Goal: Book appointment/travel/reservation

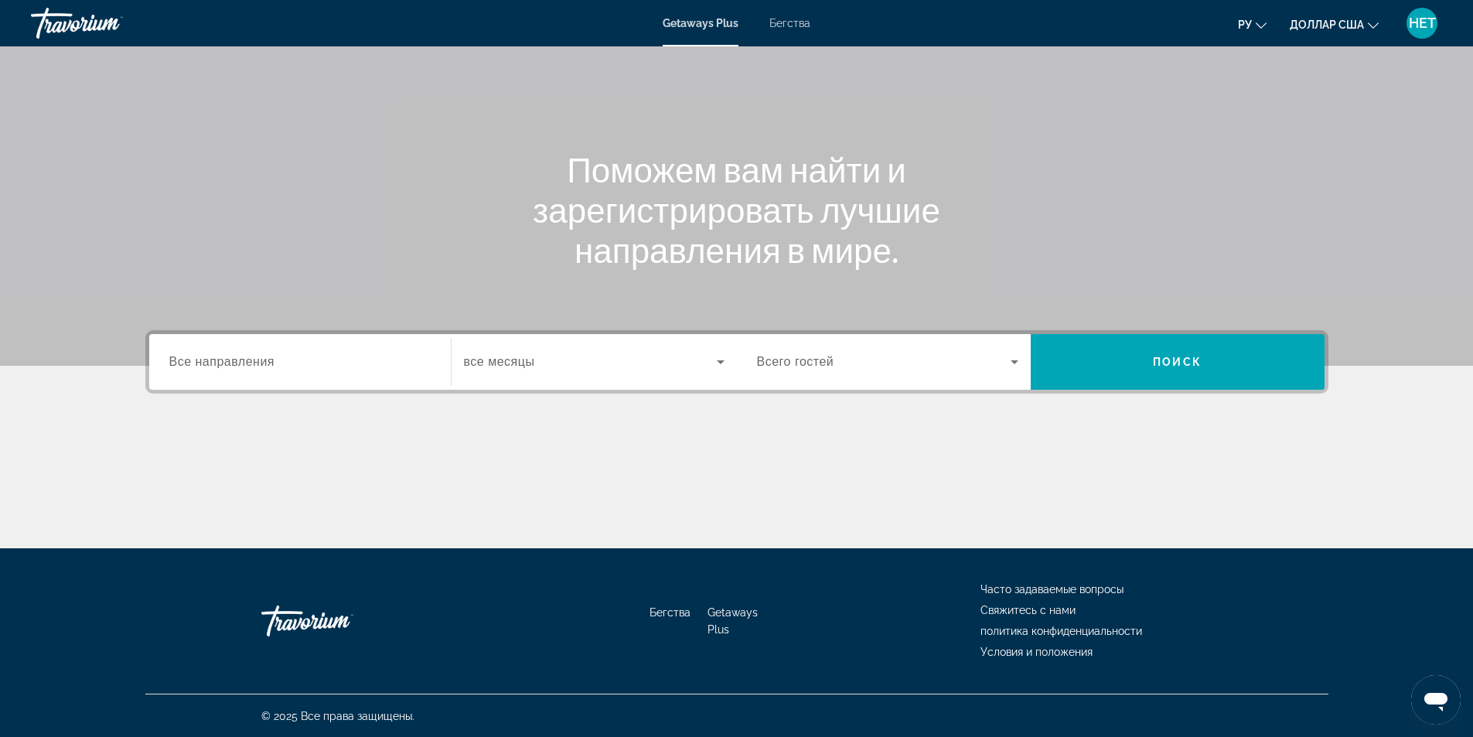
scroll to position [99, 0]
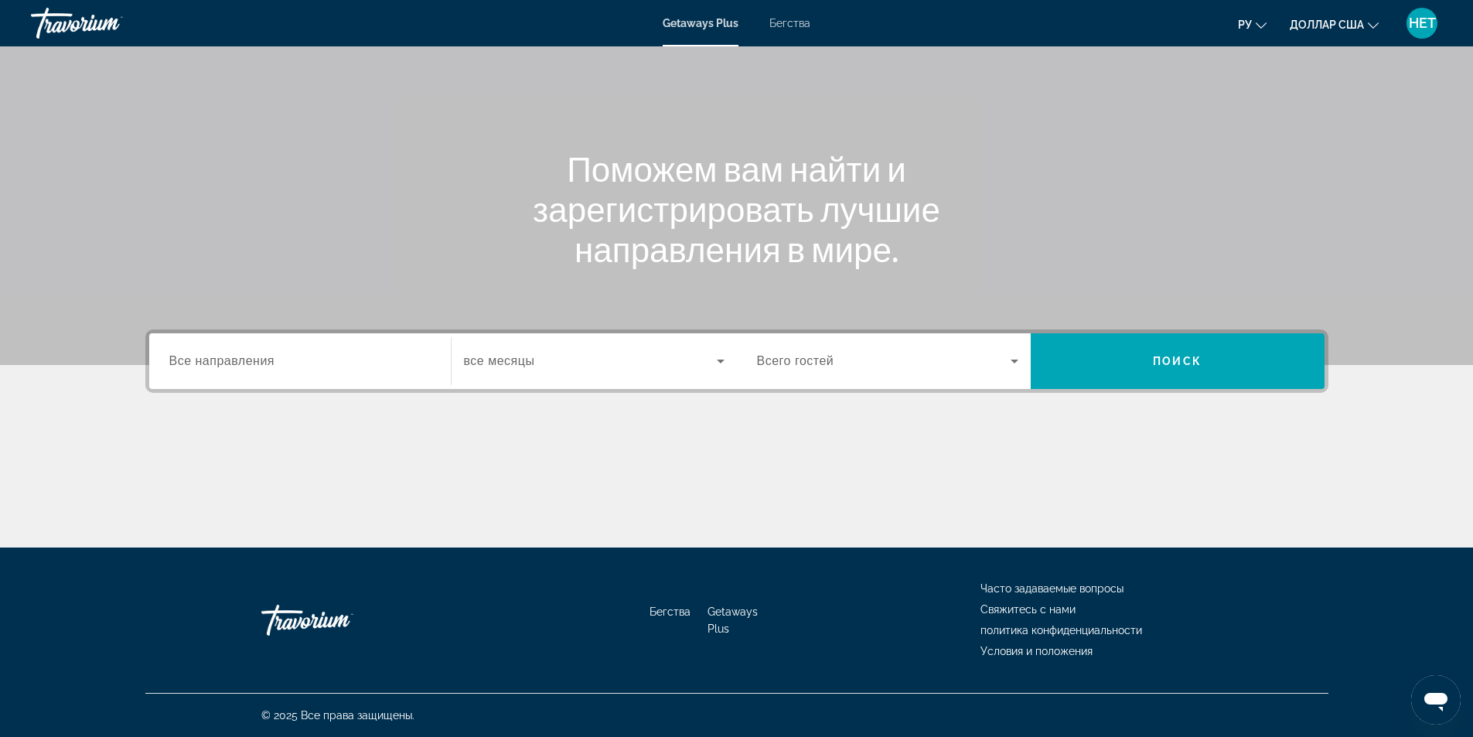
click at [1011, 367] on icon "Виджет поиска" at bounding box center [1014, 361] width 19 height 19
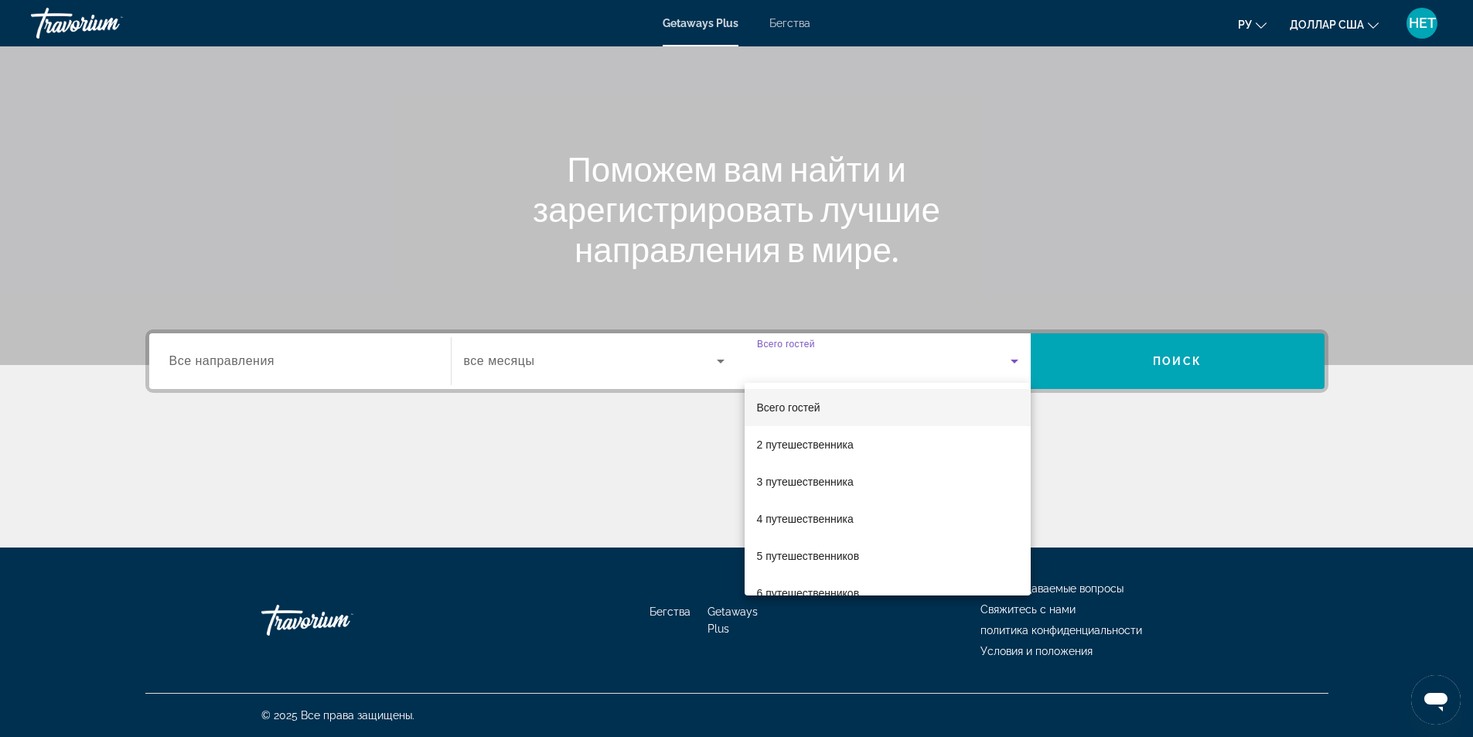
click at [318, 384] on div at bounding box center [736, 368] width 1473 height 737
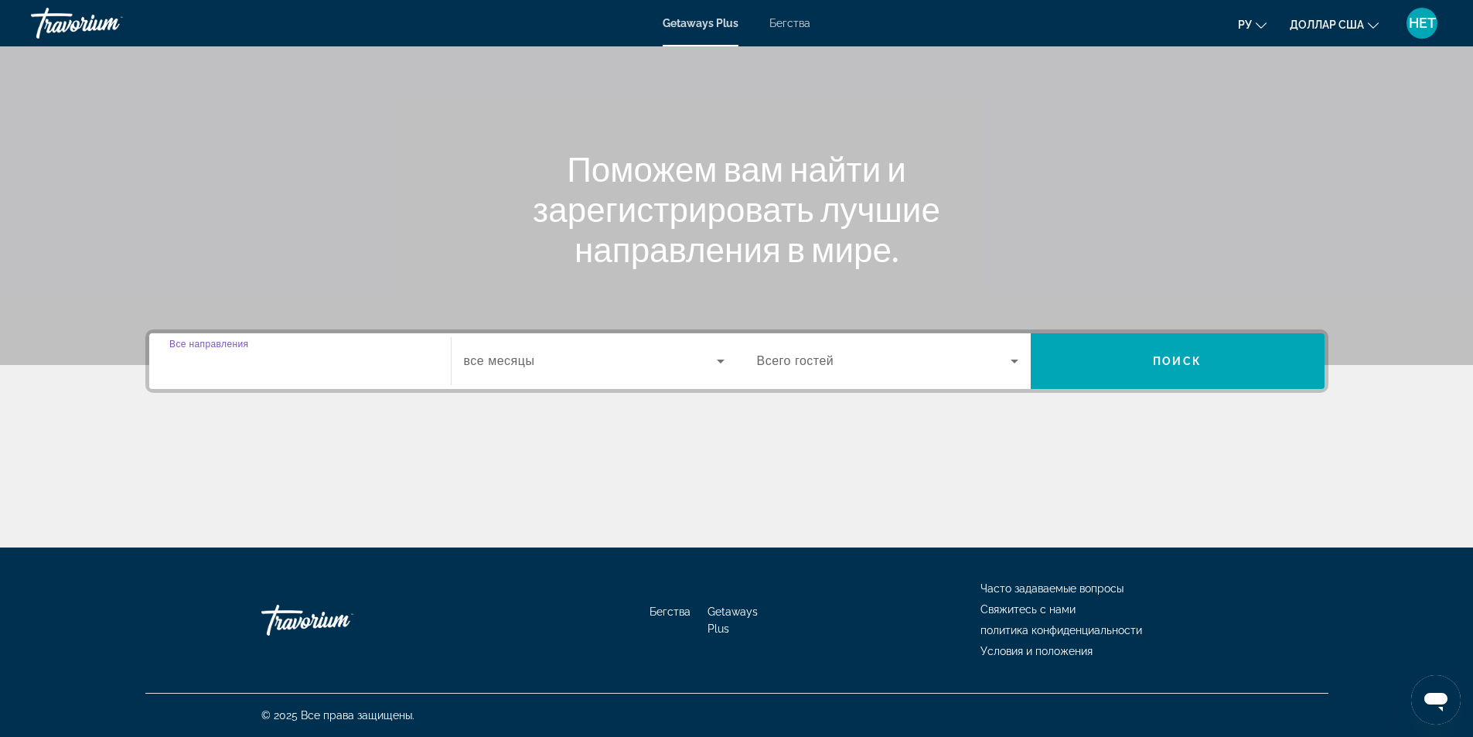
click at [330, 368] on input "Место назначения Все направления" at bounding box center [299, 362] width 261 height 19
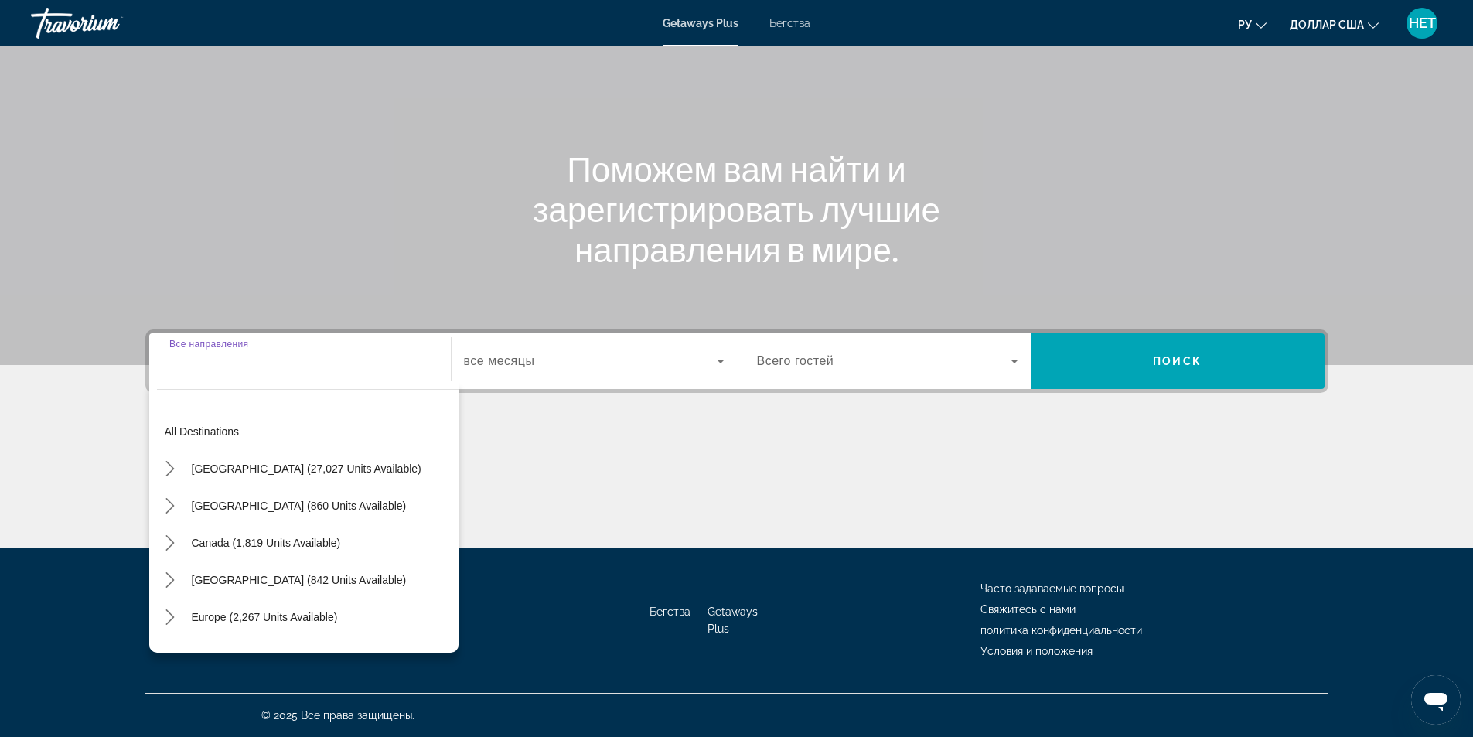
click at [330, 368] on input "Место назначения Все направления" at bounding box center [299, 362] width 261 height 19
click at [554, 343] on div "Виджет поиска" at bounding box center [594, 360] width 261 height 43
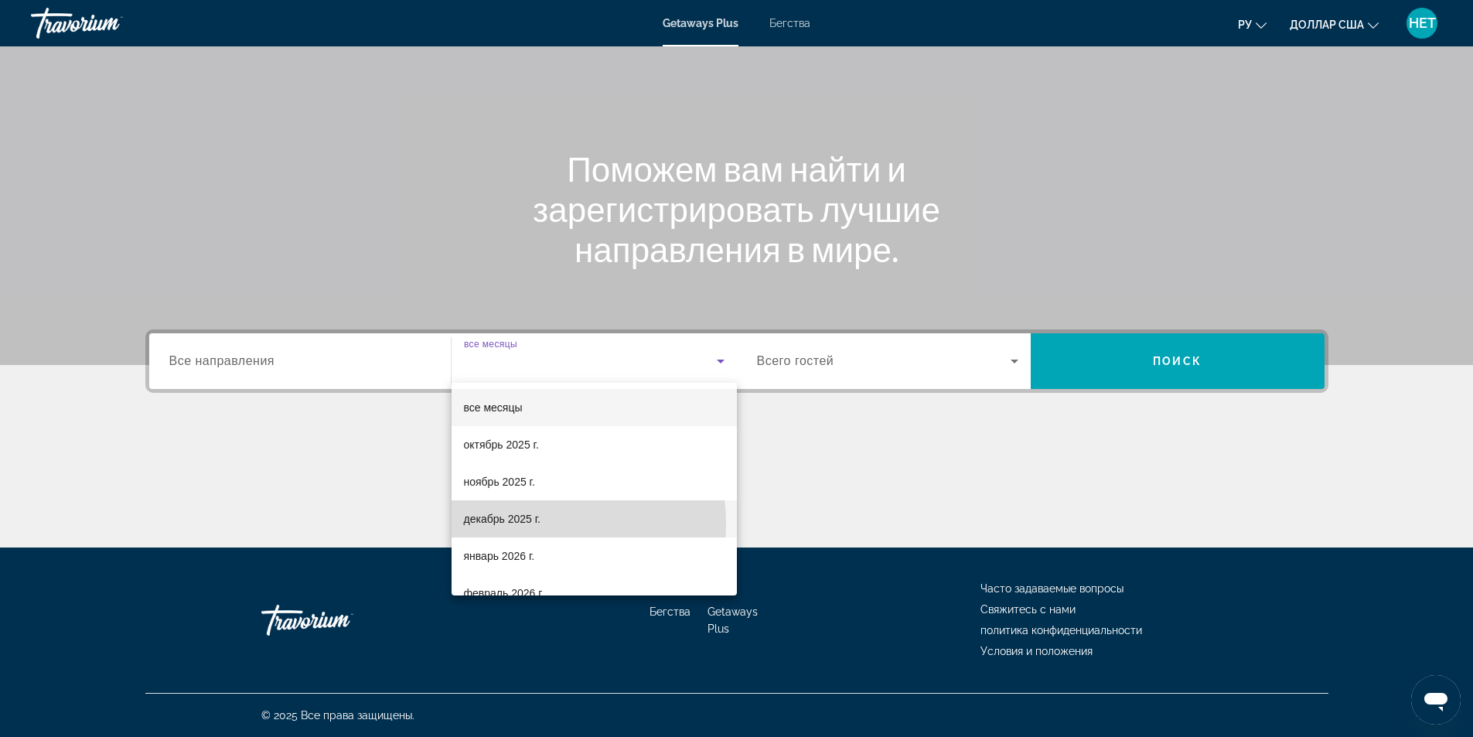
click at [507, 524] on font "декабрь 2025 г." at bounding box center [502, 519] width 77 height 12
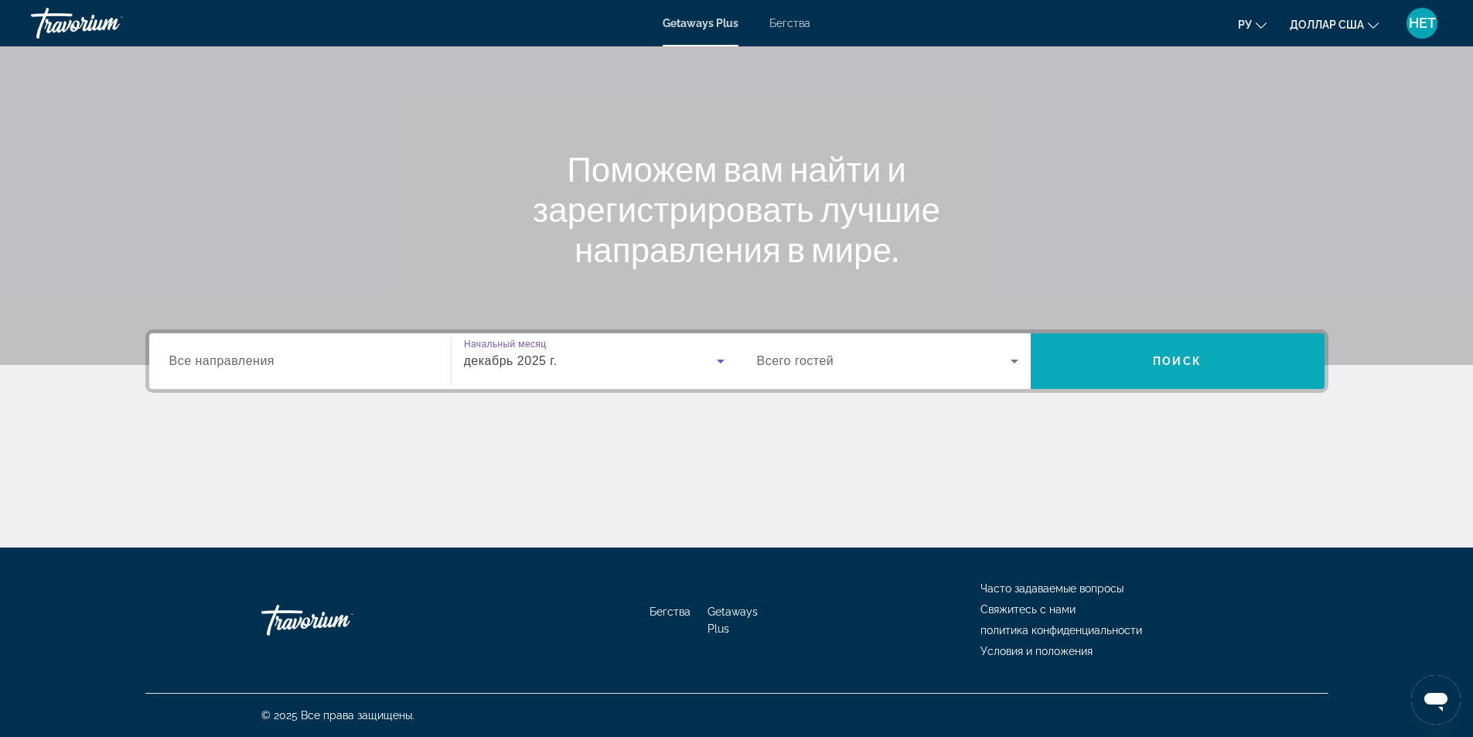
click at [1109, 360] on span "Поиск" at bounding box center [1178, 361] width 294 height 37
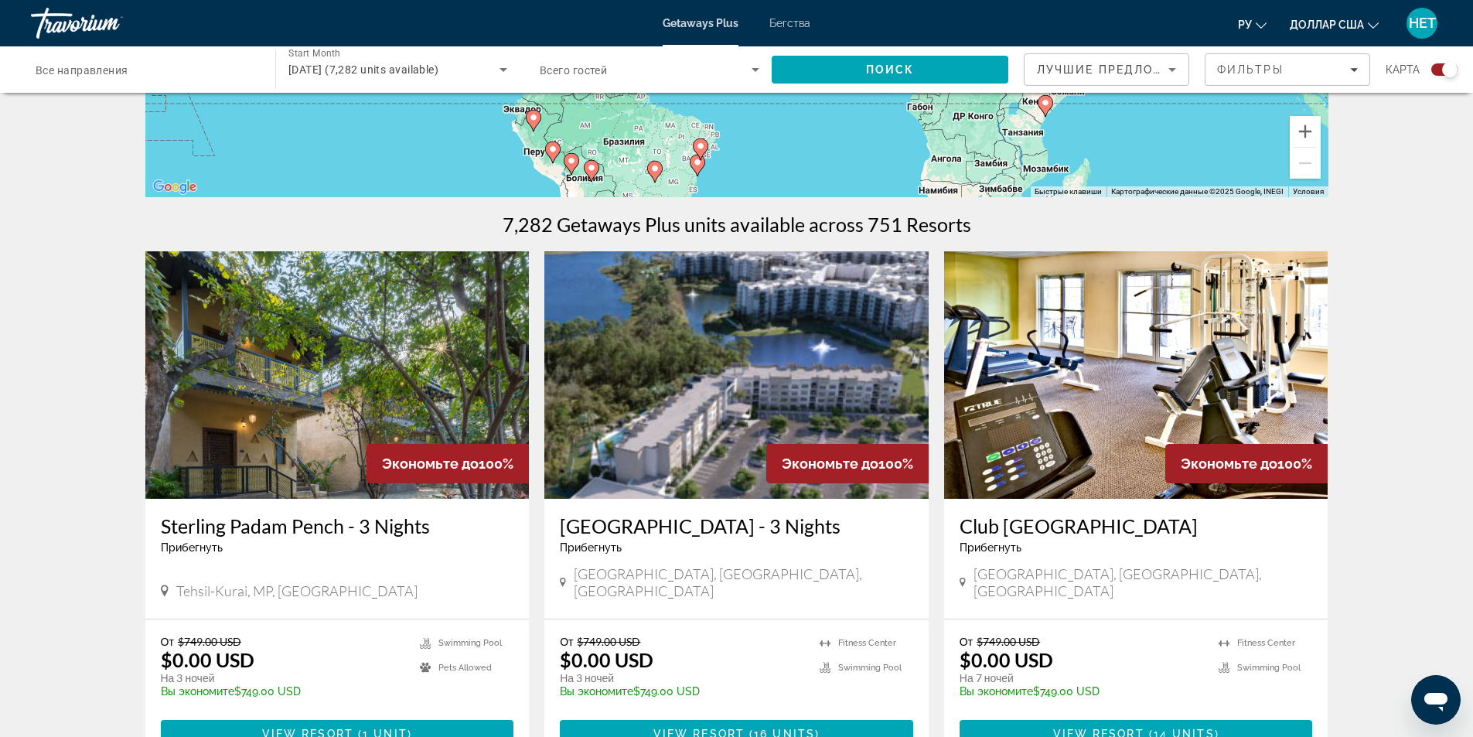
scroll to position [464, 0]
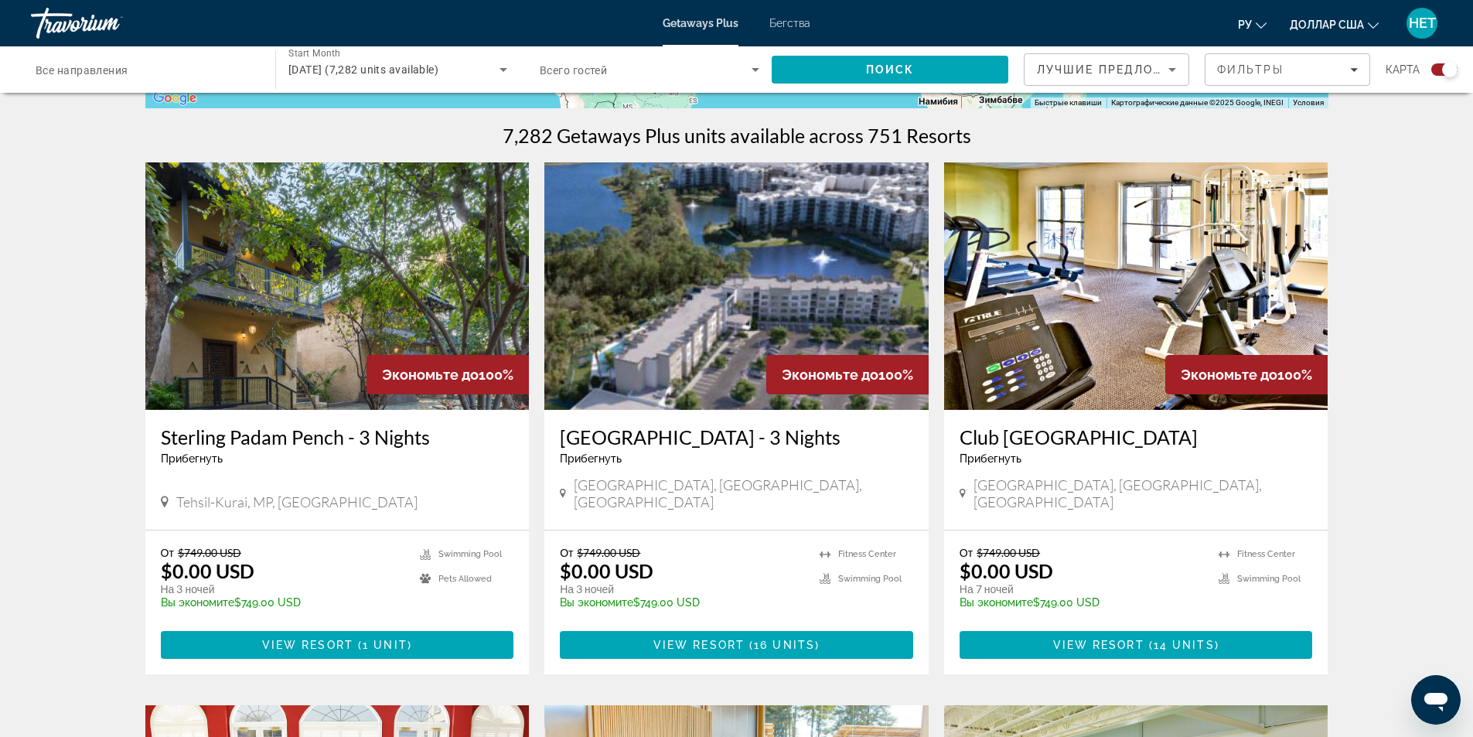
click at [1254, 26] on button "ру Английский Español французский Итальяно португальский русский" at bounding box center [1252, 24] width 29 height 22
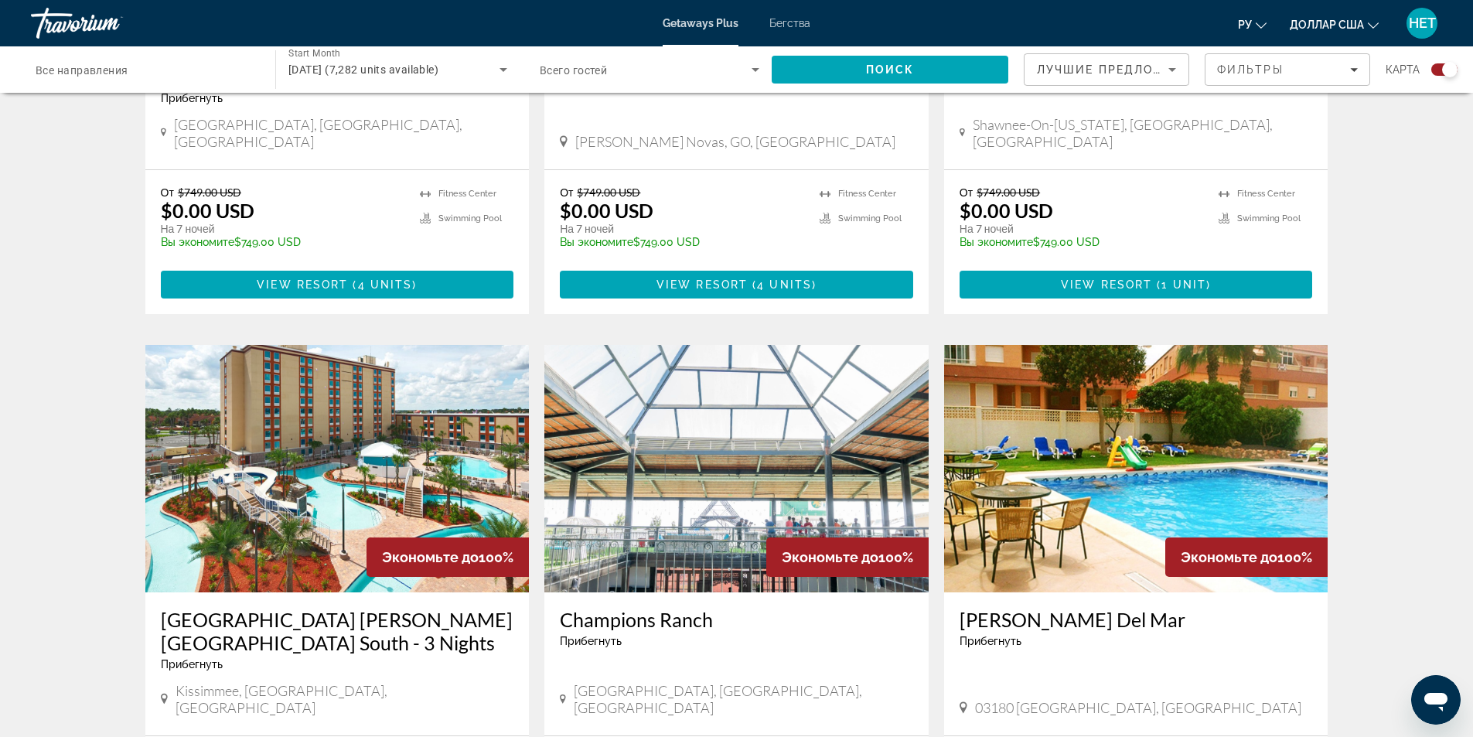
scroll to position [1392, 0]
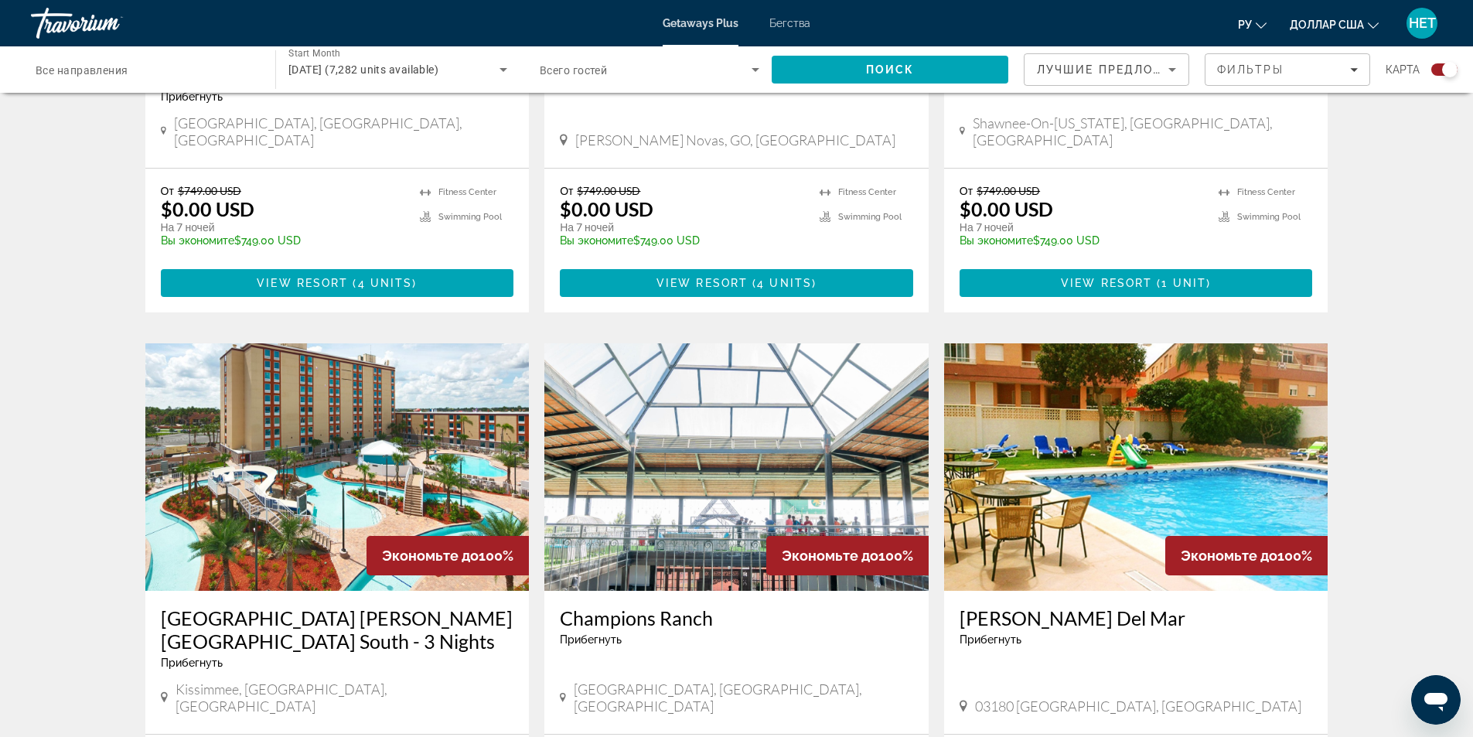
click at [61, 442] on div "← Переместить влево → Переместить вправо ↑ Переместить вверх ↓ Переместить вниз…" at bounding box center [736, 122] width 1473 height 2813
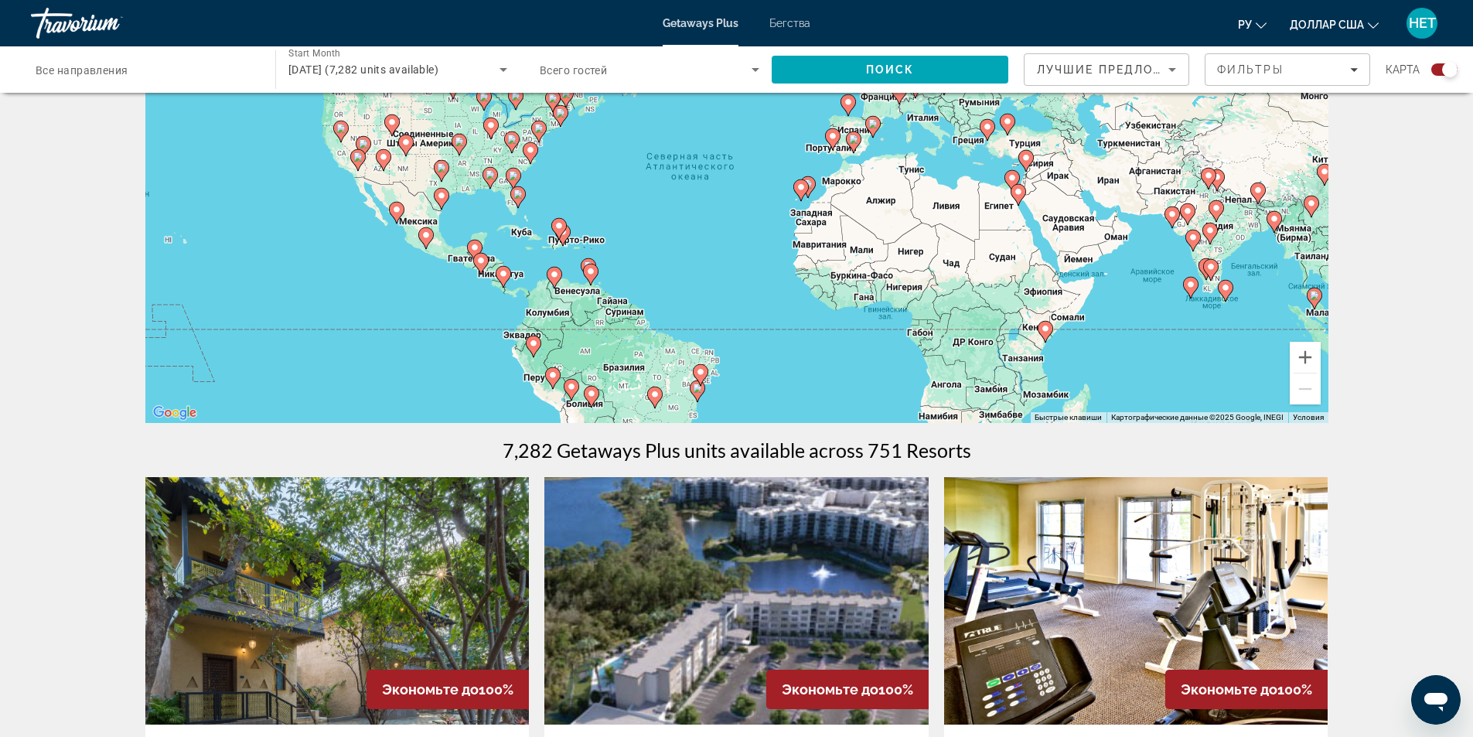
scroll to position [0, 0]
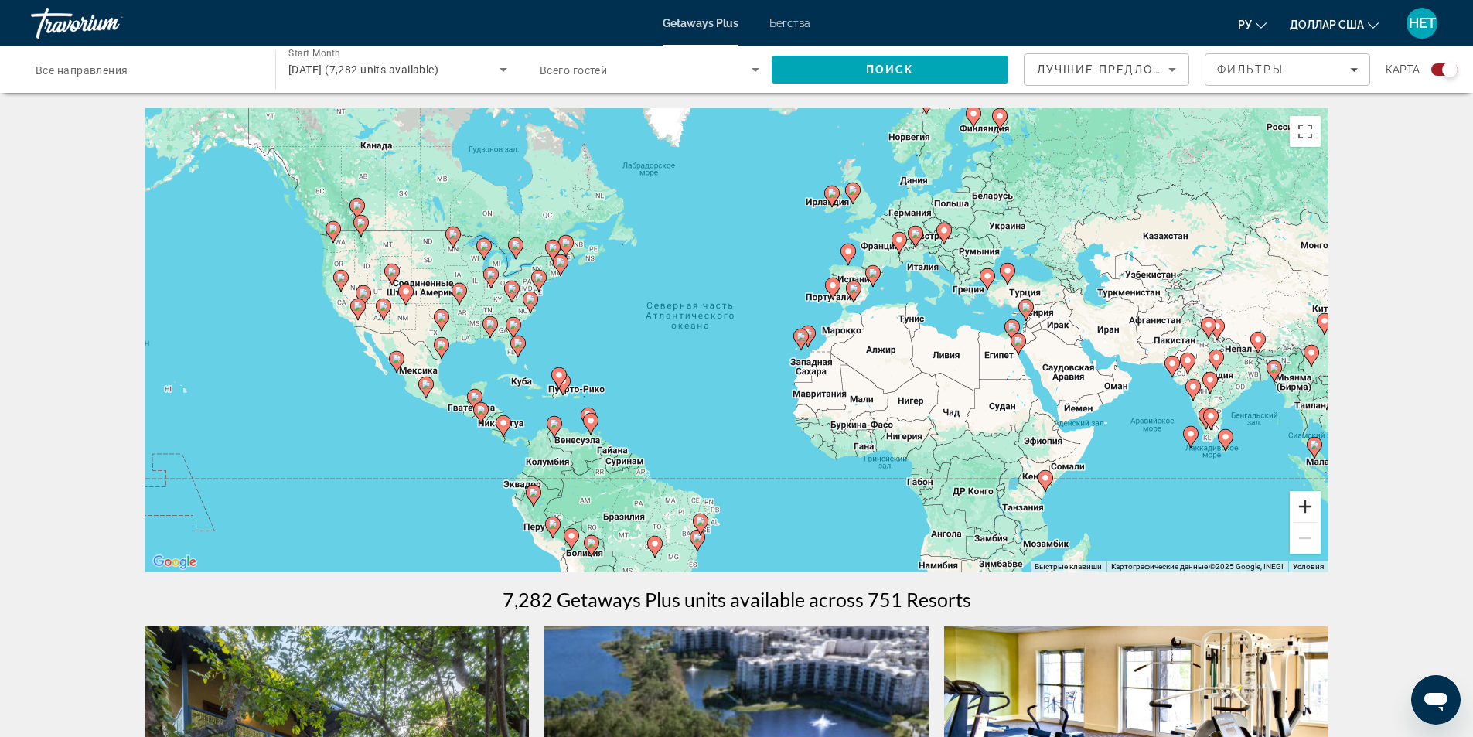
click at [1299, 512] on button "Увеличить" at bounding box center [1305, 506] width 31 height 31
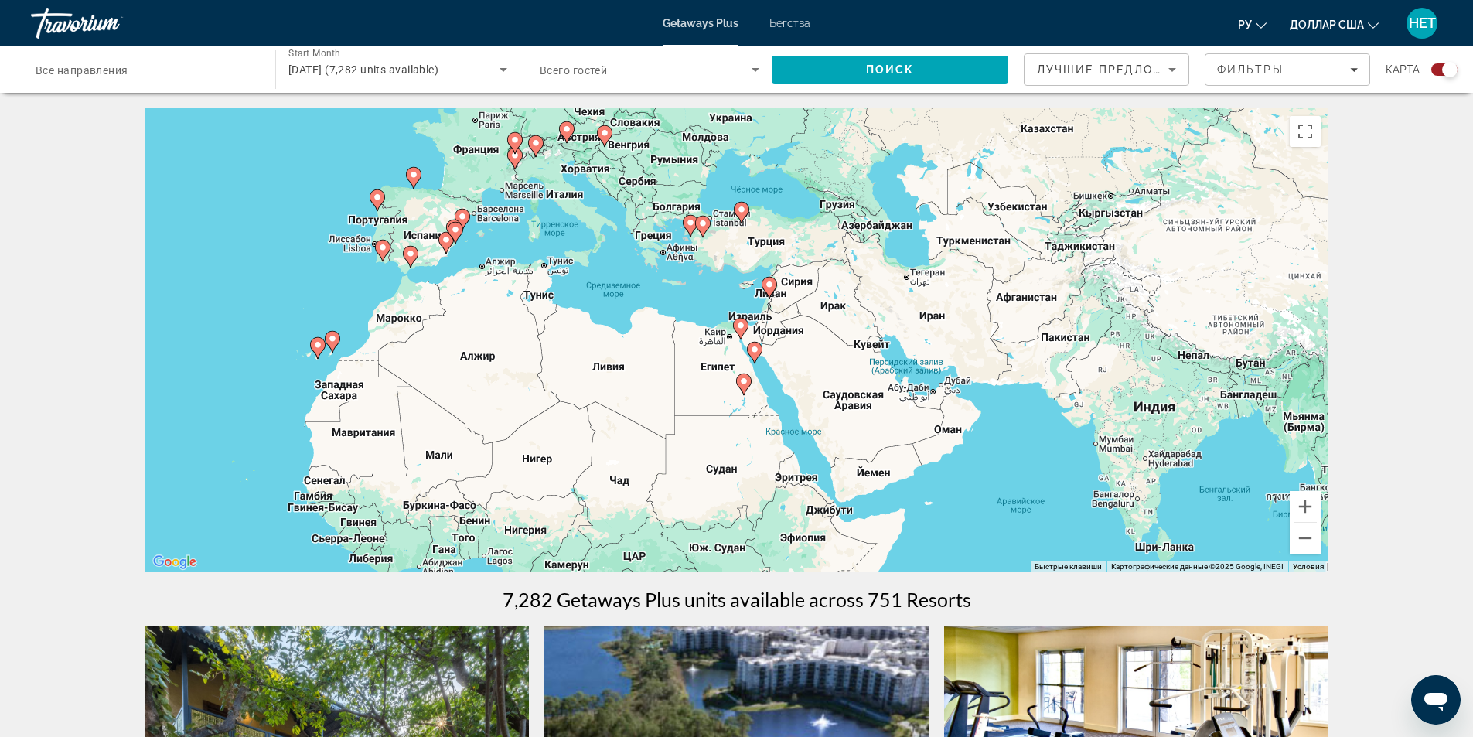
drag, startPoint x: 1110, startPoint y: 517, endPoint x: 565, endPoint y: 516, distance: 545.2
click at [565, 516] on div "Чтобы активировать перетаскивание с помощью клавиатуры, нажмите Alt + Ввод. Пос…" at bounding box center [736, 340] width 1183 height 464
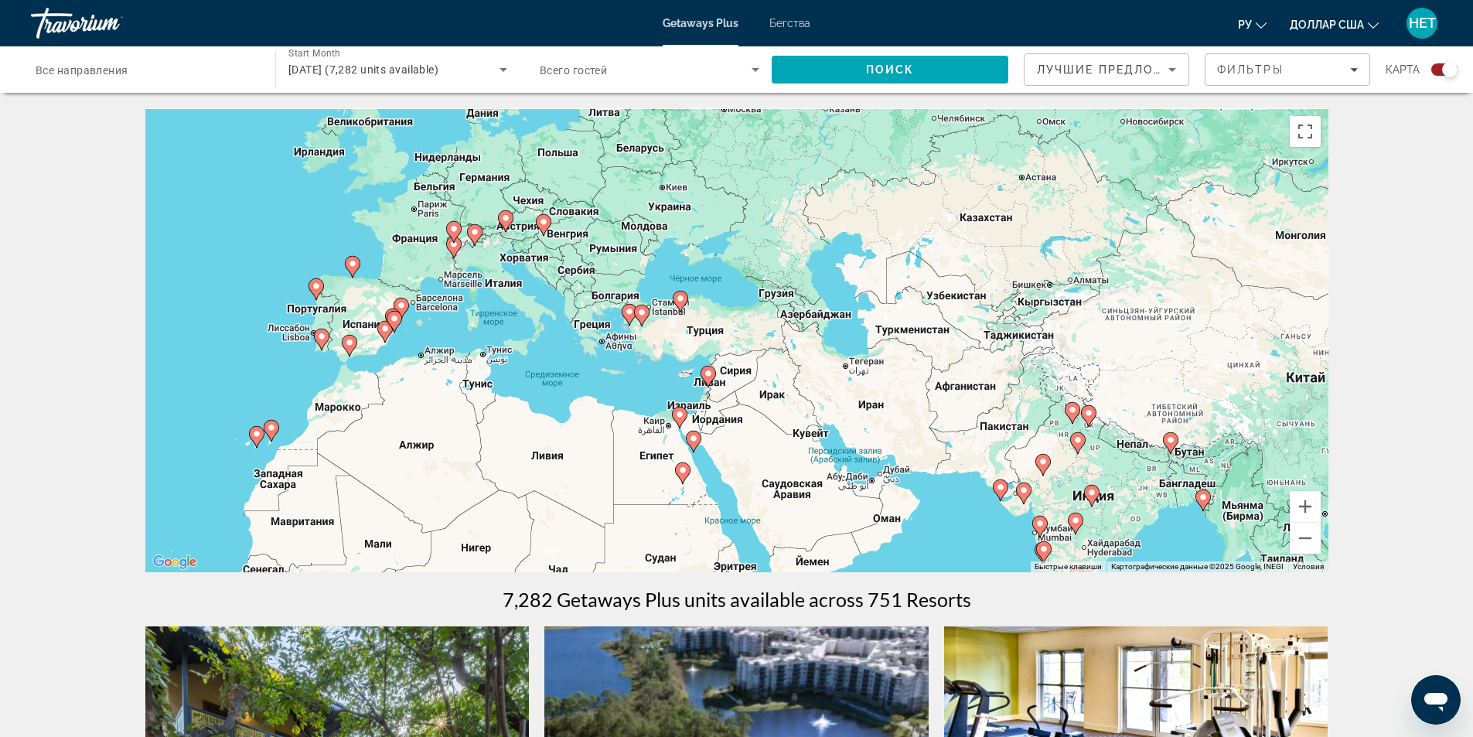
drag, startPoint x: 582, startPoint y: 305, endPoint x: 522, endPoint y: 389, distance: 102.6
click at [522, 389] on div "Чтобы активировать перетаскивание с помощью клавиатуры, нажмите Alt + Ввод. Пос…" at bounding box center [736, 340] width 1183 height 464
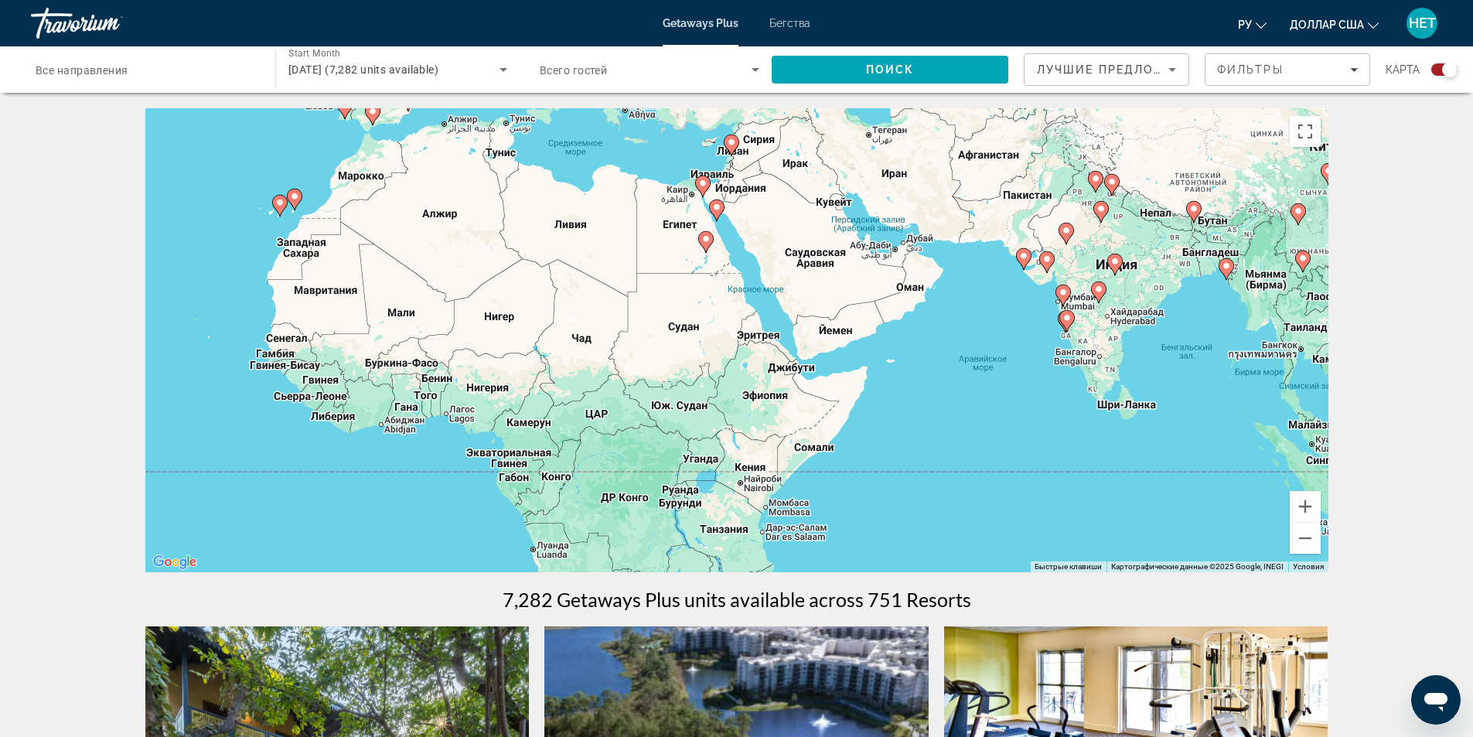
drag, startPoint x: 698, startPoint y: 490, endPoint x: 721, endPoint y: 244, distance: 247.8
click at [721, 244] on div "Чтобы активировать перетаскивание с помощью клавиатуры, нажмите Alt + Ввод. Пос…" at bounding box center [736, 340] width 1183 height 464
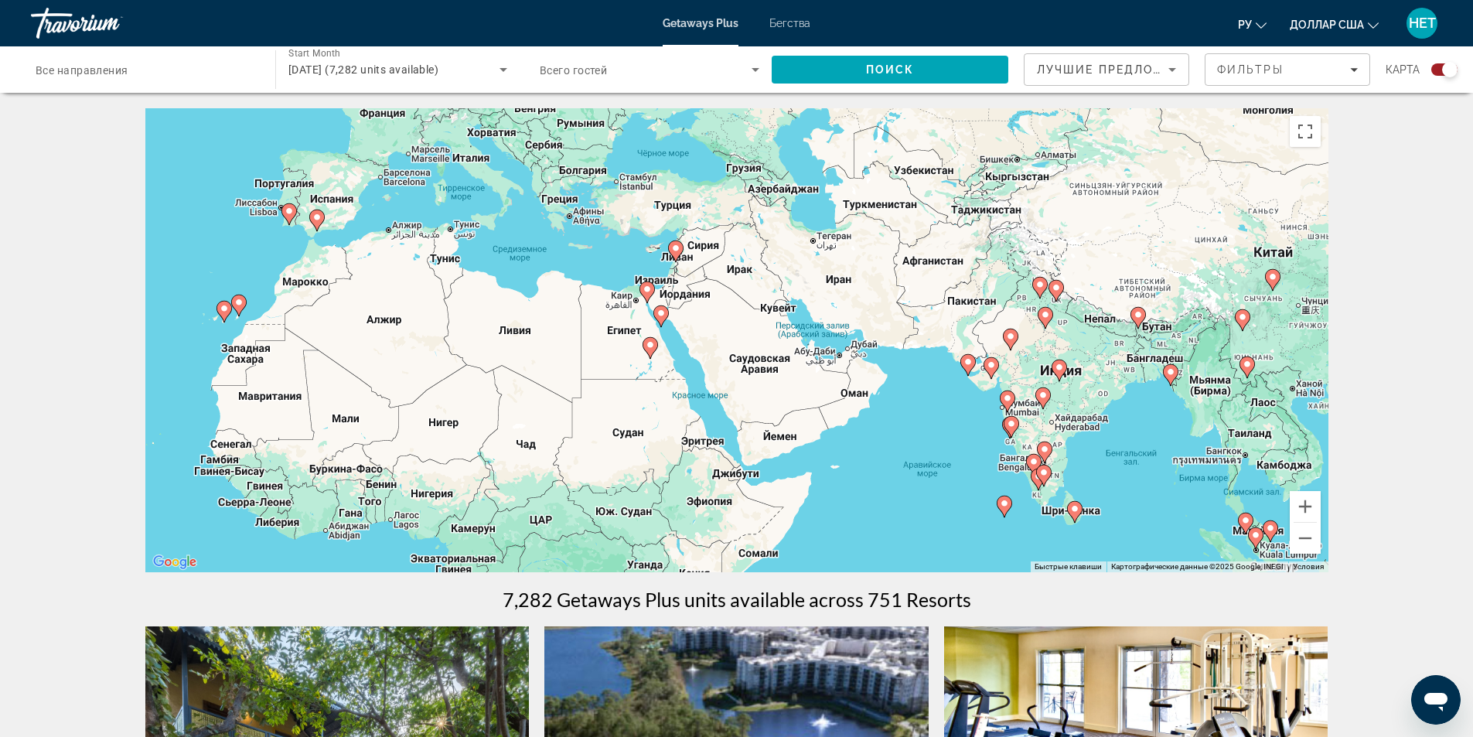
drag, startPoint x: 531, startPoint y: 280, endPoint x: 475, endPoint y: 400, distance: 132.5
click at [475, 400] on div "Чтобы активировать перетаскивание с помощью клавиатуры, нажмите Alt + Ввод. Пос…" at bounding box center [736, 340] width 1183 height 464
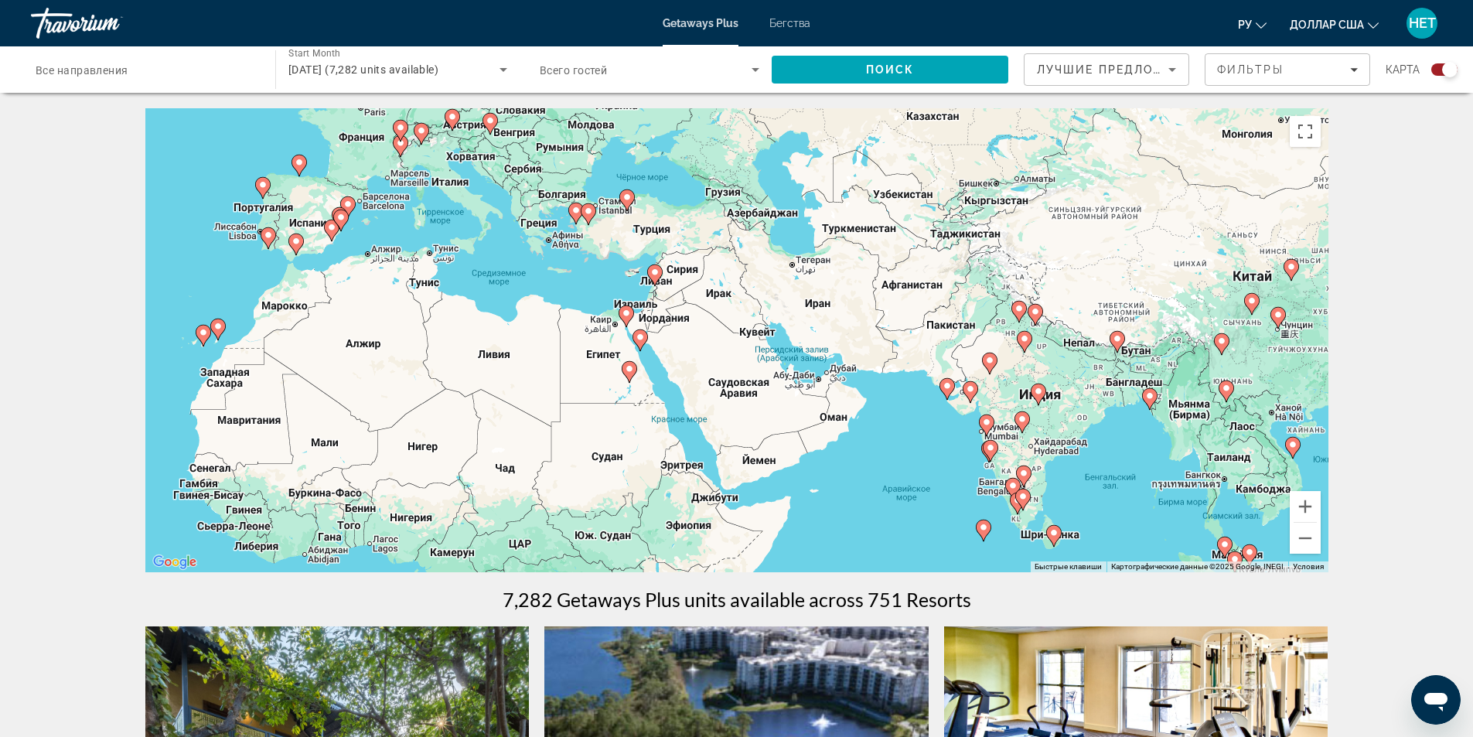
drag, startPoint x: 651, startPoint y: 359, endPoint x: 629, endPoint y: 383, distance: 32.8
click at [629, 383] on gmp-advanced-marker "Основное содержание" at bounding box center [629, 371] width 15 height 23
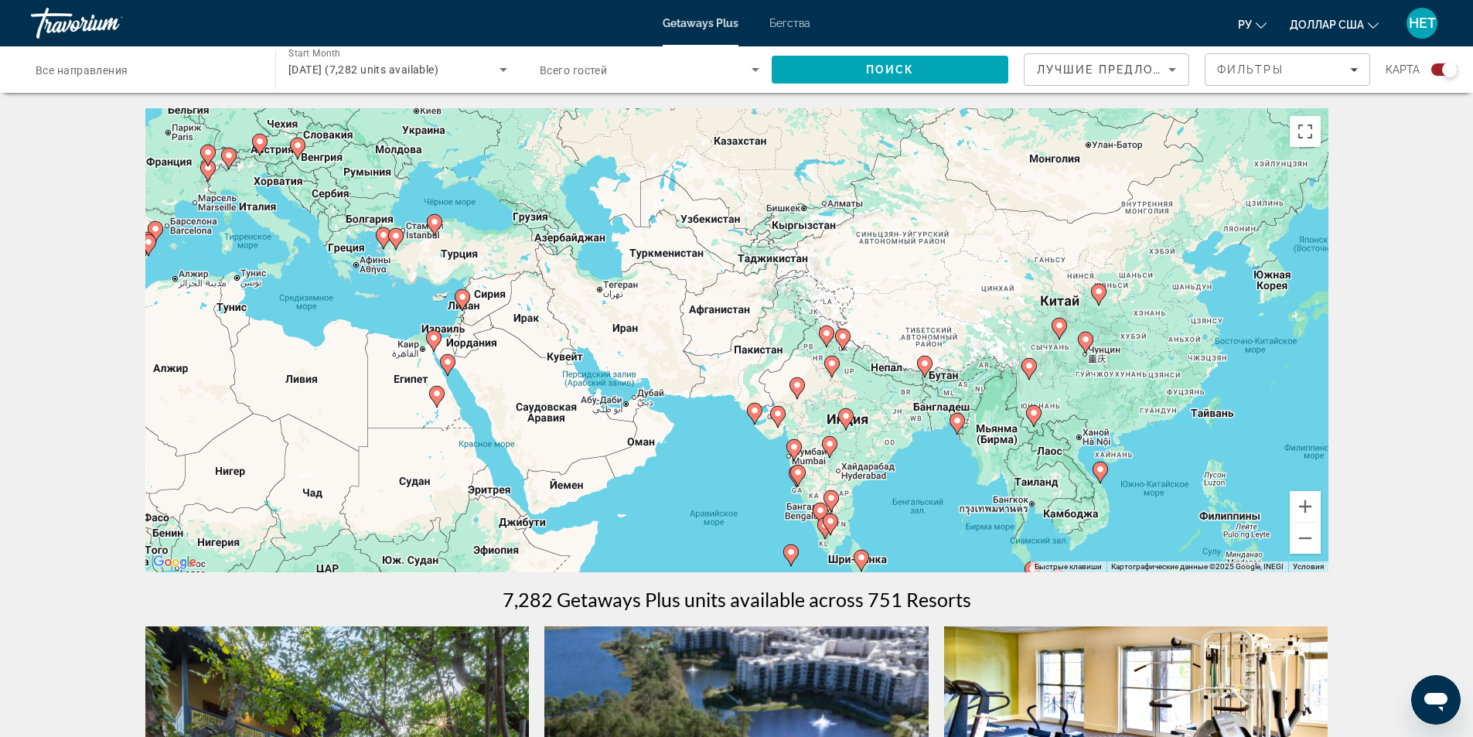
drag, startPoint x: 1063, startPoint y: 452, endPoint x: 868, endPoint y: 478, distance: 195.8
click at [868, 478] on div "Чтобы активировать перетаскивание с помощью клавиатуры, нажмите Alt + Ввод. Пос…" at bounding box center [736, 340] width 1183 height 464
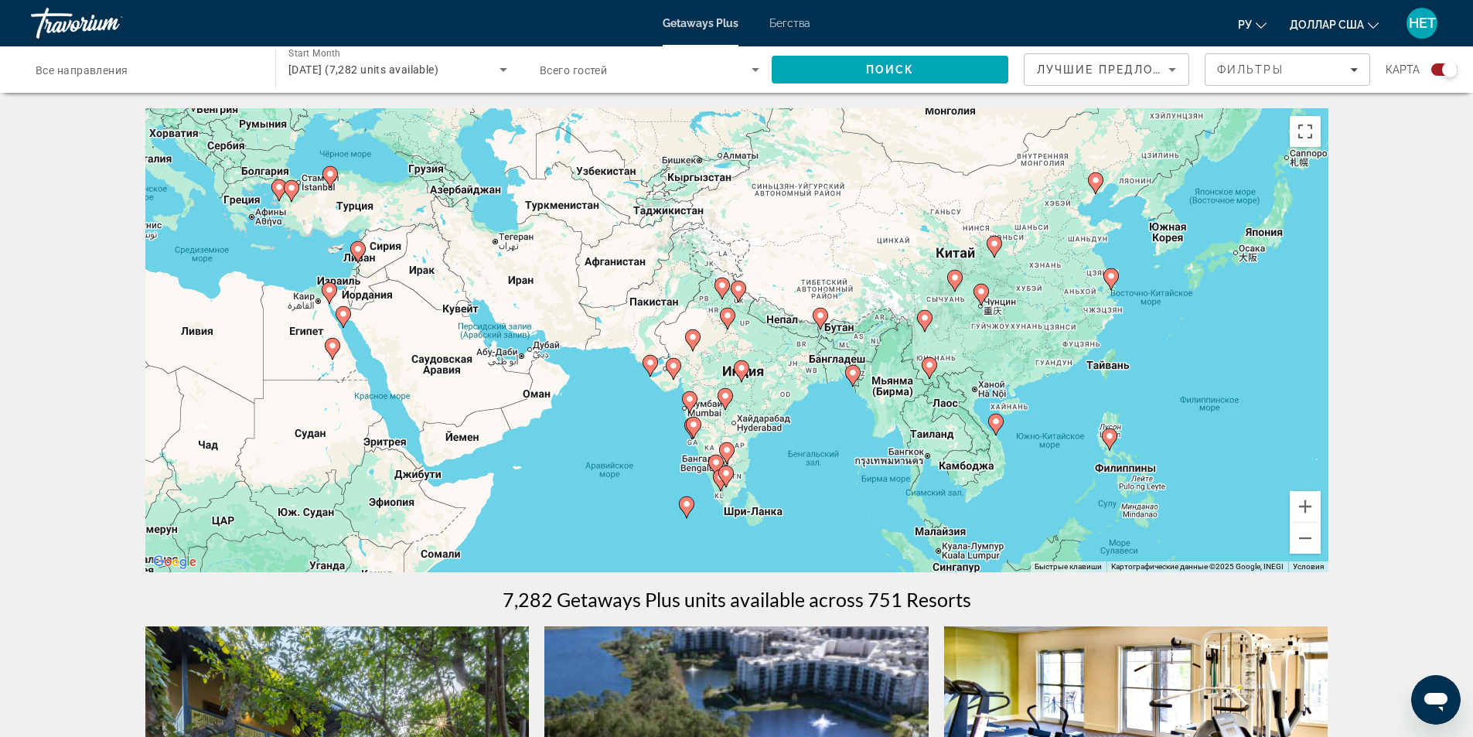
drag, startPoint x: 1165, startPoint y: 419, endPoint x: 1058, endPoint y: 369, distance: 118.7
click at [1058, 369] on div "Чтобы активировать перетаскивание с помощью клавиатуры, нажмите Alt + Ввод. Пос…" at bounding box center [736, 340] width 1183 height 464
click at [1312, 502] on button "Увеличить" at bounding box center [1305, 506] width 31 height 31
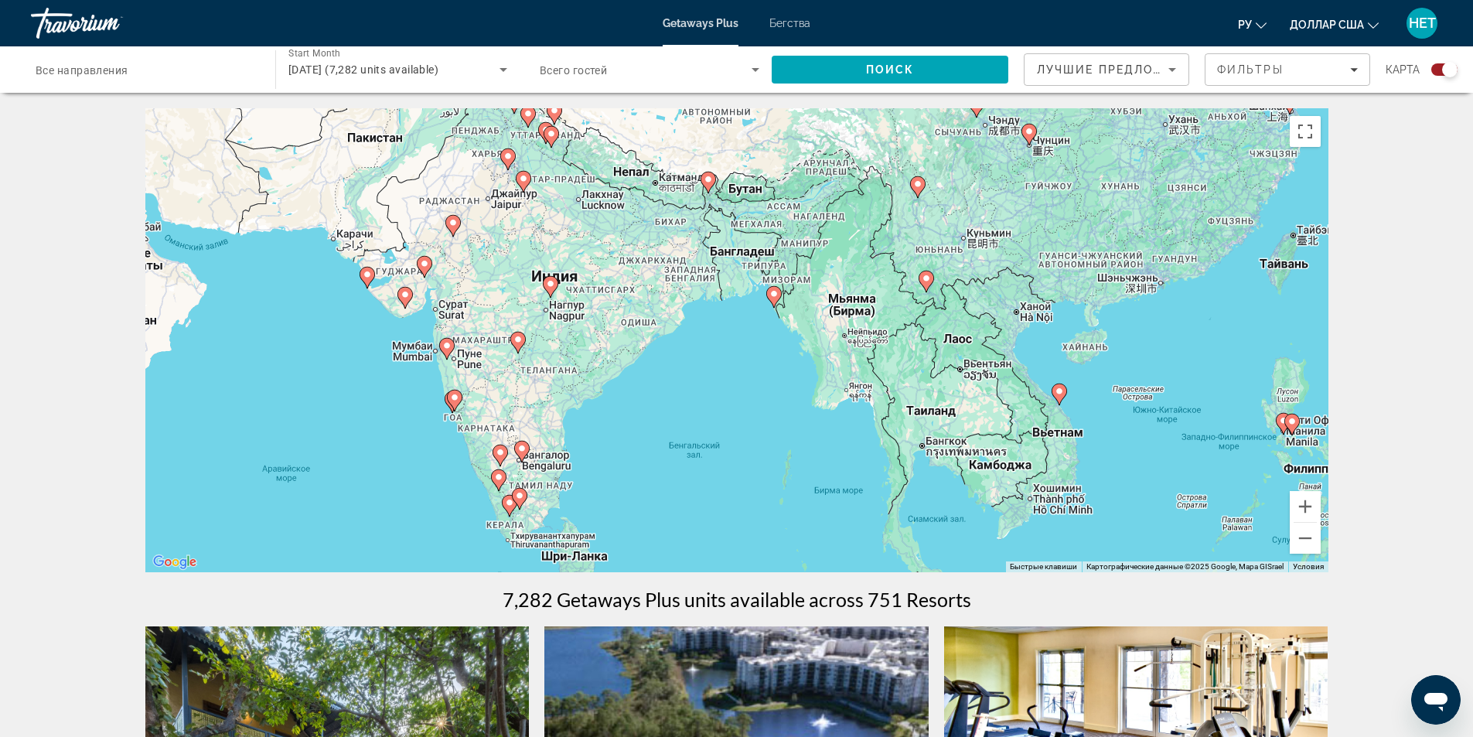
drag, startPoint x: 1142, startPoint y: 469, endPoint x: 945, endPoint y: 342, distance: 234.9
click at [945, 342] on div "Чтобы активировать перетаскивание с помощью клавиатуры, нажмите Alt + Ввод. Пос…" at bounding box center [736, 340] width 1183 height 464
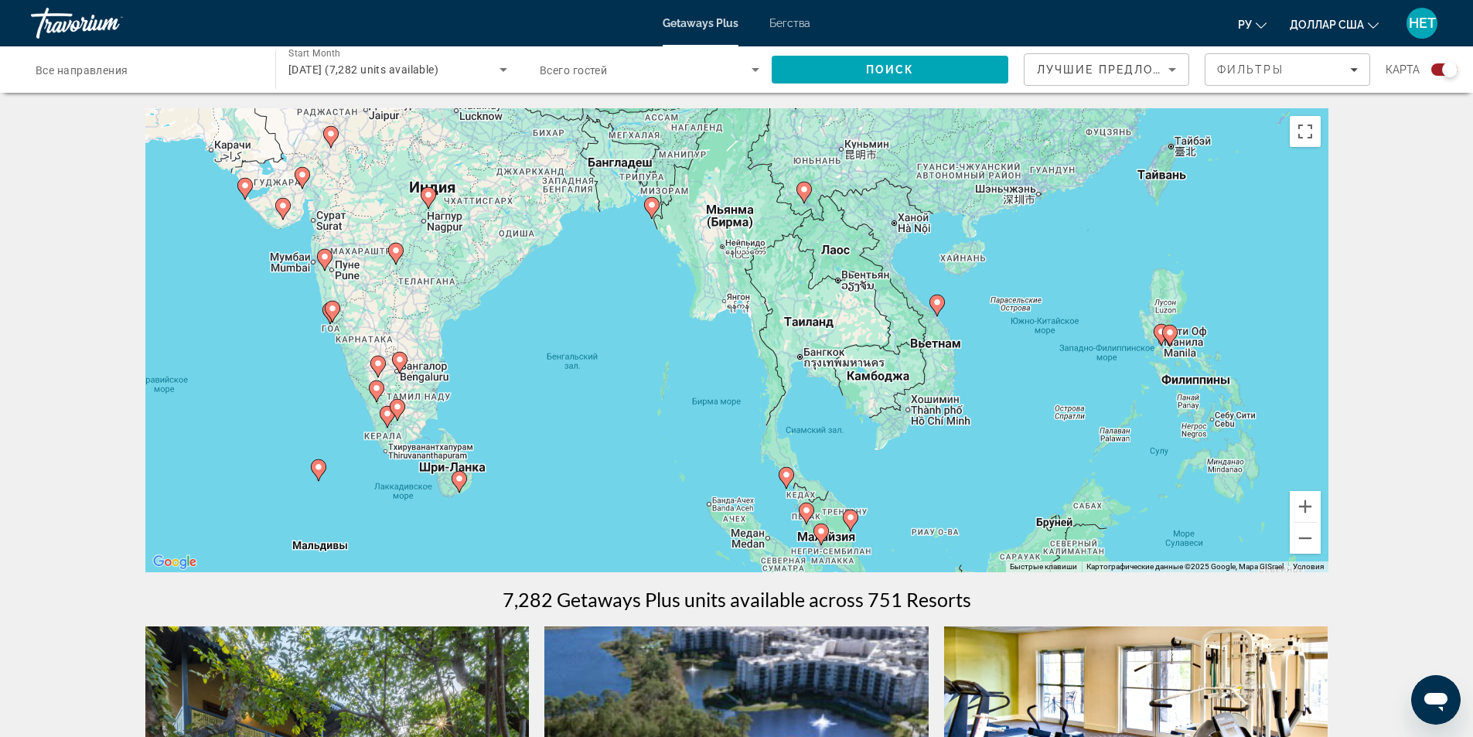
drag, startPoint x: 1174, startPoint y: 513, endPoint x: 1050, endPoint y: 425, distance: 152.4
click at [1050, 425] on div "Чтобы активировать перетаскивание с помощью клавиатуры, нажмите Alt + Ввод. Пос…" at bounding box center [736, 340] width 1183 height 464
click at [818, 329] on div "Чтобы активировать перетаскивание с помощью клавиатуры, нажмите Alt + Ввод. Пос…" at bounding box center [736, 340] width 1183 height 464
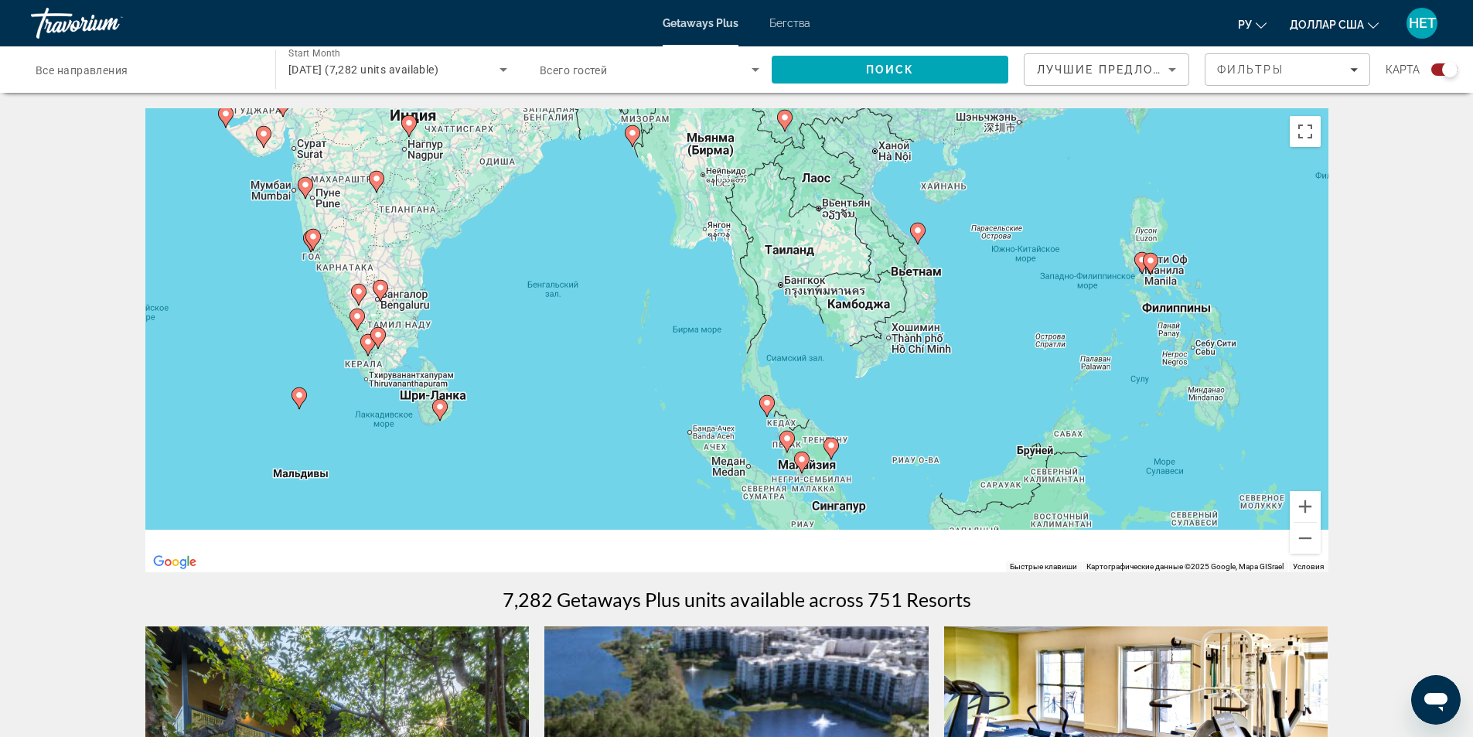
drag, startPoint x: 911, startPoint y: 477, endPoint x: 893, endPoint y: 397, distance: 81.6
click at [893, 397] on div "Чтобы активировать перетаскивание с помощью клавиатуры, нажмите Alt + Ввод. Пос…" at bounding box center [736, 340] width 1183 height 464
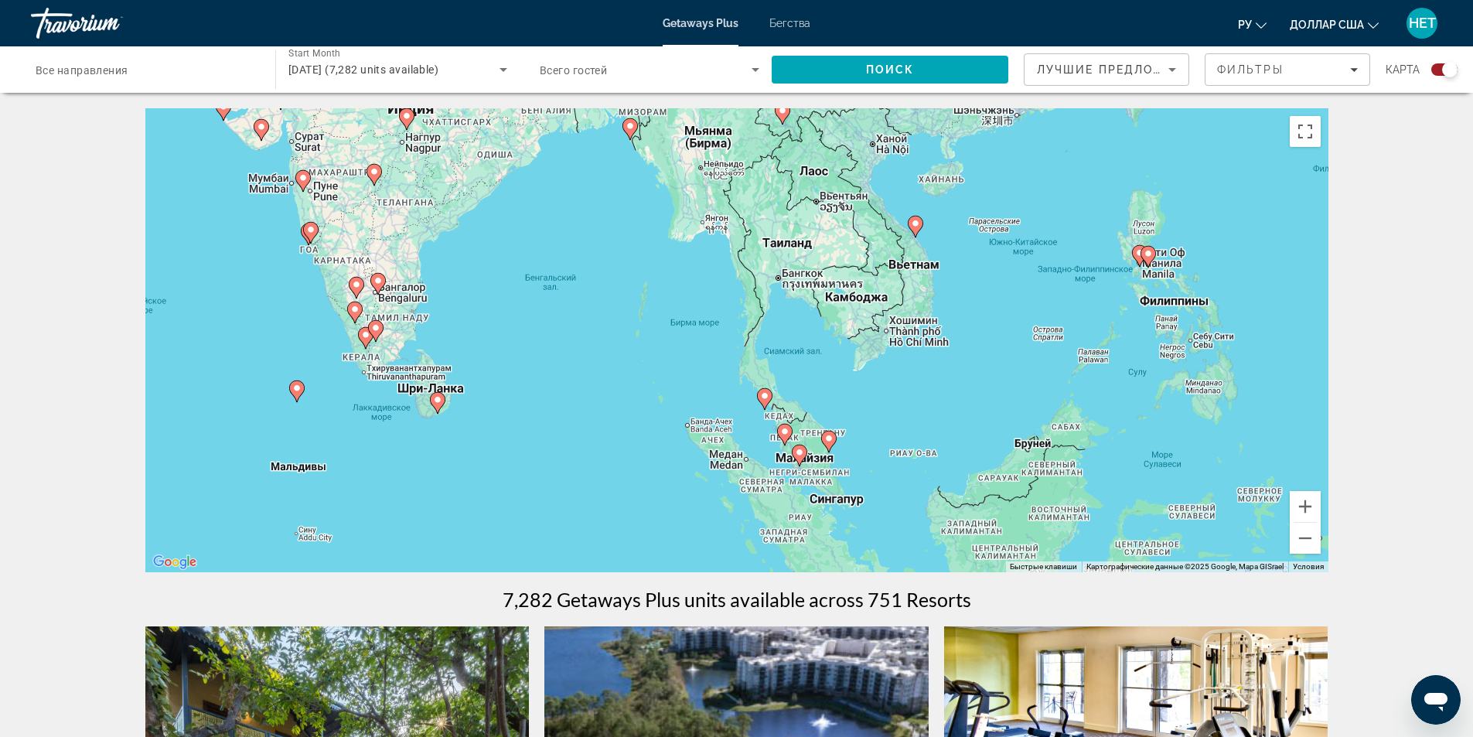
click at [830, 443] on icon "Основное содержание" at bounding box center [828, 441] width 14 height 20
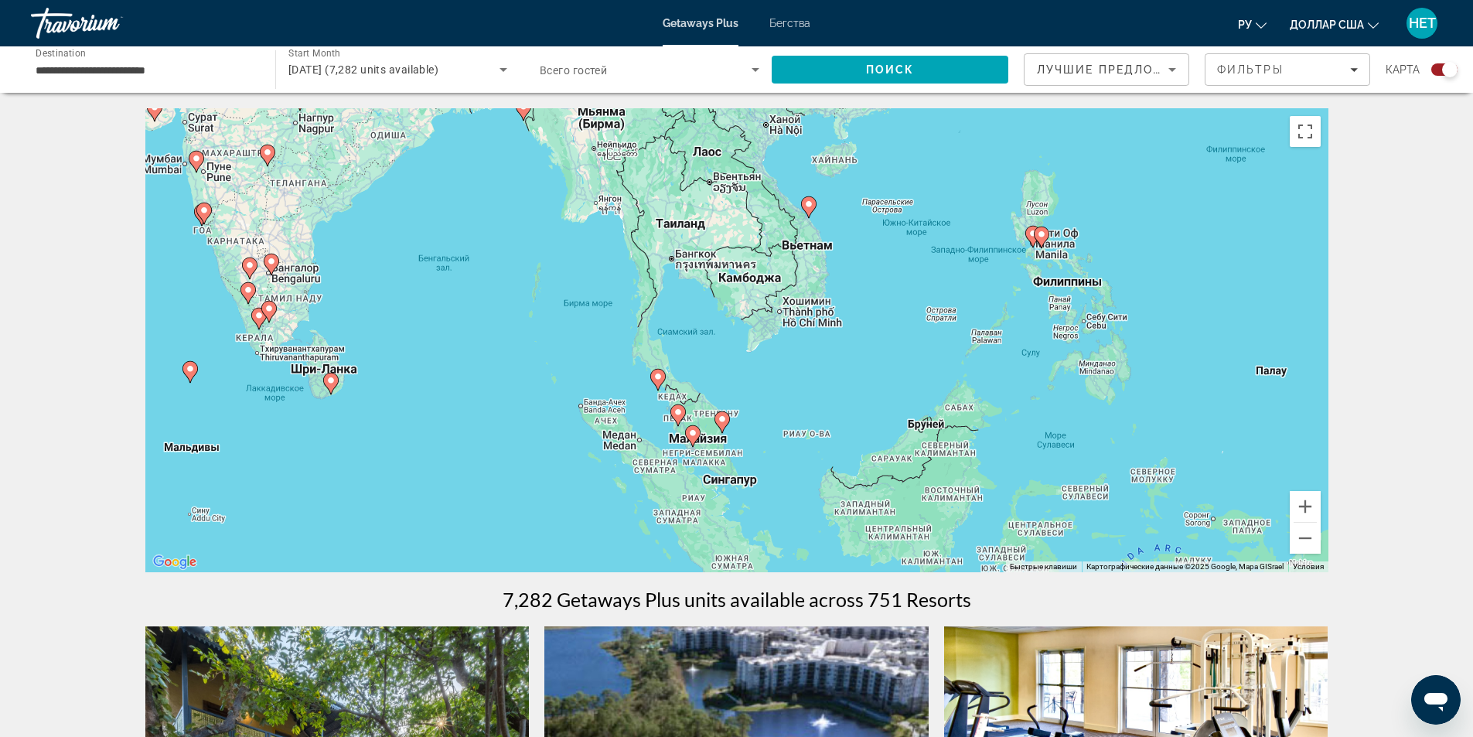
drag, startPoint x: 1046, startPoint y: 299, endPoint x: 1032, endPoint y: 404, distance: 105.4
click at [1032, 404] on div "Для навигации используйте клавиши со стрелками. Чтобы активировать перетаскиван…" at bounding box center [736, 340] width 1183 height 464
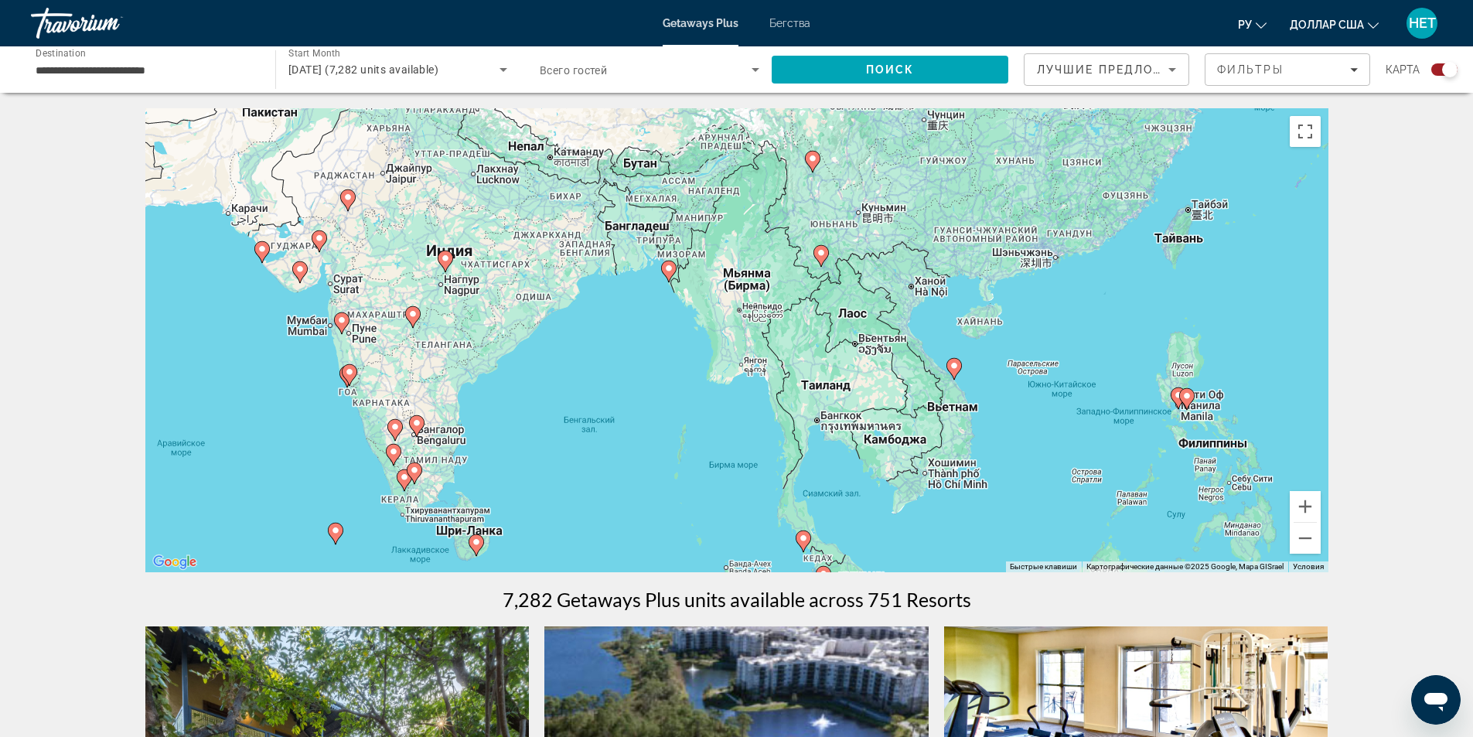
drag, startPoint x: 771, startPoint y: 280, endPoint x: 916, endPoint y: 443, distance: 218.0
click at [916, 443] on div "Для навигации используйте клавиши со стрелками. Чтобы активировать перетаскиван…" at bounding box center [736, 340] width 1183 height 464
click at [953, 370] on icon "Основное содержание" at bounding box center [954, 369] width 14 height 20
type input "**********"
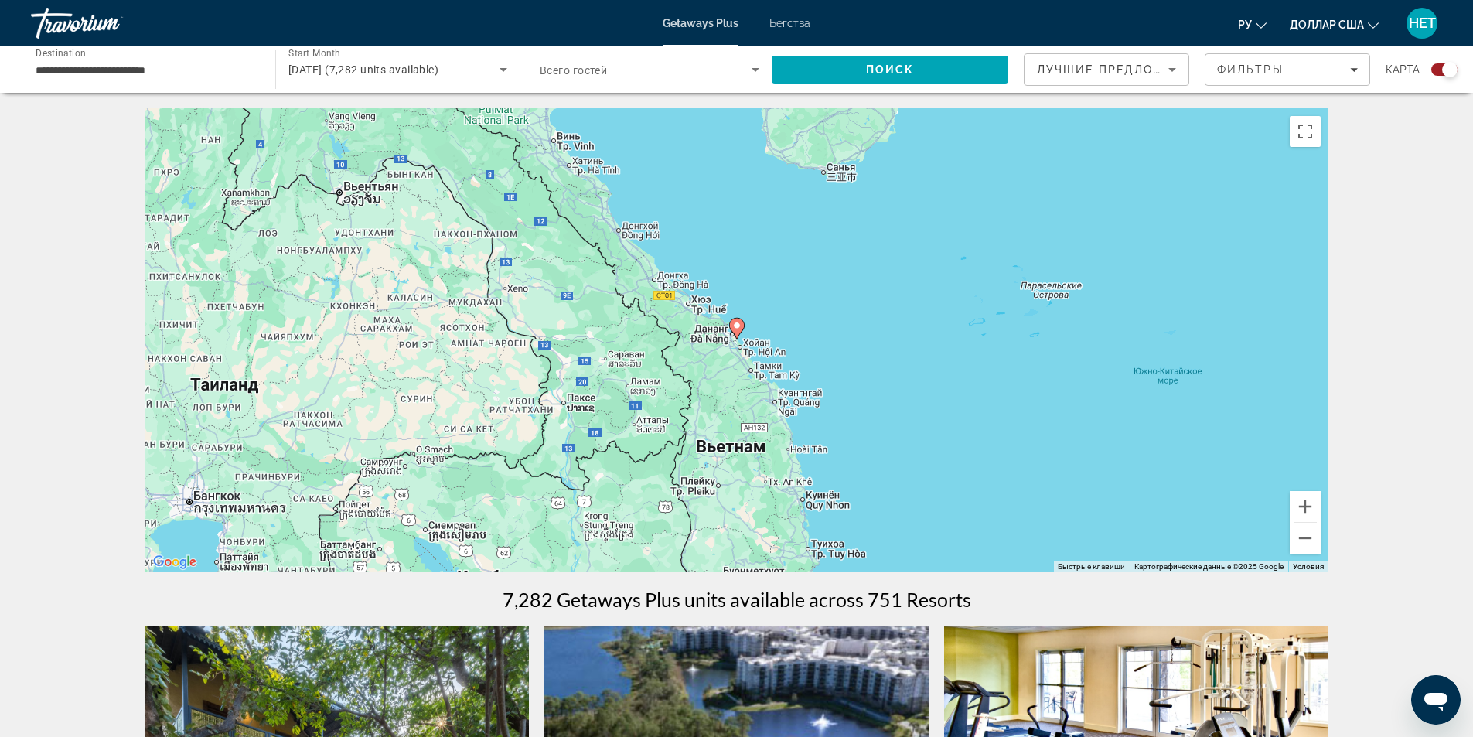
click at [736, 327] on image "Основное содержание" at bounding box center [736, 325] width 9 height 9
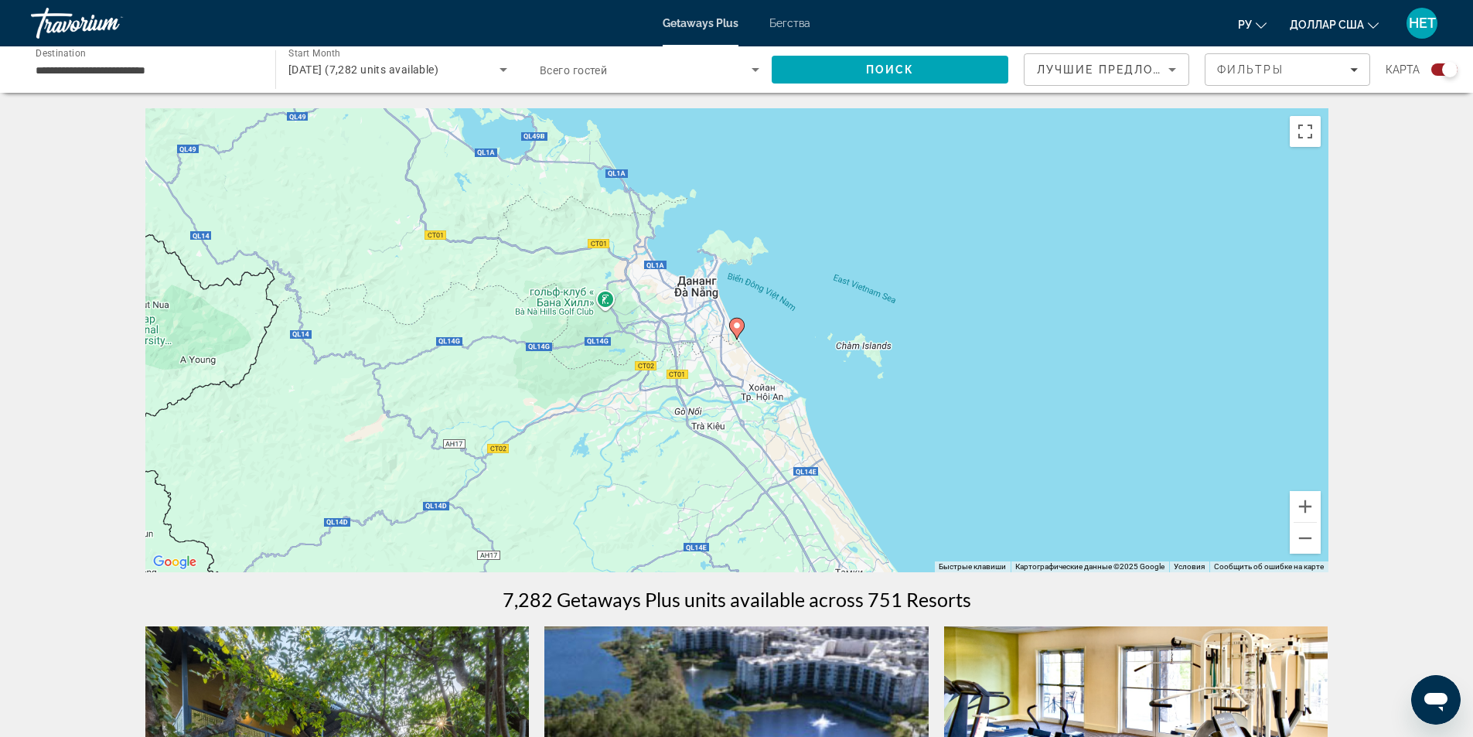
click at [736, 327] on image "Основное содержание" at bounding box center [736, 325] width 9 height 9
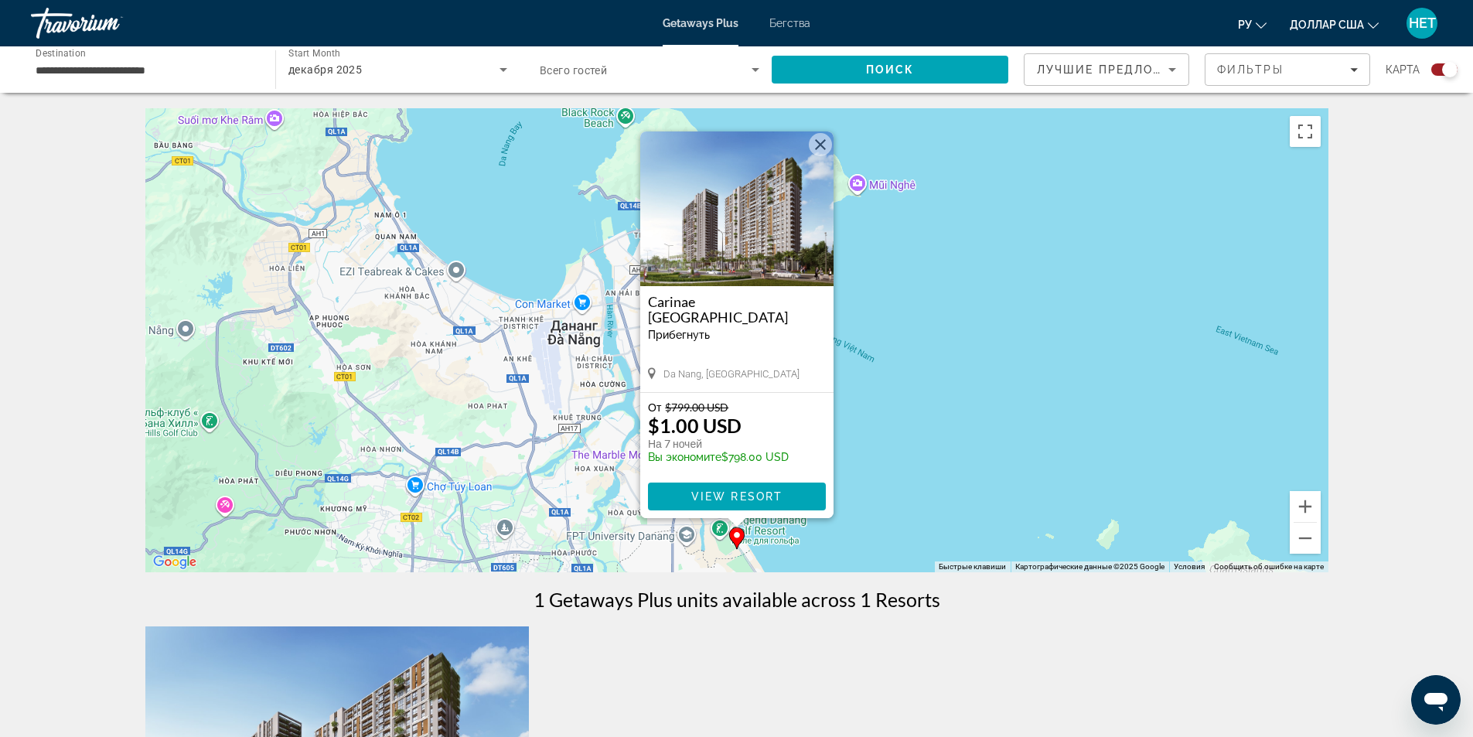
click at [724, 270] on img "Основное содержание" at bounding box center [736, 208] width 193 height 155
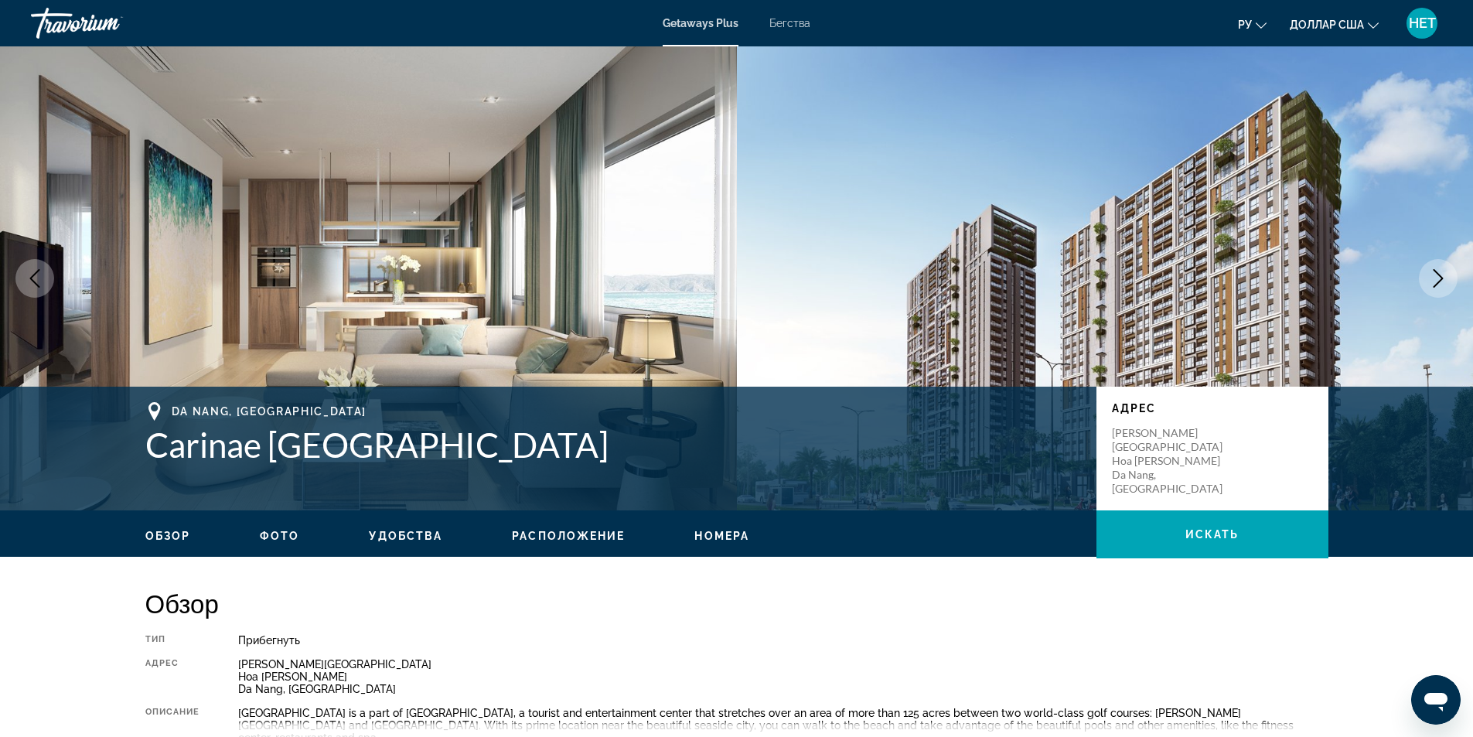
click at [1446, 278] on icon "Next image" at bounding box center [1438, 278] width 19 height 19
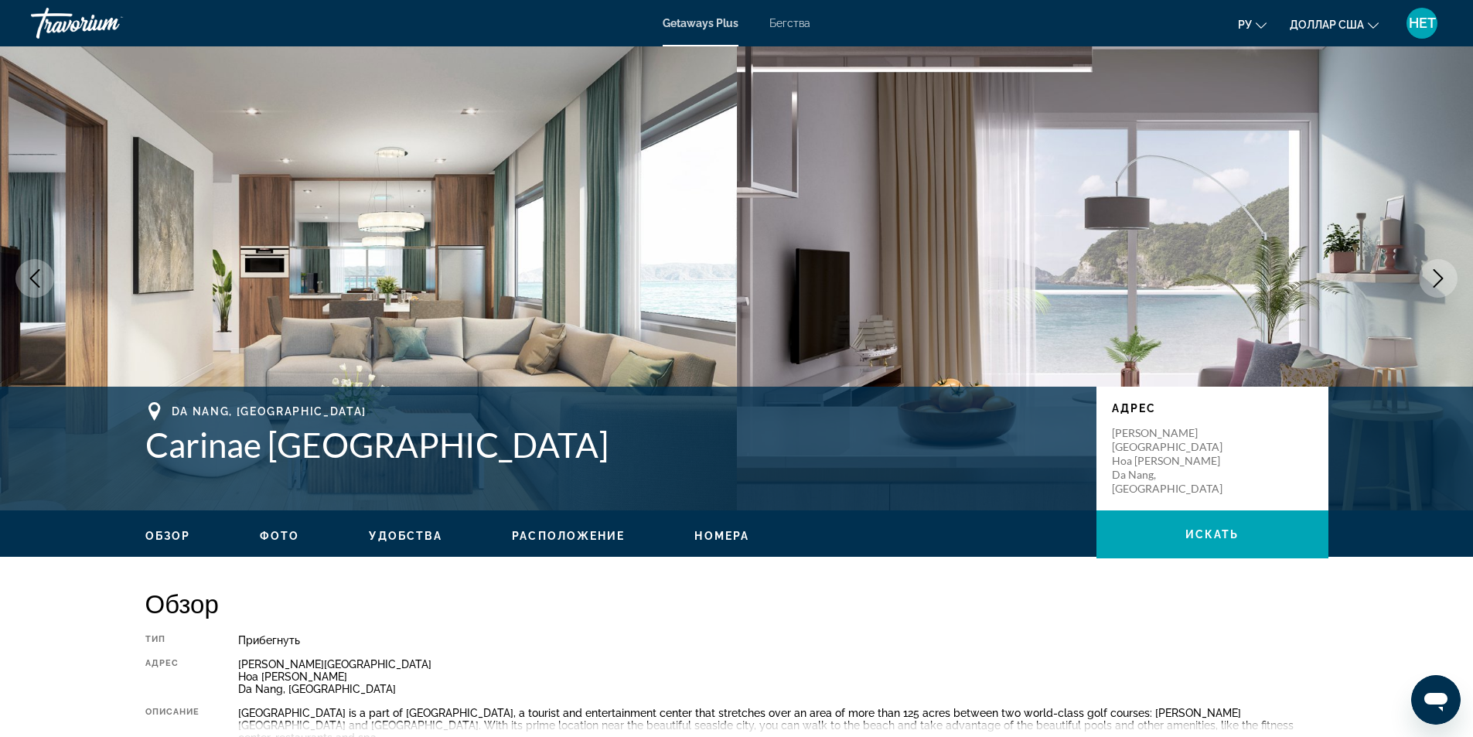
click at [1446, 278] on icon "Next image" at bounding box center [1438, 278] width 19 height 19
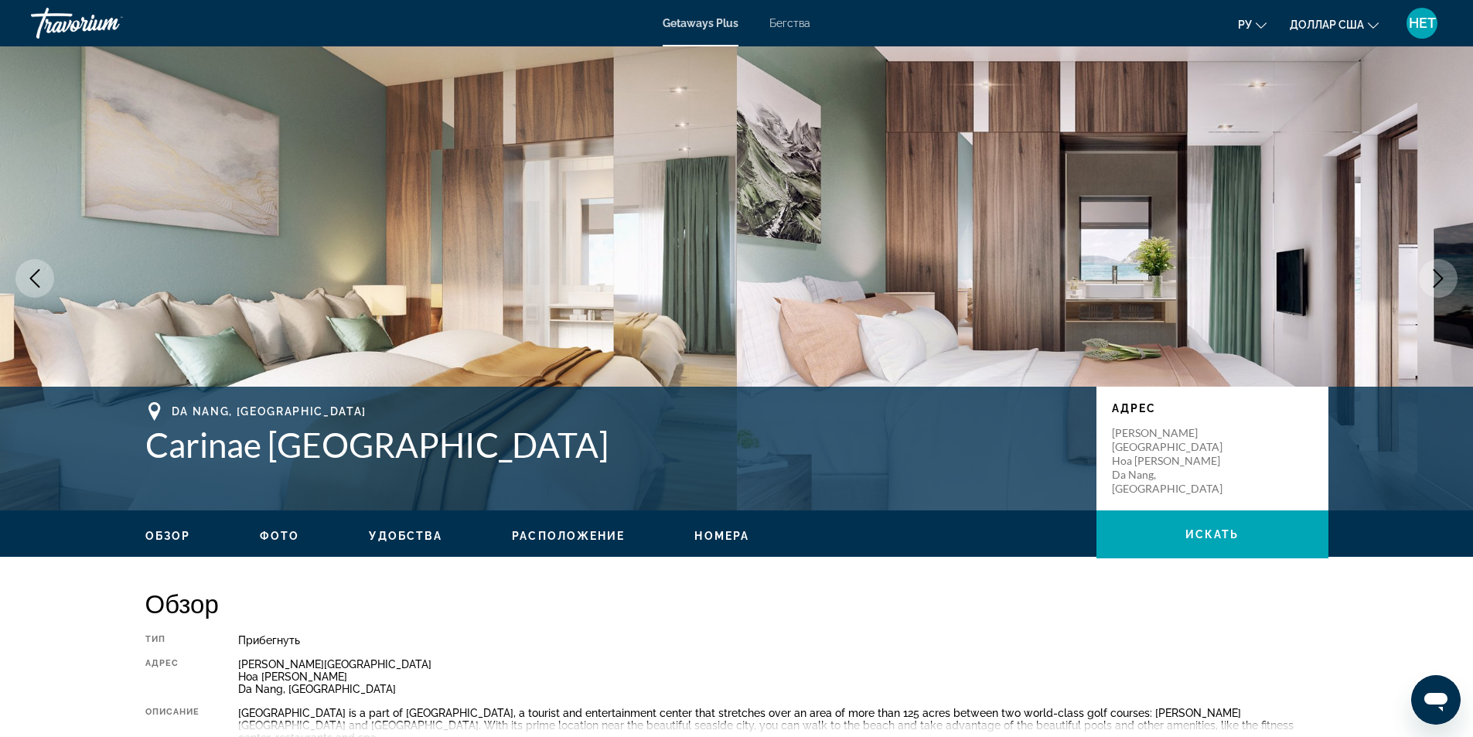
click at [1446, 278] on icon "Next image" at bounding box center [1438, 278] width 19 height 19
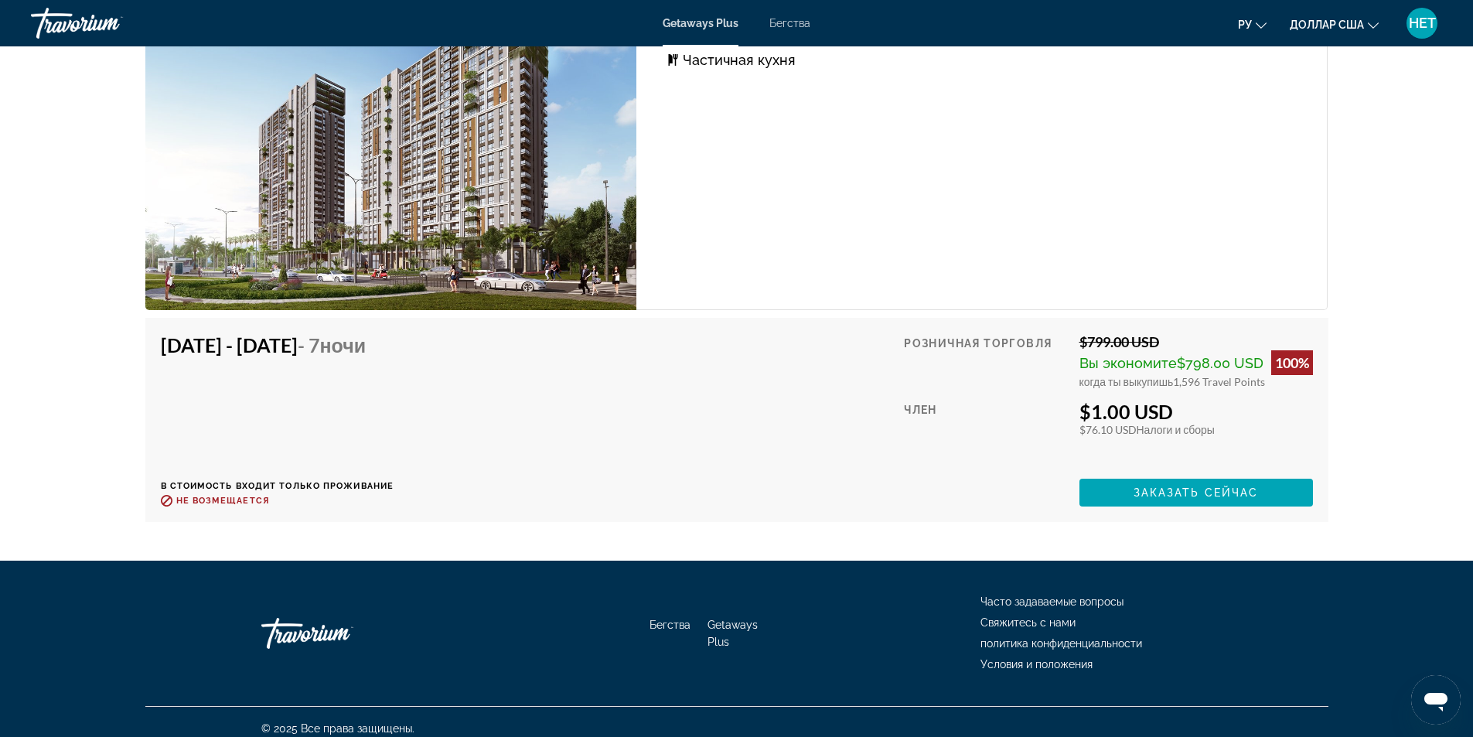
scroll to position [2386, 0]
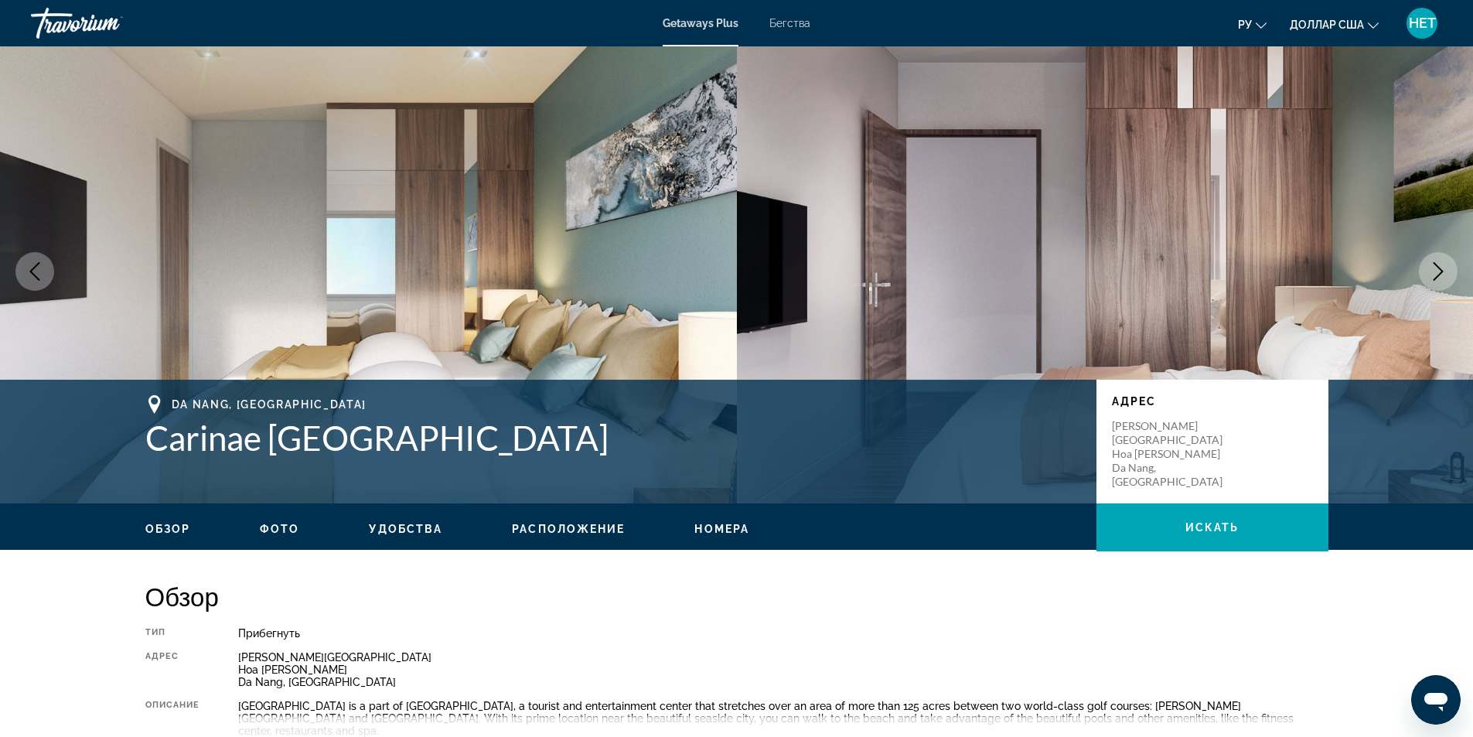
scroll to position [0, 0]
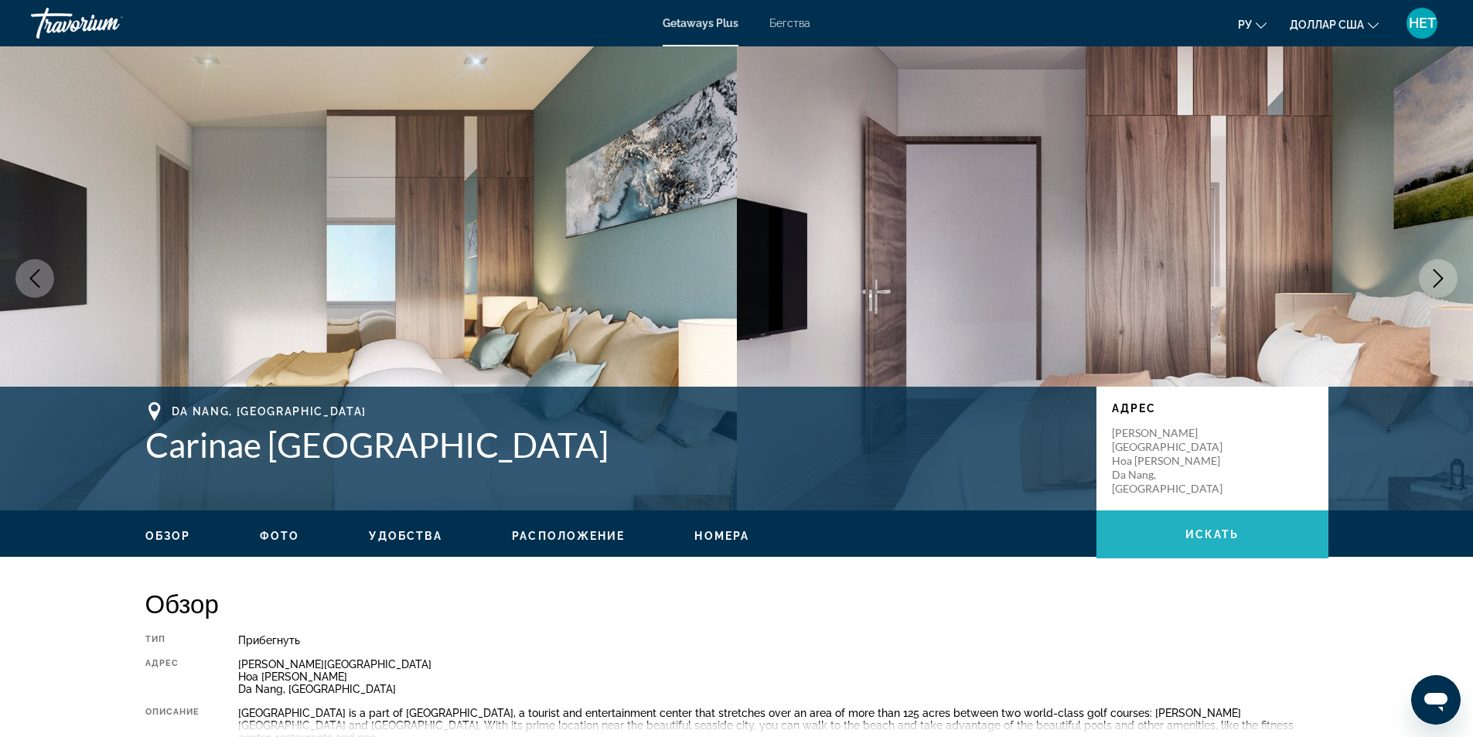
click at [1258, 528] on span "Основное содержание" at bounding box center [1213, 534] width 232 height 37
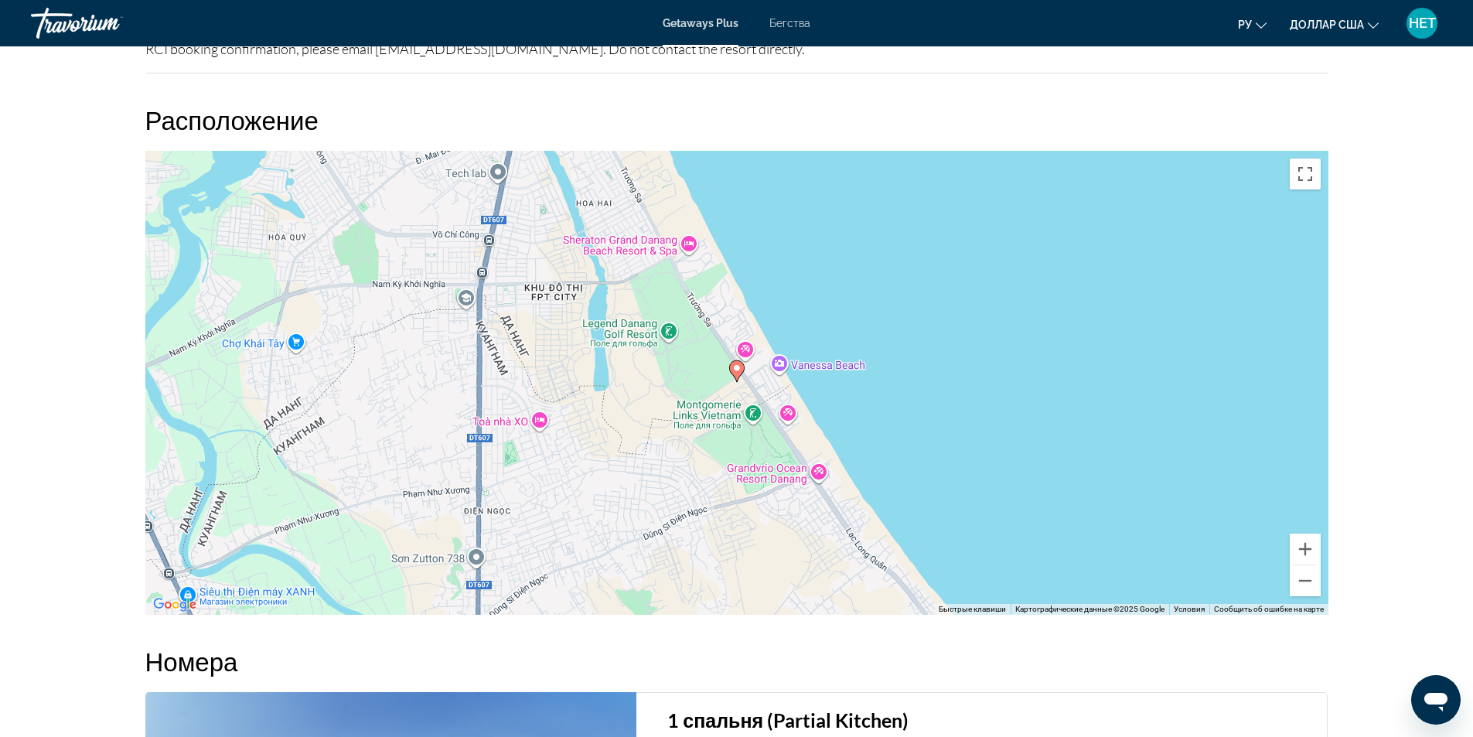
scroll to position [1629, 0]
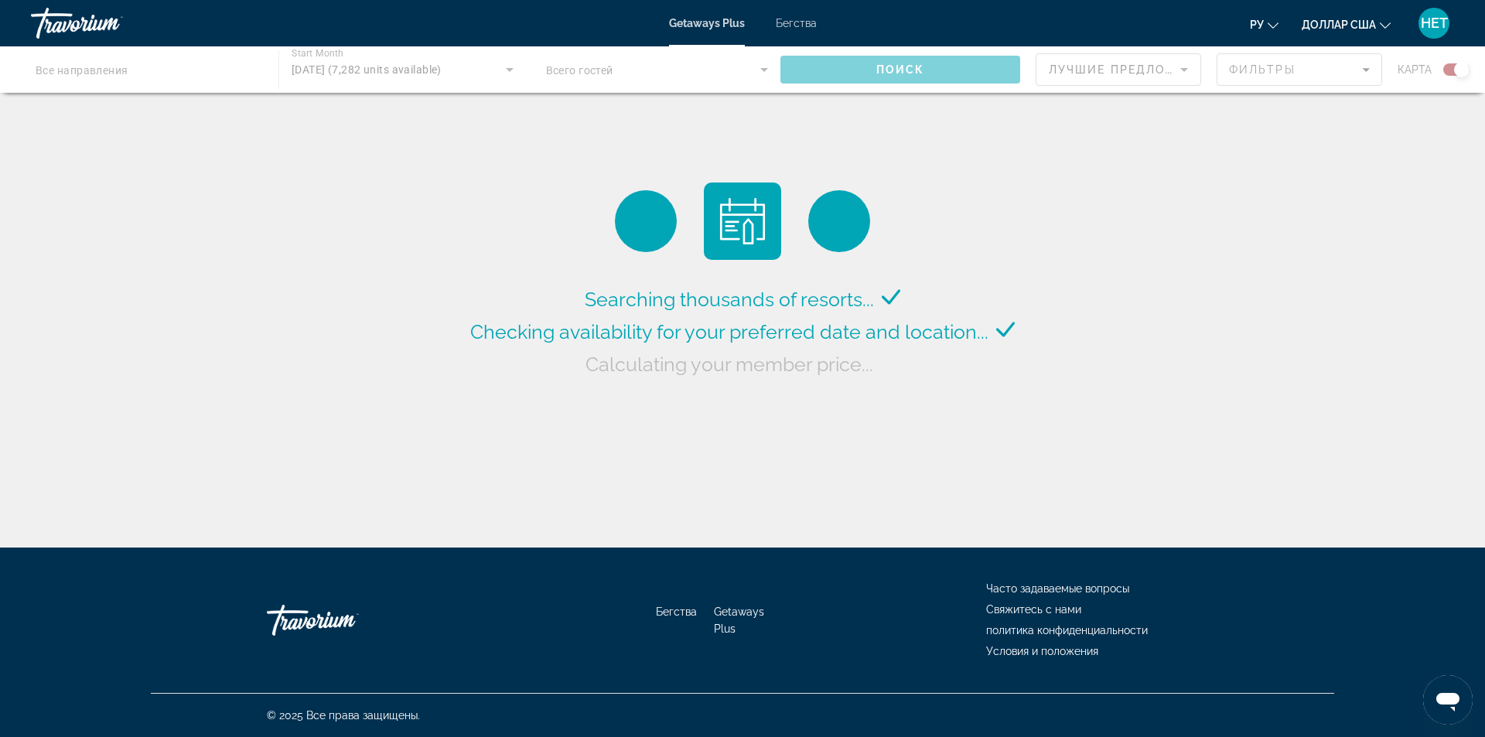
click at [1357, 73] on div "Основное содержание" at bounding box center [742, 69] width 1485 height 46
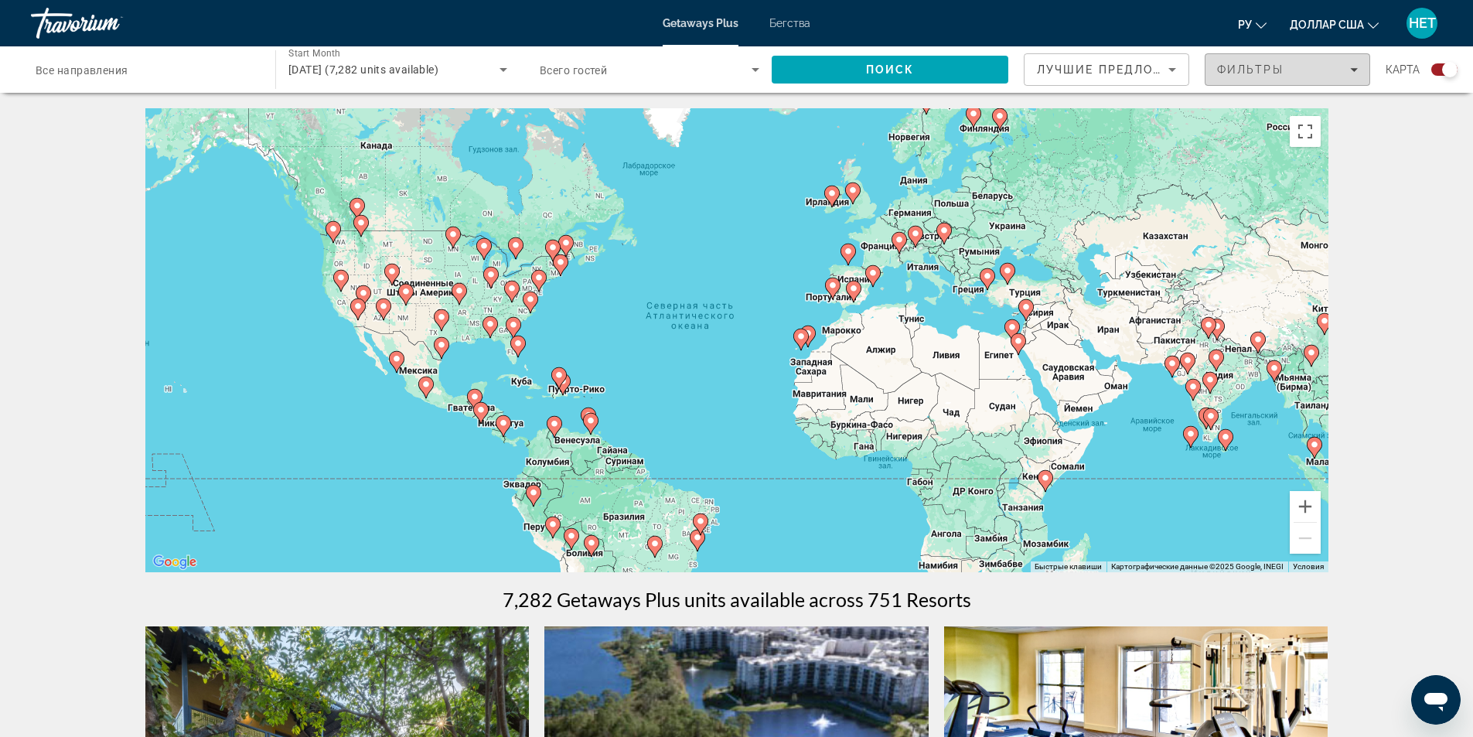
click at [1281, 61] on span "Filters" at bounding box center [1288, 69] width 164 height 37
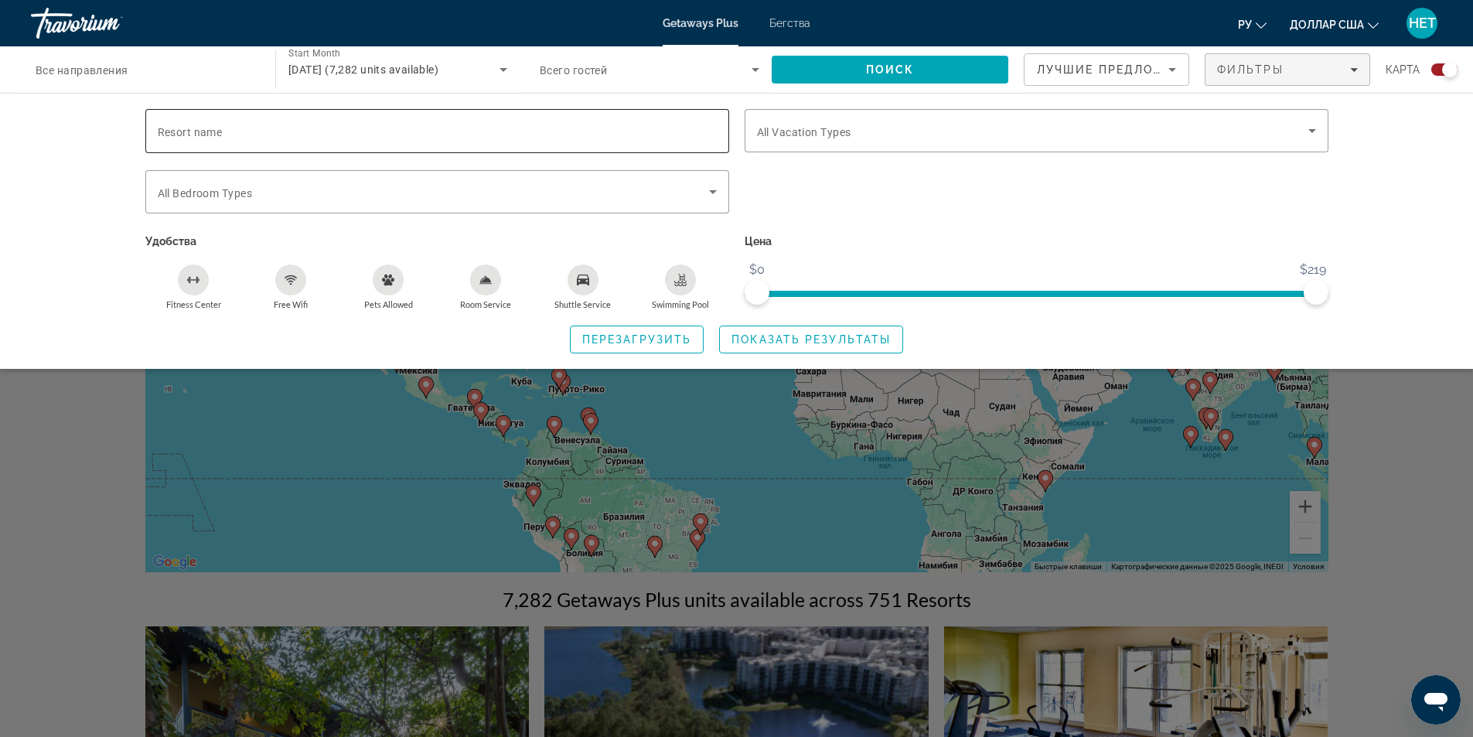
click at [675, 125] on input "Resort name" at bounding box center [437, 131] width 559 height 19
click at [708, 179] on div "Search widget" at bounding box center [437, 191] width 559 height 43
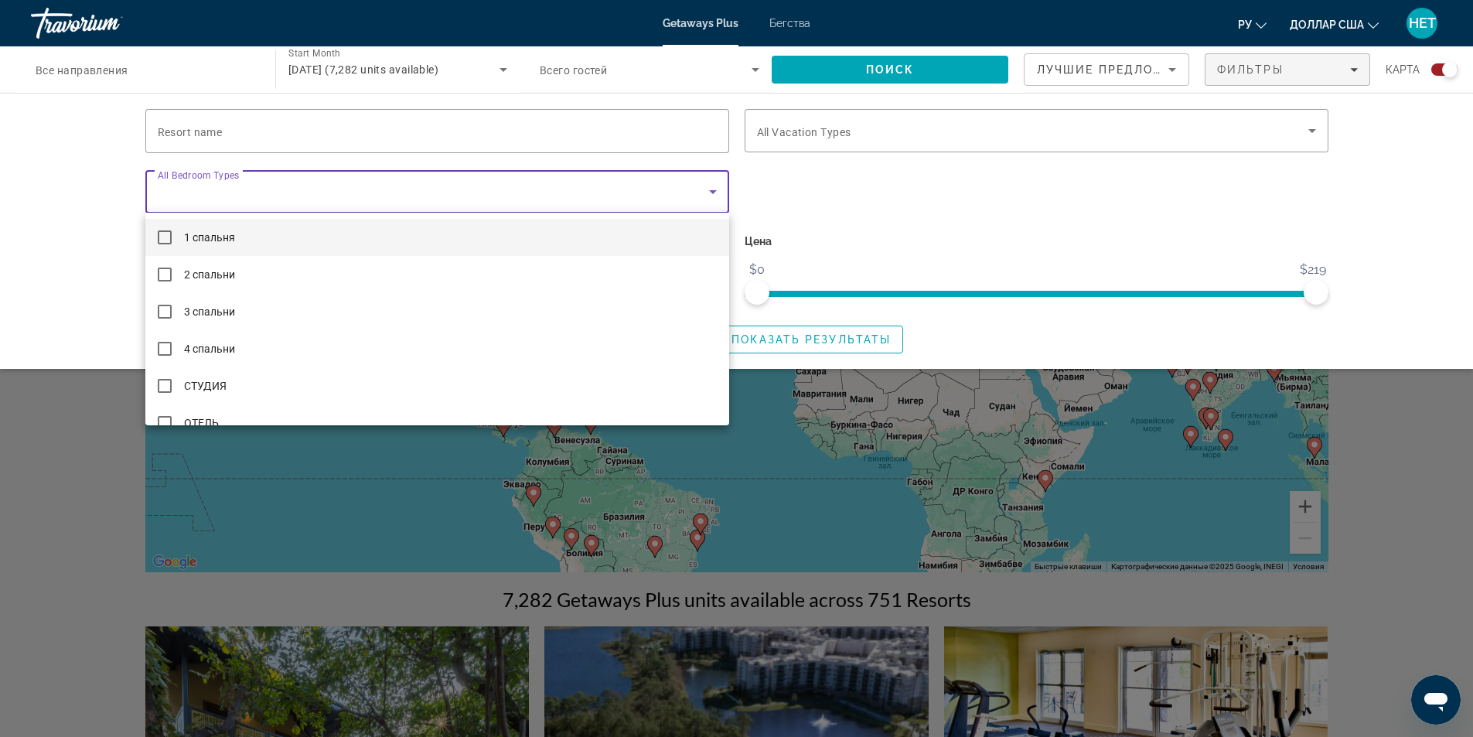
drag, startPoint x: 876, startPoint y: 205, endPoint x: 874, endPoint y: 128, distance: 76.6
click at [878, 193] on div at bounding box center [736, 368] width 1473 height 737
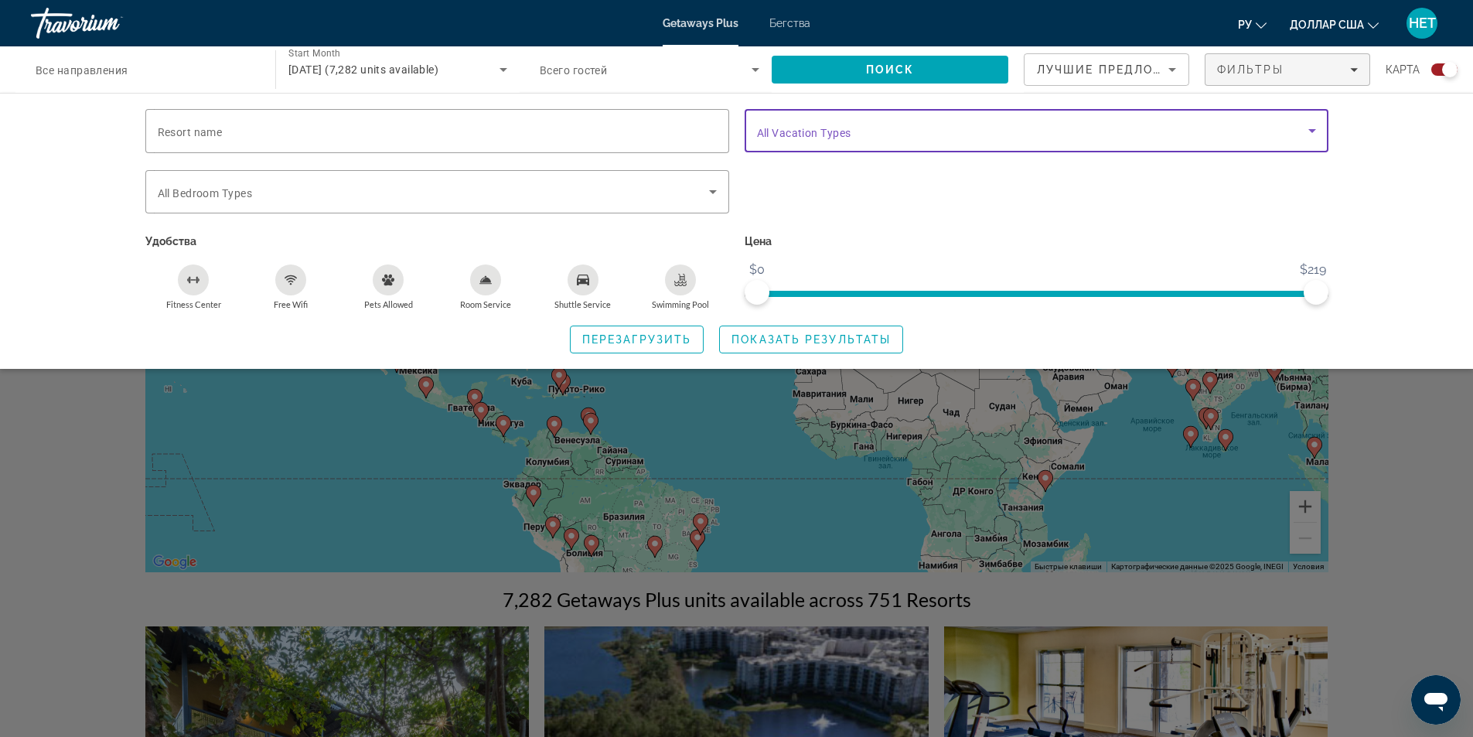
click at [874, 128] on span "Search widget" at bounding box center [1032, 130] width 551 height 19
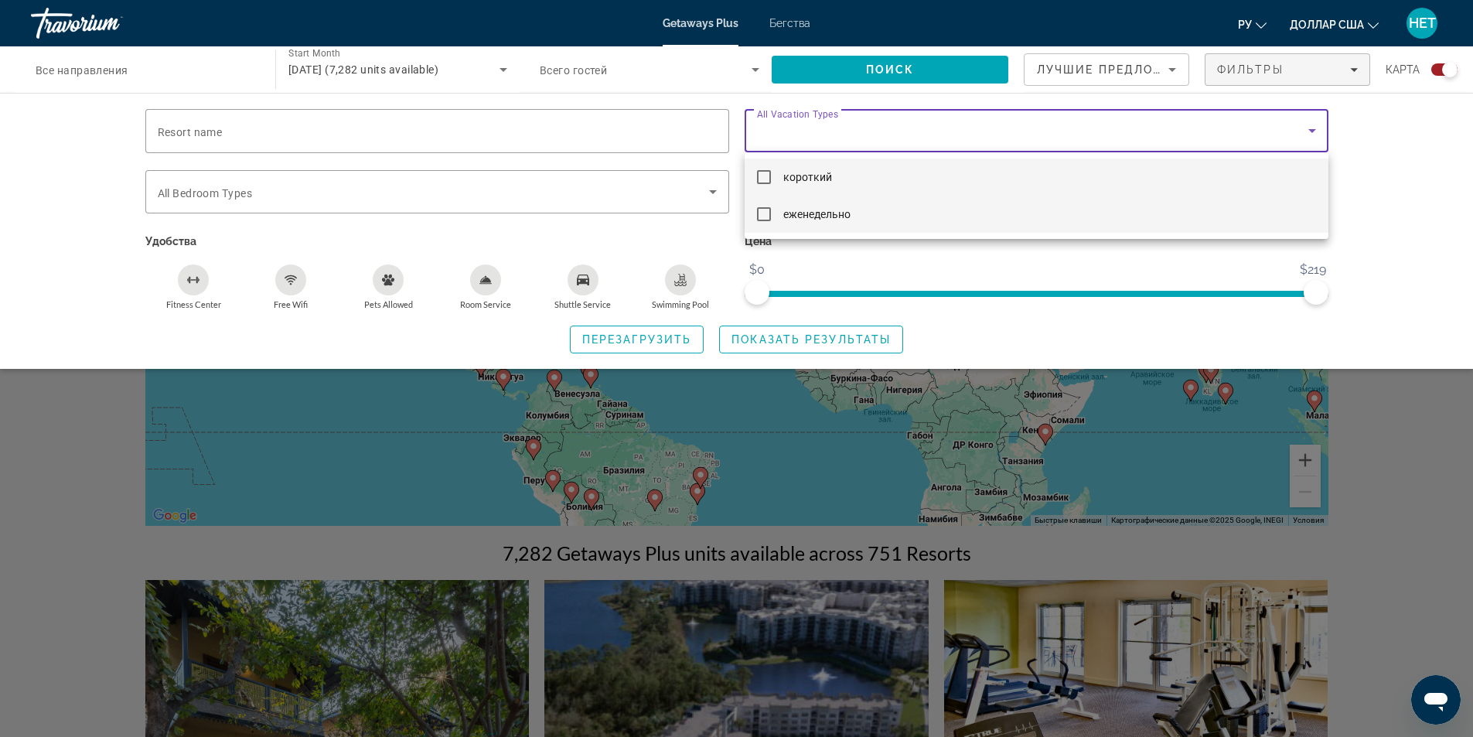
scroll to position [232, 0]
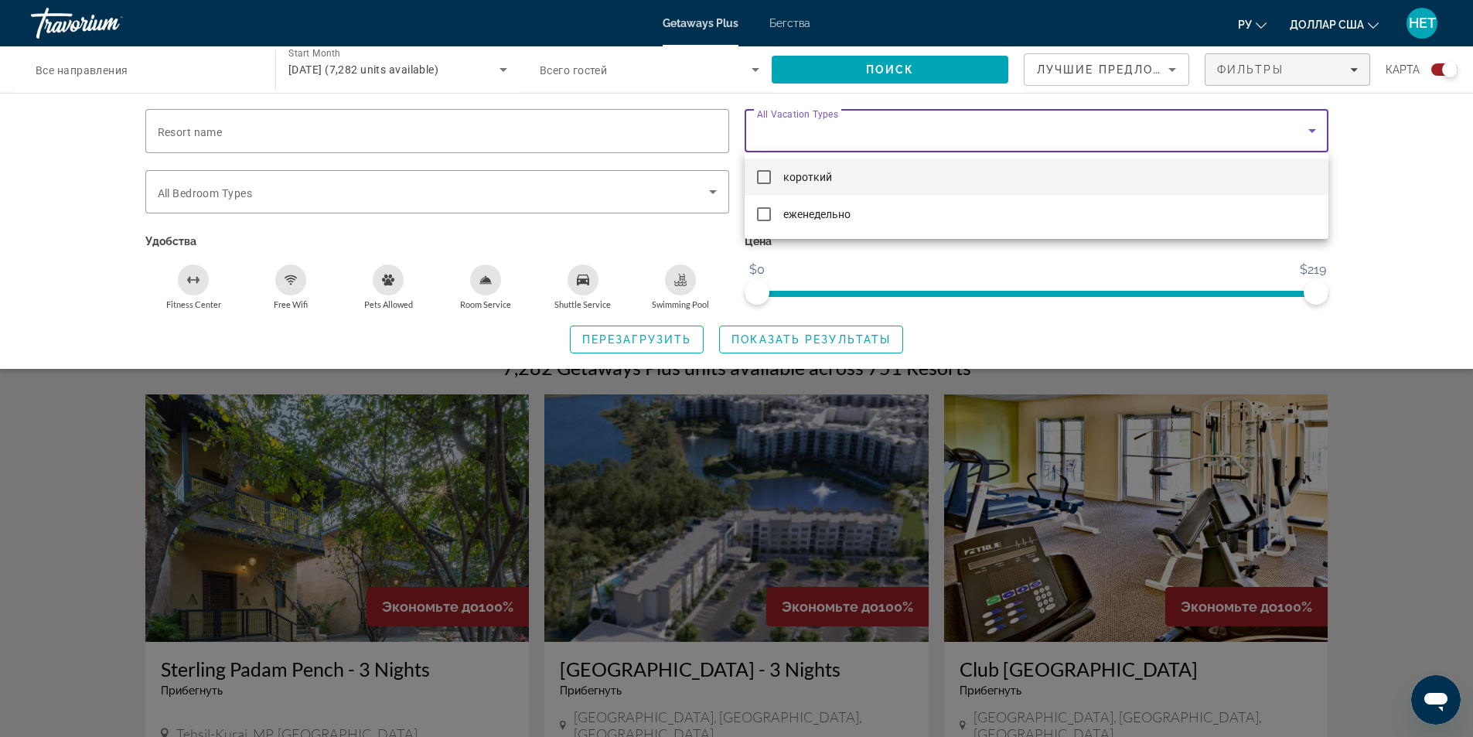
click at [94, 291] on div at bounding box center [736, 368] width 1473 height 737
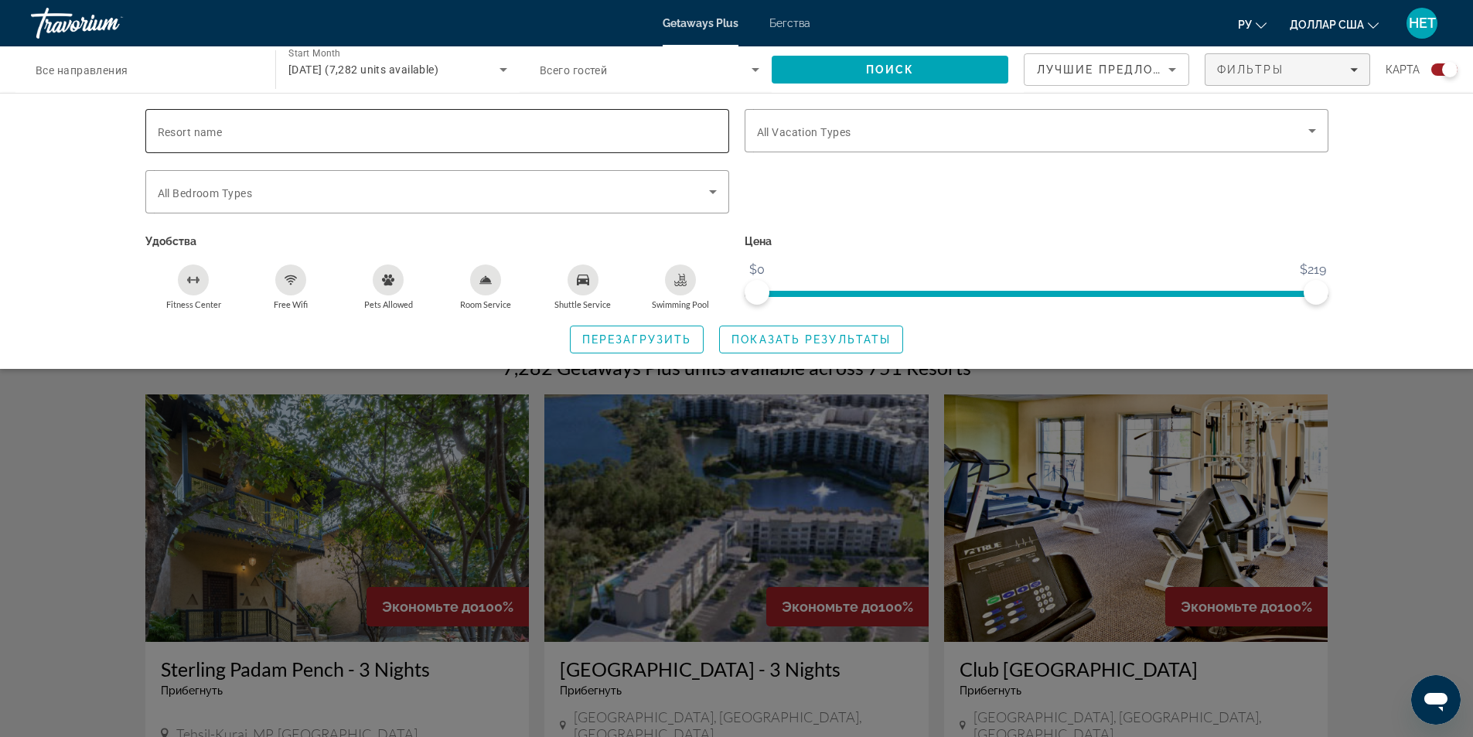
click at [392, 133] on input "Resort name" at bounding box center [437, 131] width 559 height 19
click at [892, 58] on span "Search" at bounding box center [890, 69] width 237 height 37
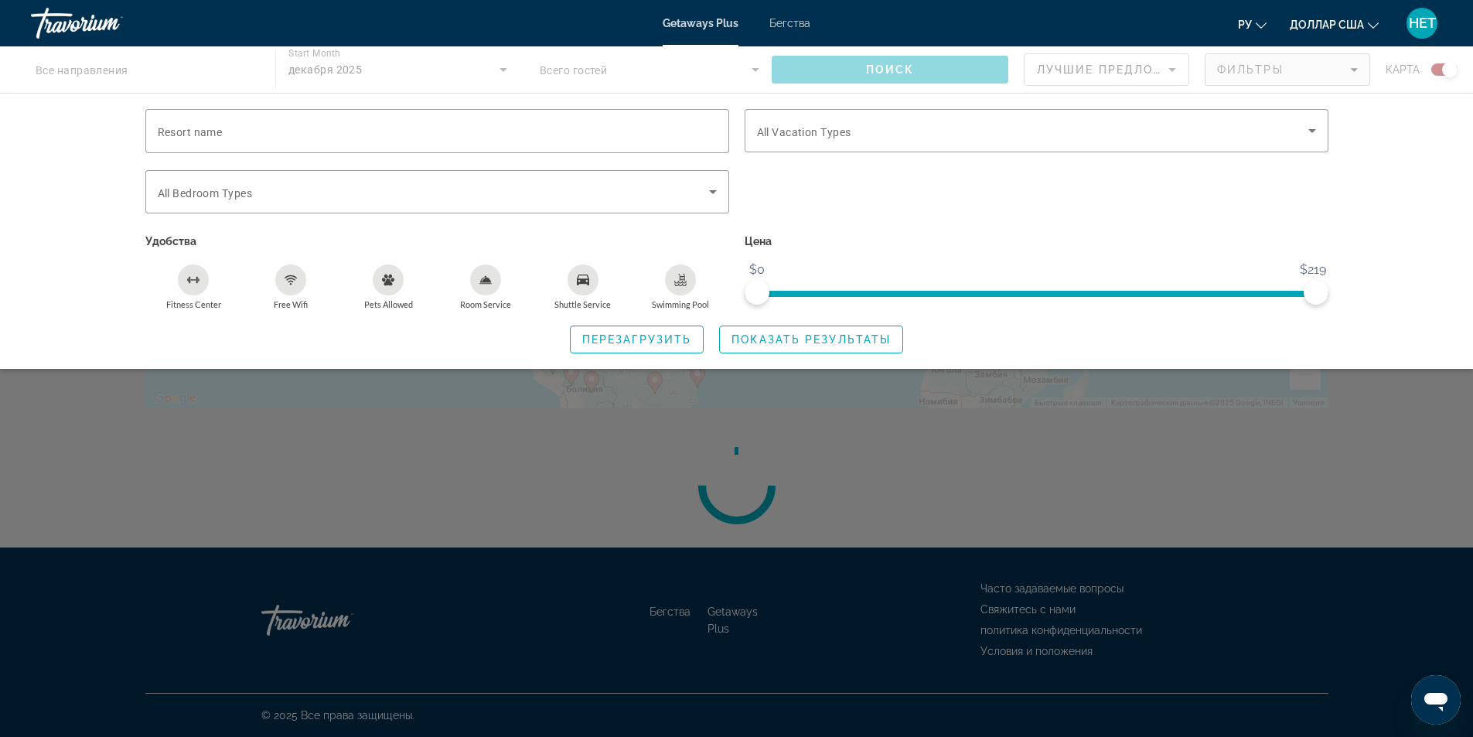
scroll to position [0, 0]
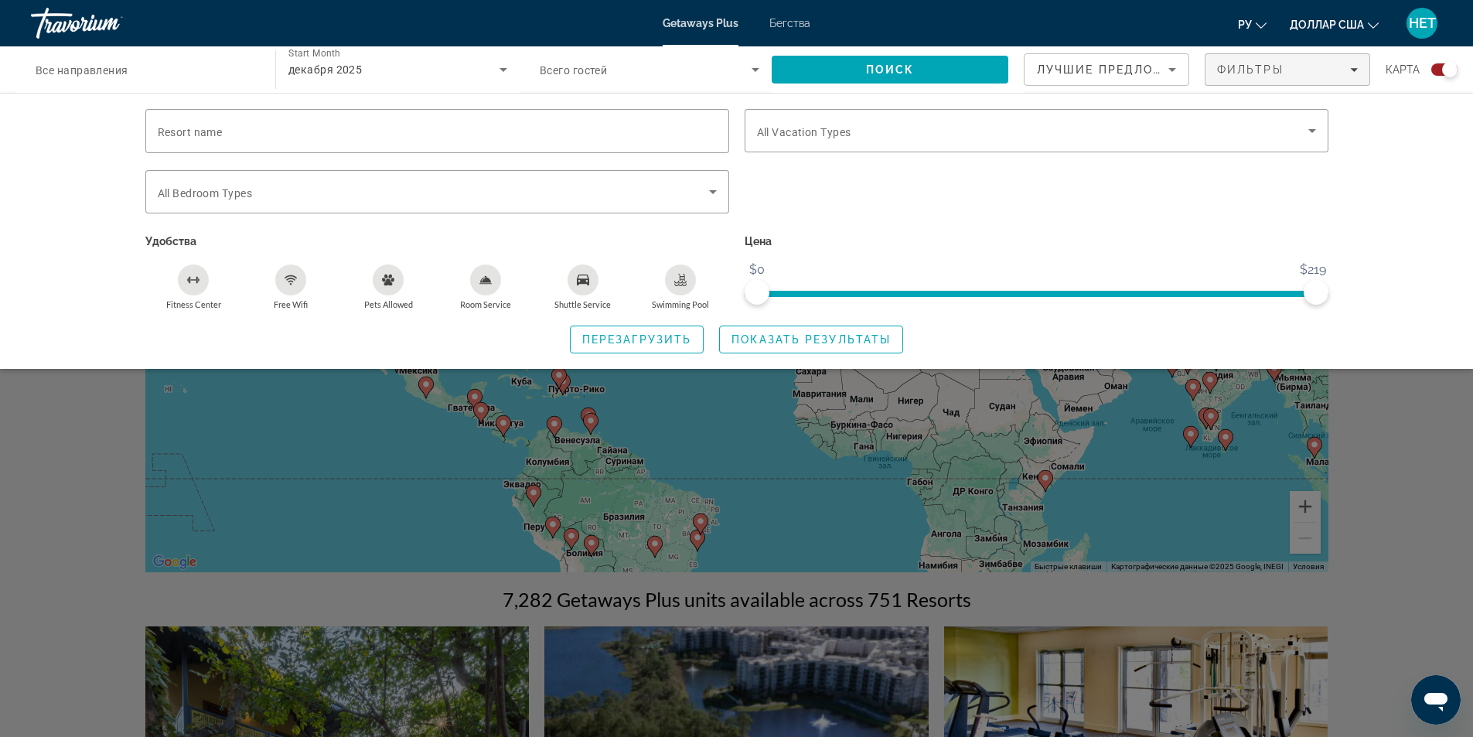
click at [421, 82] on div "декабря 2025" at bounding box center [397, 69] width 219 height 43
click at [421, 82] on div at bounding box center [736, 368] width 1473 height 737
click at [675, 79] on div "Search widget" at bounding box center [650, 69] width 220 height 43
click at [675, 79] on div at bounding box center [736, 368] width 1473 height 737
click at [677, 79] on div "Search widget" at bounding box center [650, 69] width 220 height 43
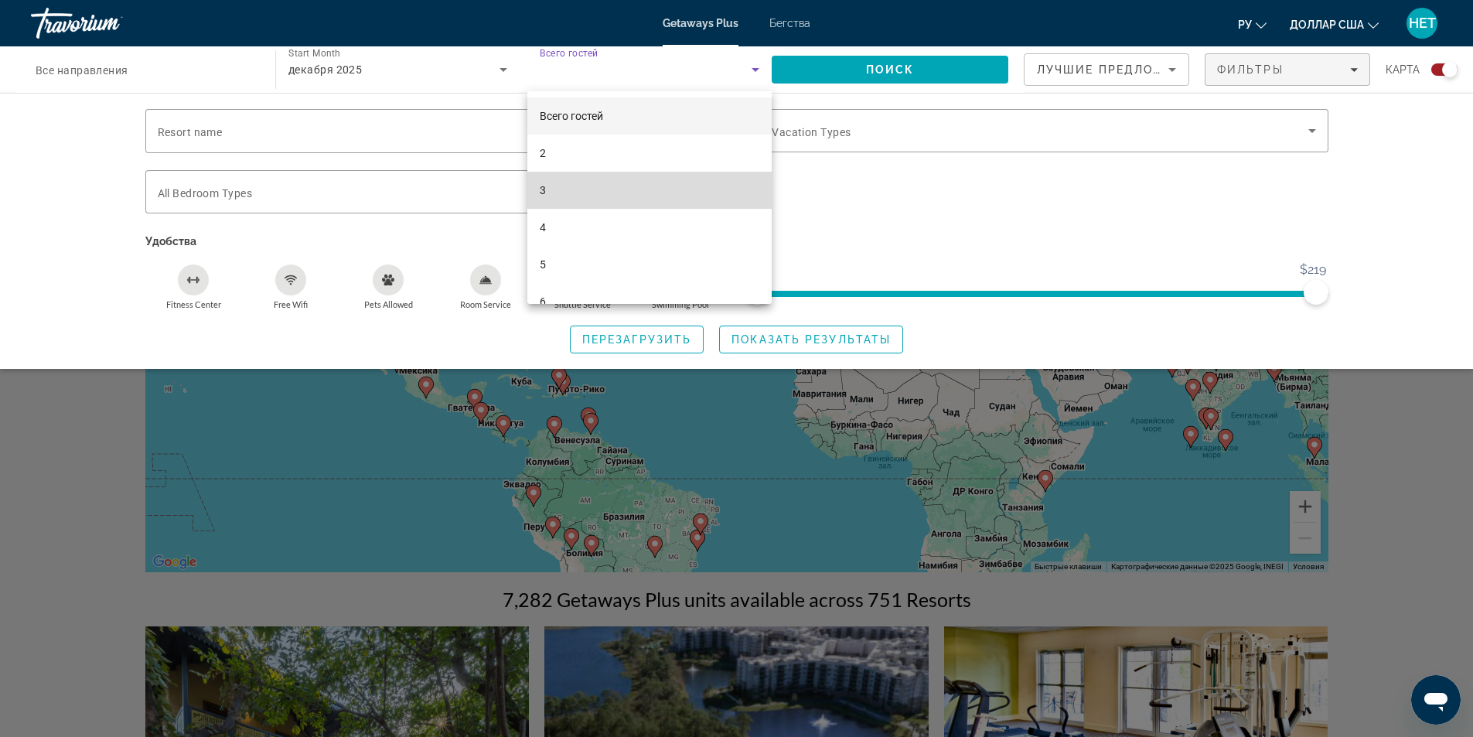
click at [659, 172] on mat-option "3" at bounding box center [649, 190] width 244 height 37
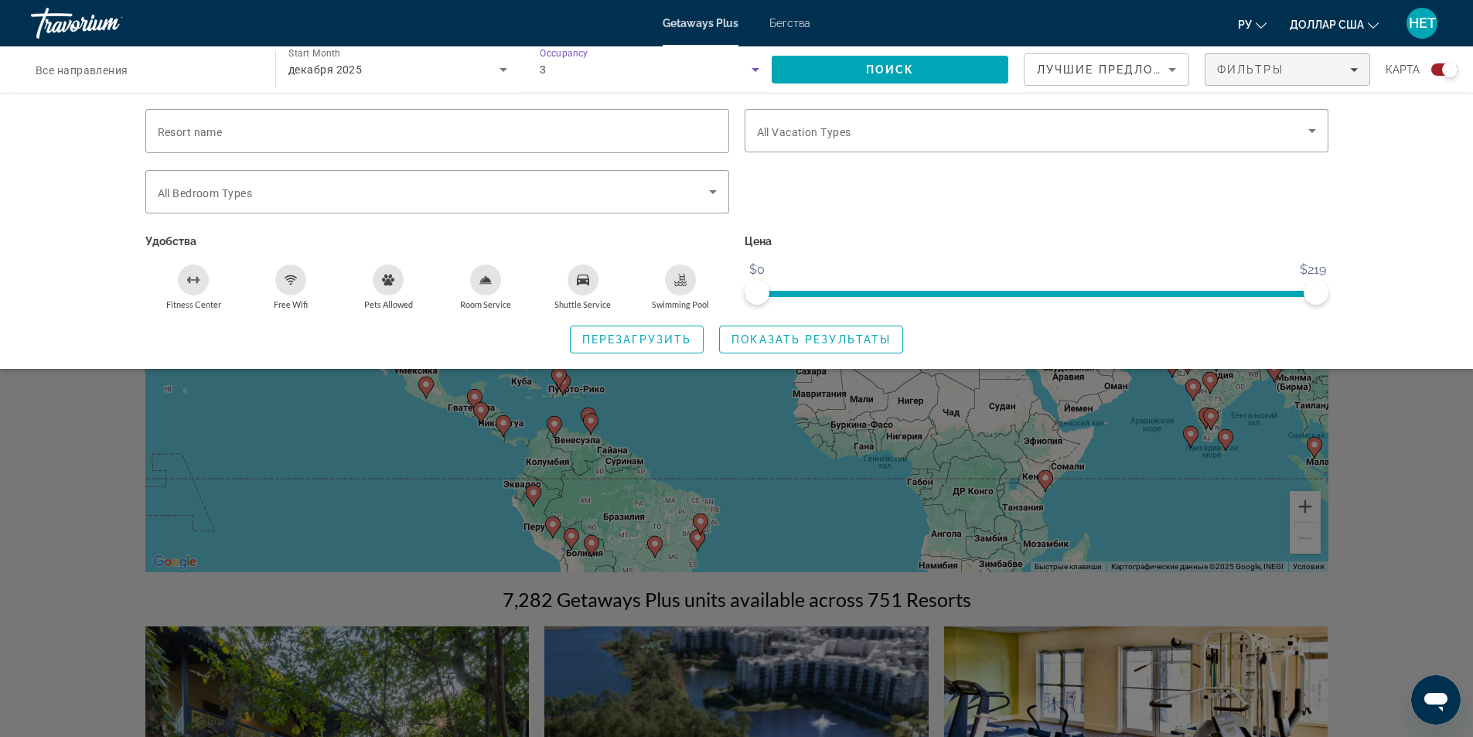
click at [67, 77] on input "Destination Все направления" at bounding box center [146, 70] width 220 height 19
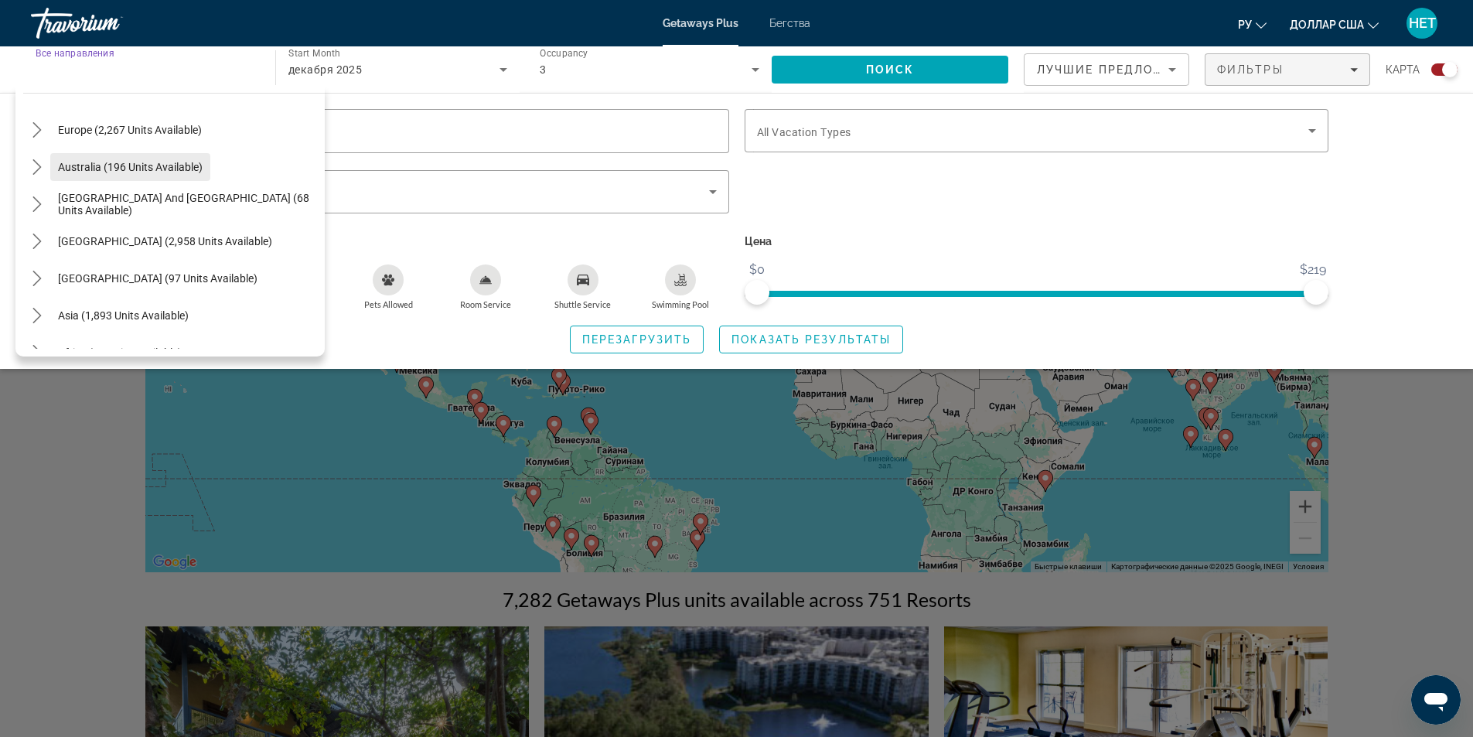
scroll to position [232, 0]
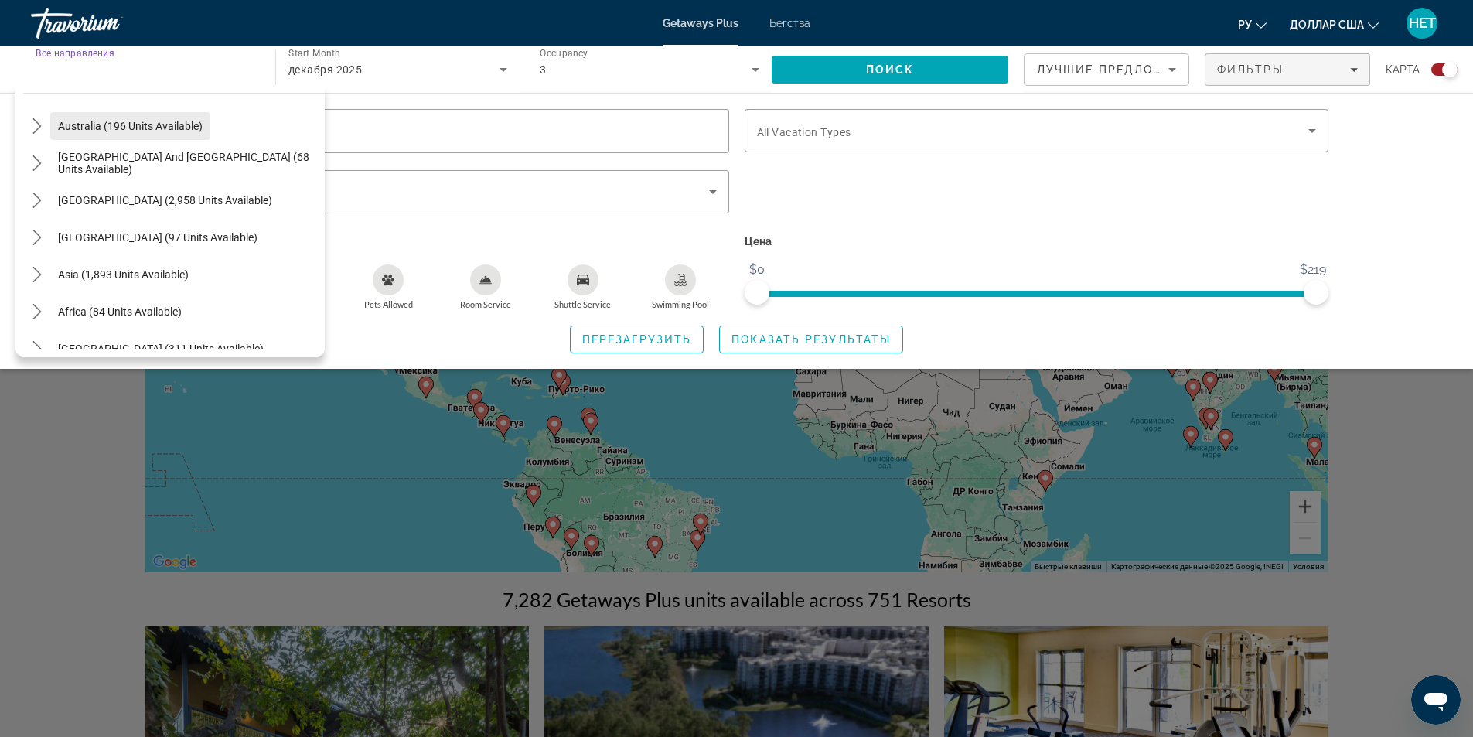
click at [138, 269] on span "Asia (1,893 units available)" at bounding box center [123, 274] width 131 height 12
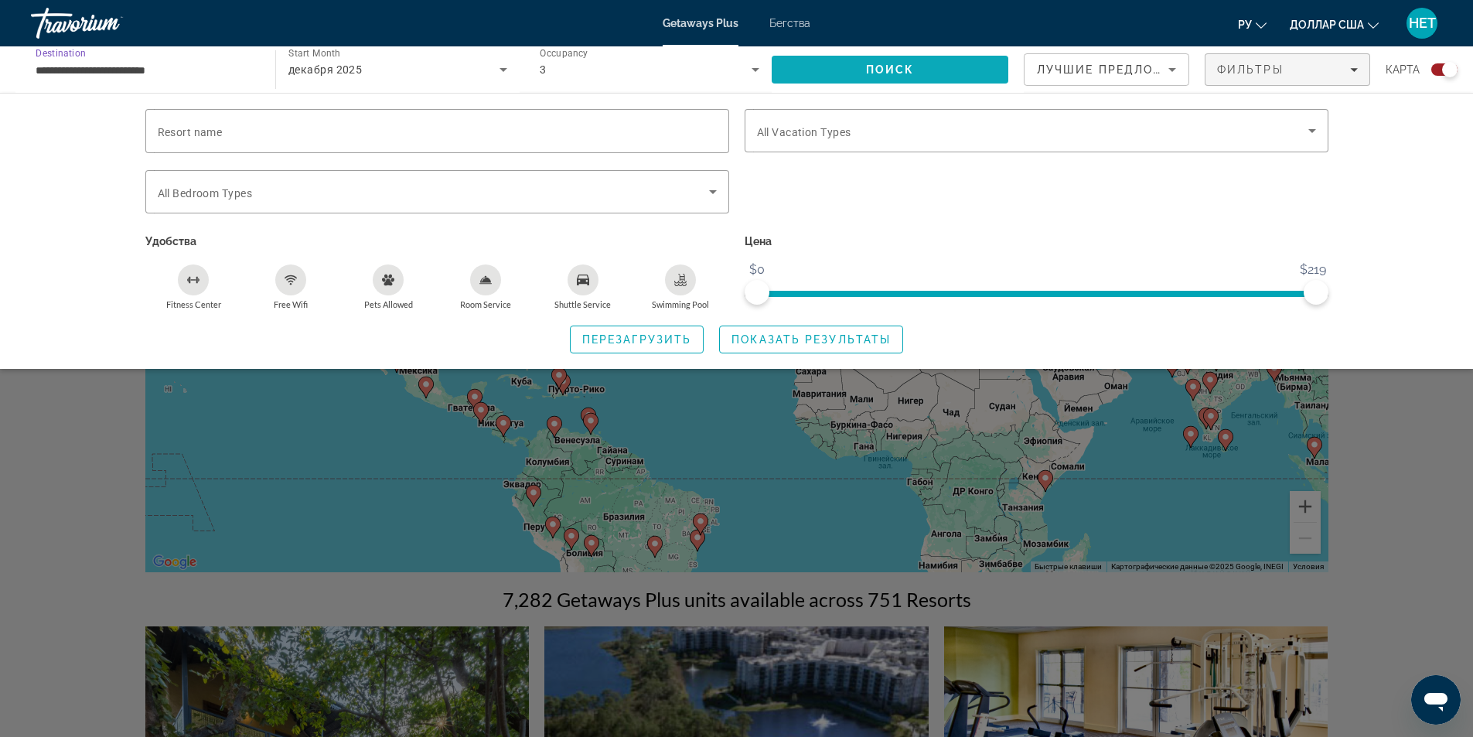
click at [913, 64] on span "Поиск" at bounding box center [890, 69] width 49 height 12
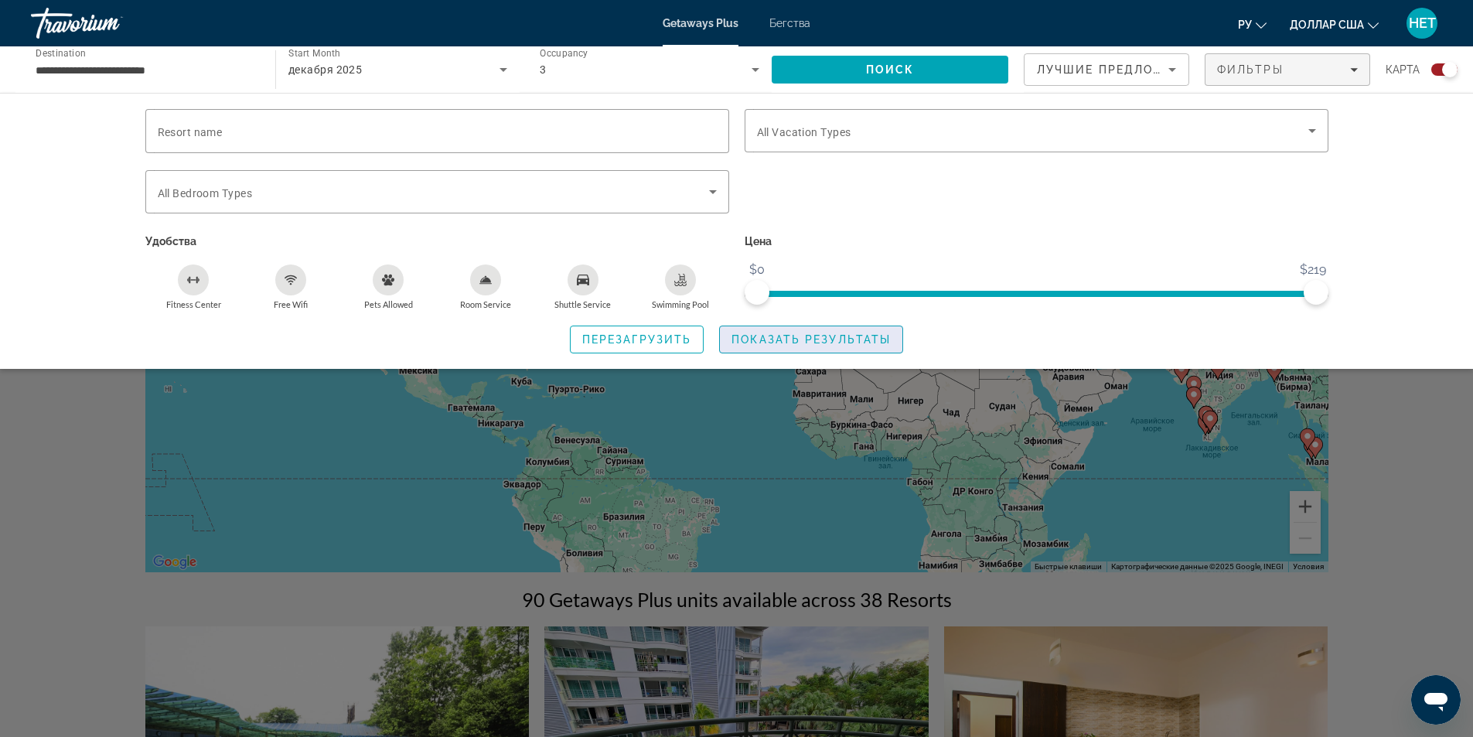
click at [788, 346] on span "Search widget" at bounding box center [811, 339] width 182 height 37
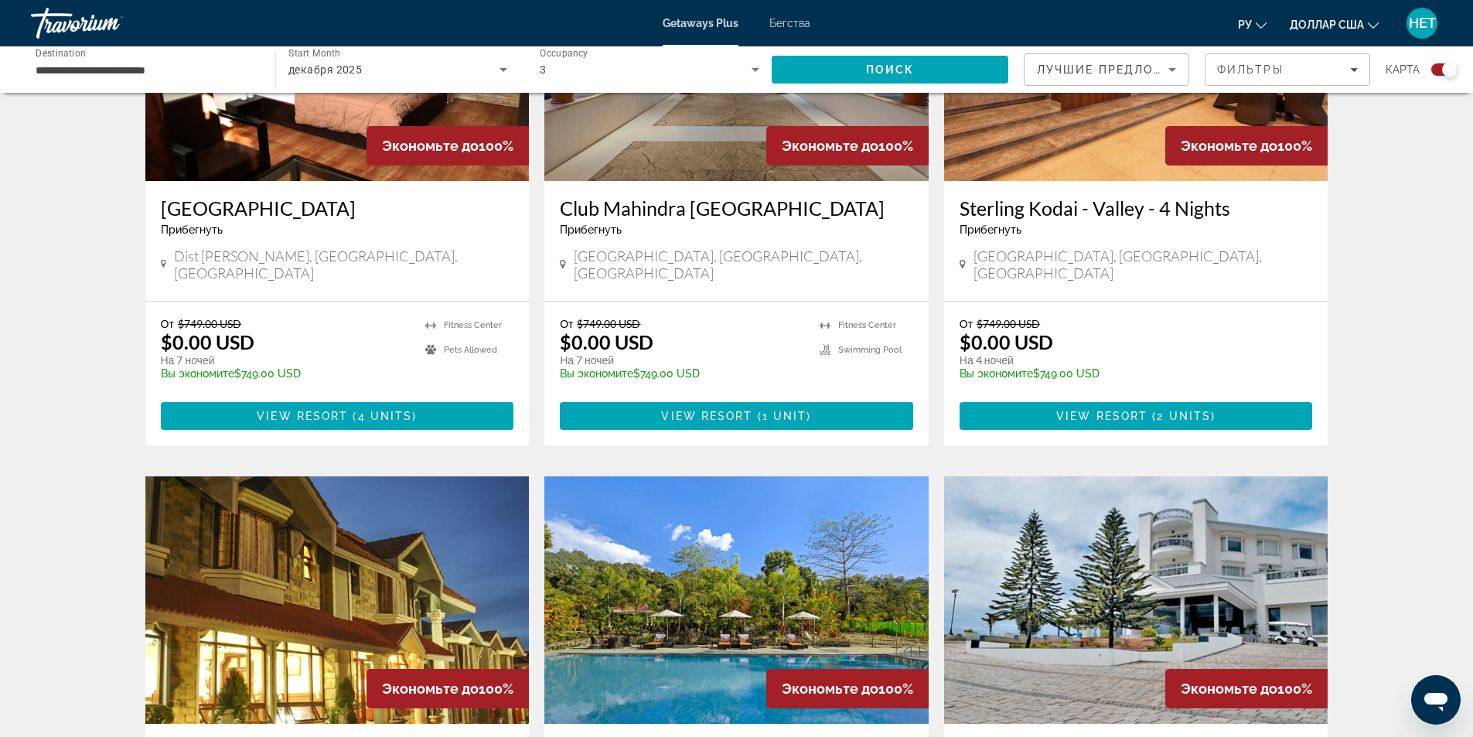
scroll to position [2165, 0]
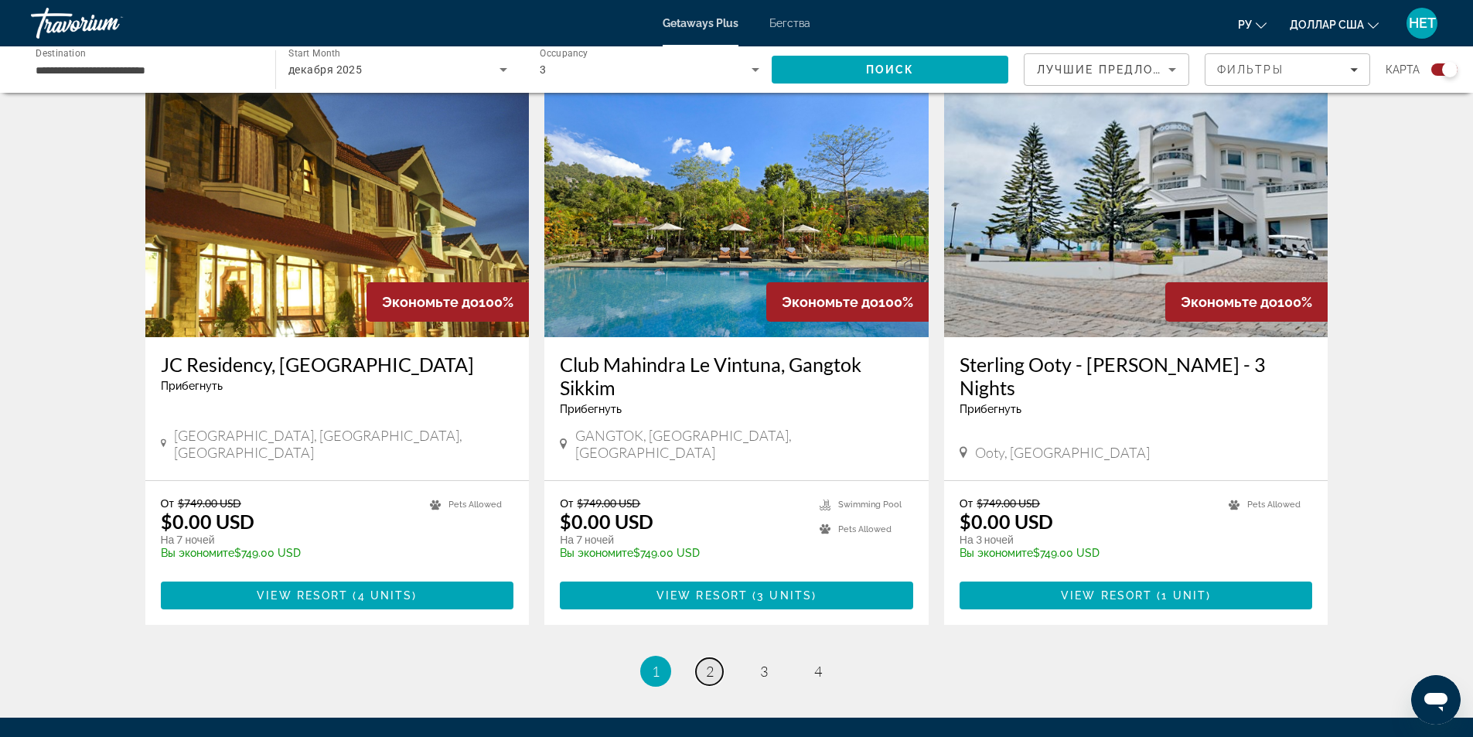
click at [706, 663] on span "2" at bounding box center [710, 671] width 8 height 17
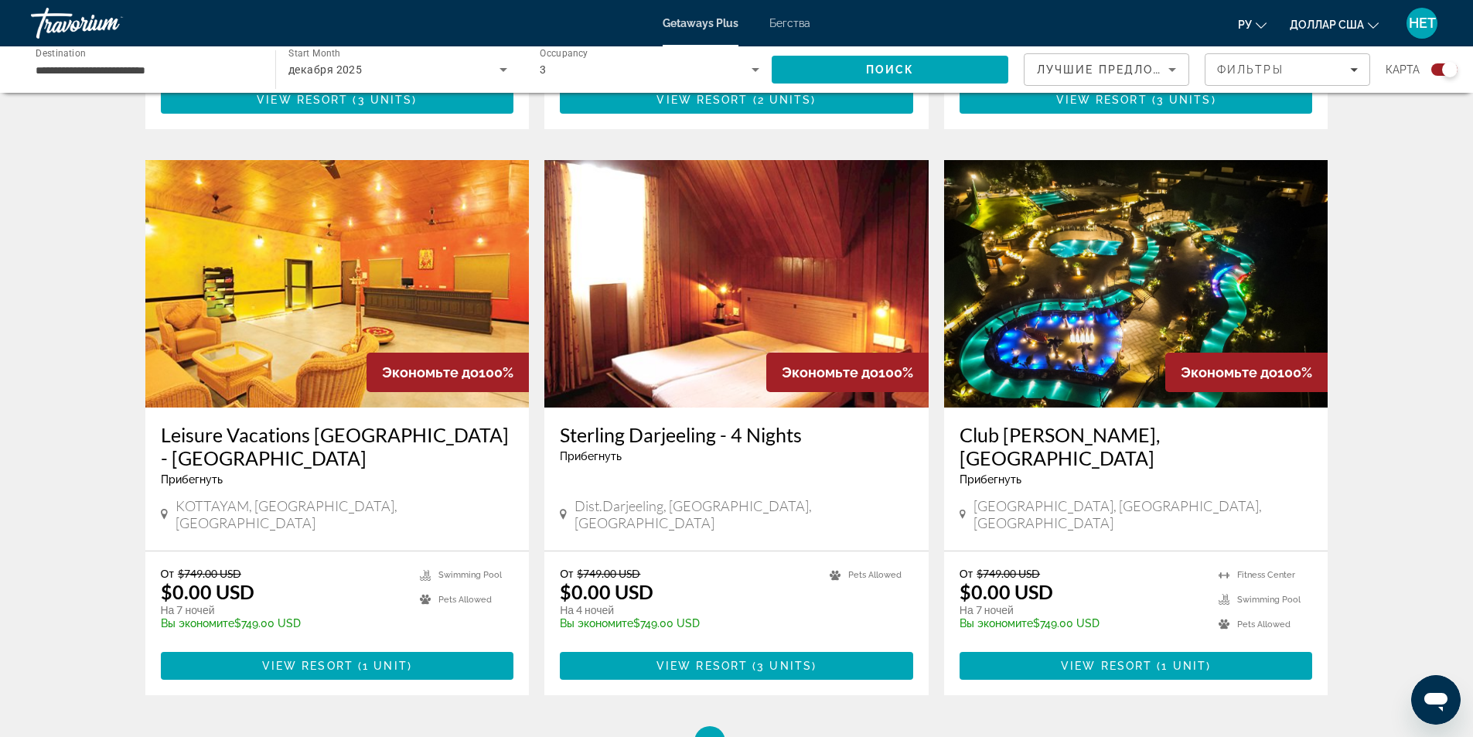
scroll to position [2291, 0]
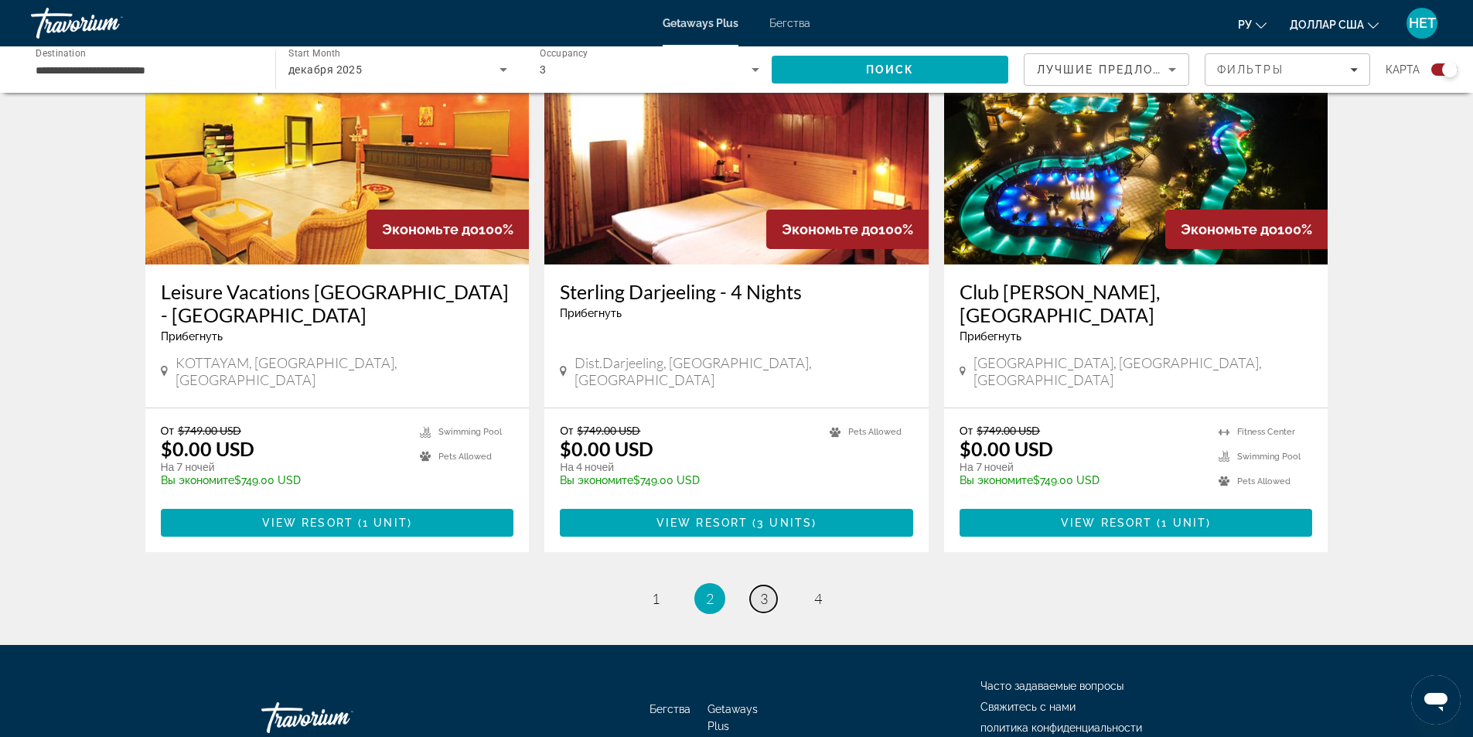
click at [762, 590] on span "3" at bounding box center [764, 598] width 8 height 17
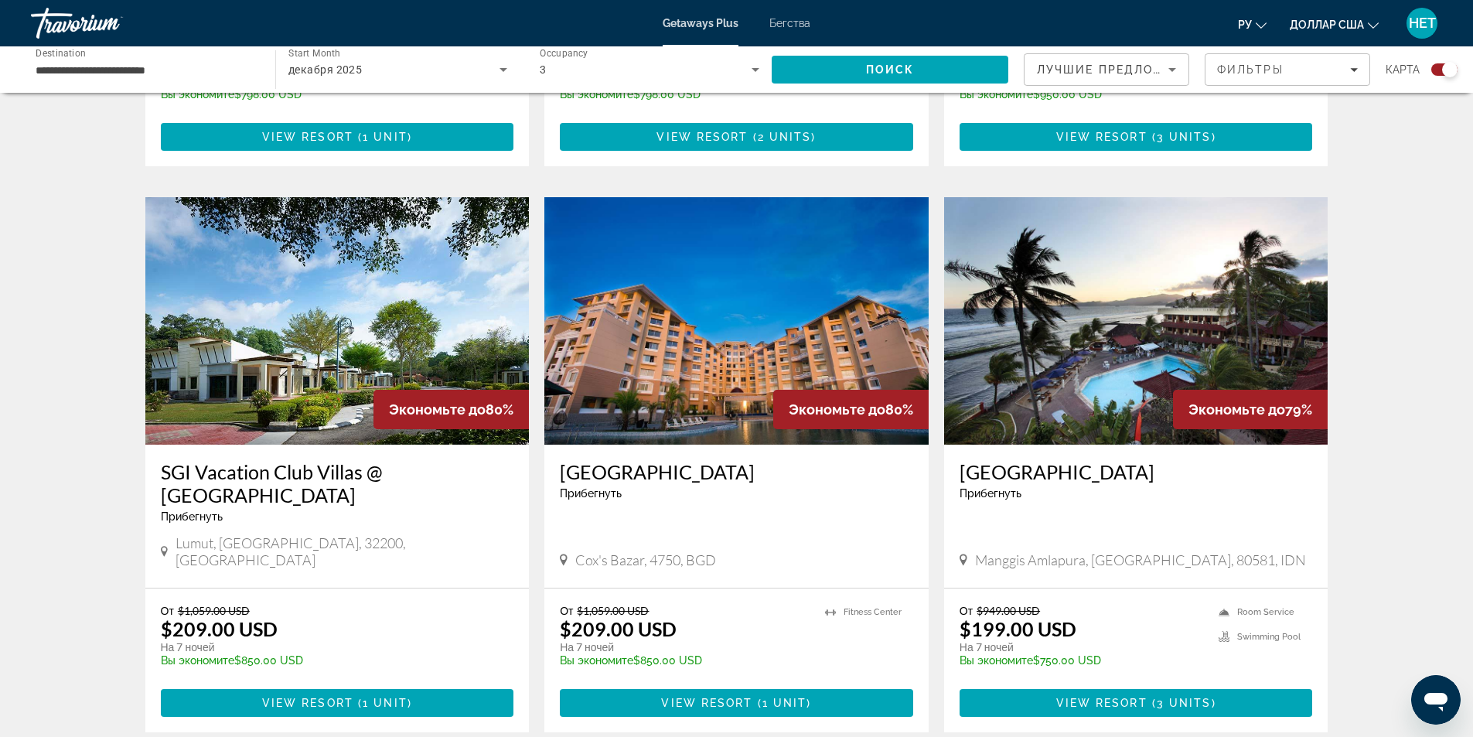
scroll to position [2097, 0]
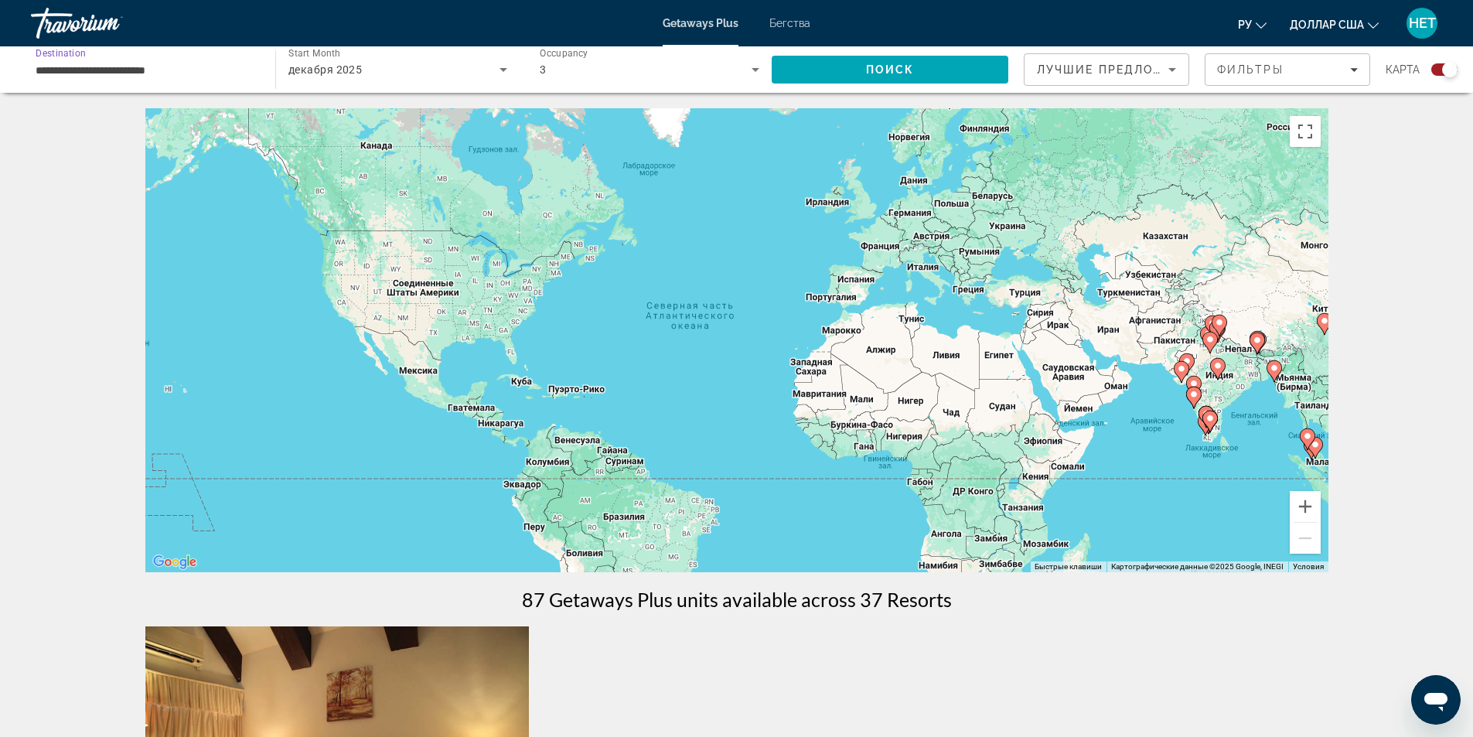
click at [206, 66] on input "**********" at bounding box center [146, 70] width 220 height 19
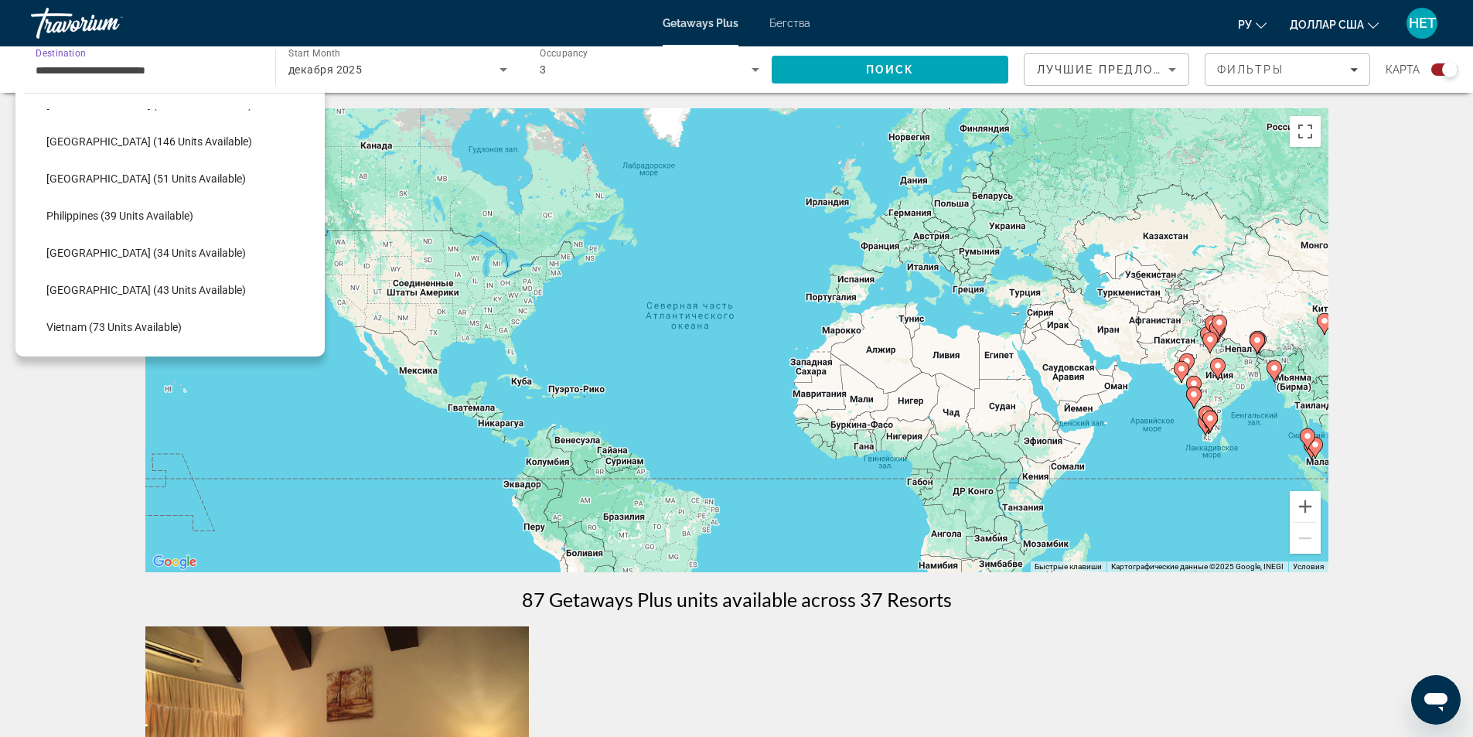
scroll to position [587, 0]
click at [121, 258] on span "[GEOGRAPHIC_DATA] (43 units available)" at bounding box center [146, 253] width 200 height 12
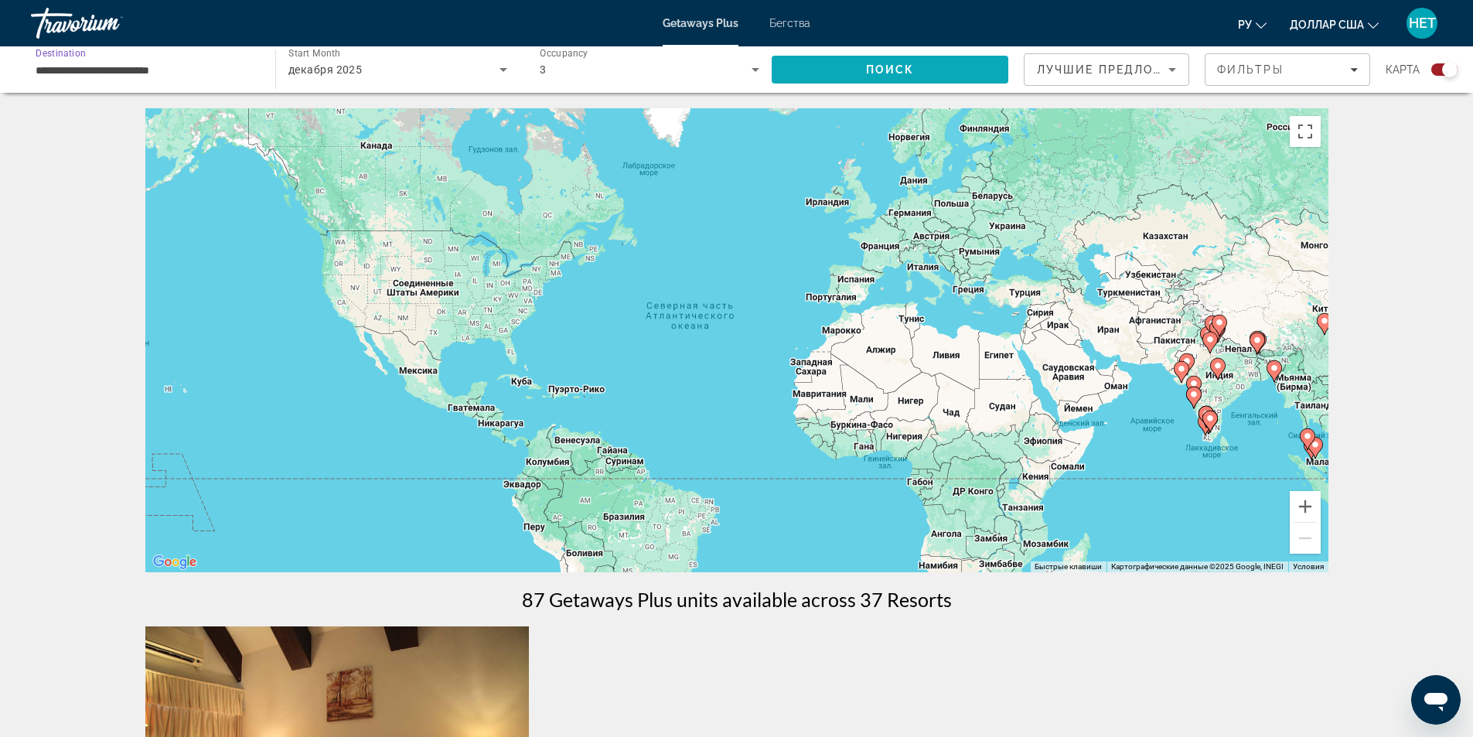
click at [841, 68] on span "Search" at bounding box center [890, 69] width 237 height 37
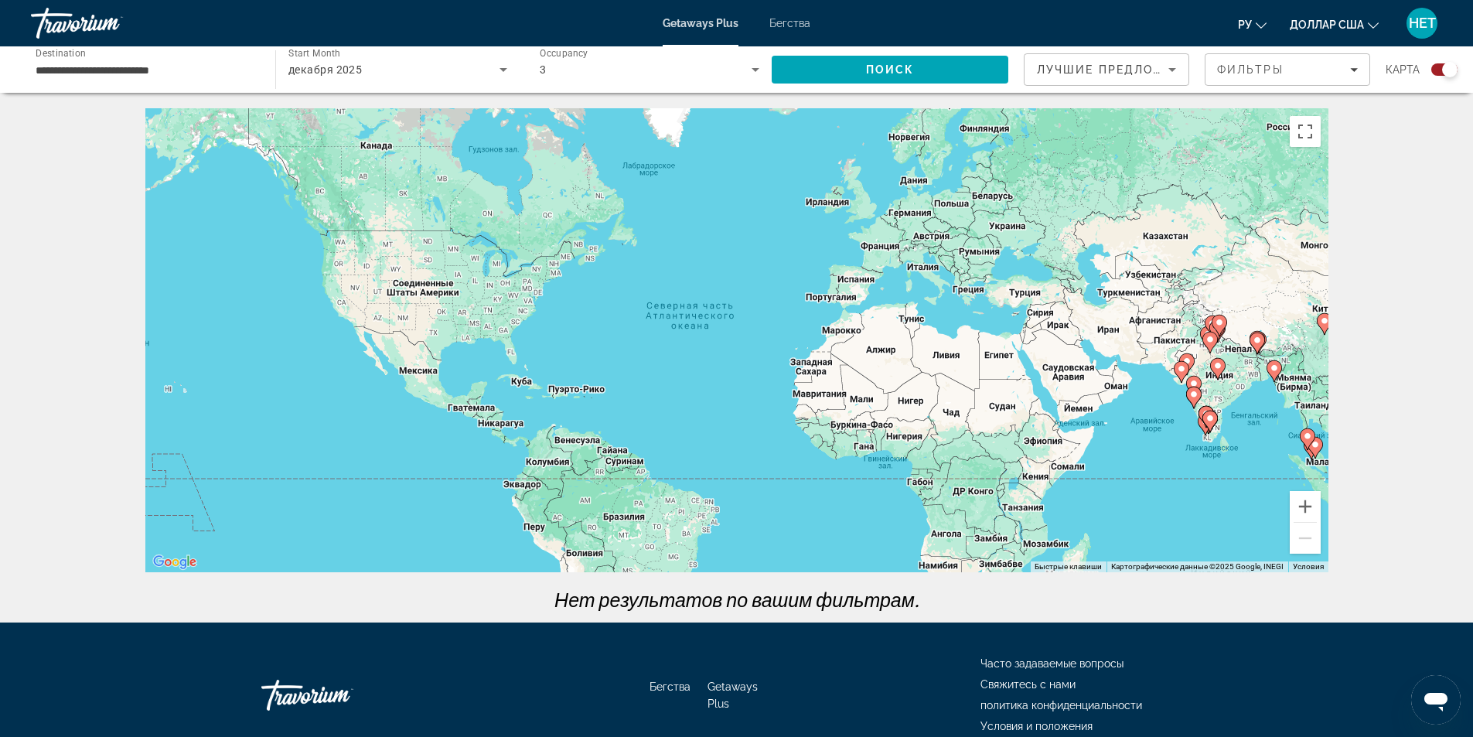
click at [96, 73] on input "**********" at bounding box center [146, 70] width 220 height 19
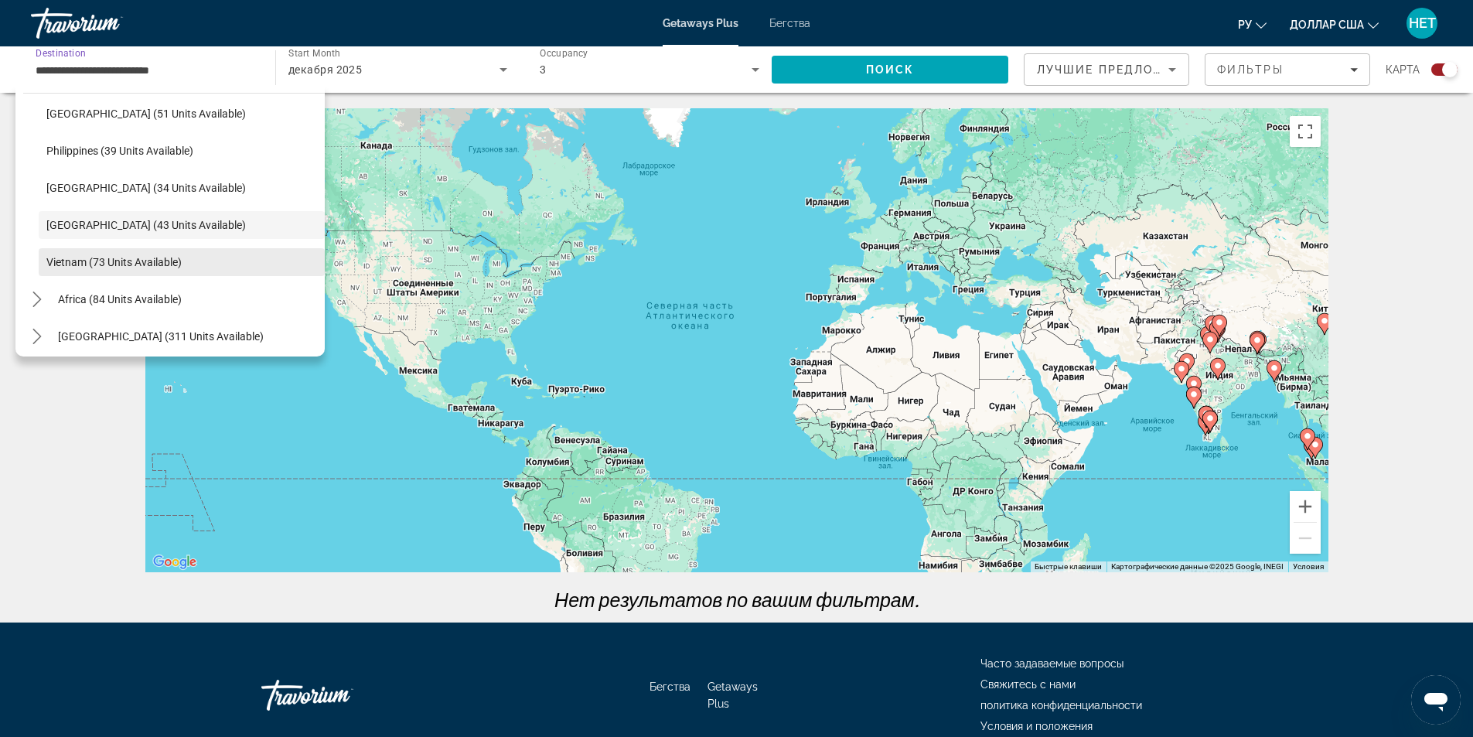
scroll to position [622, 0]
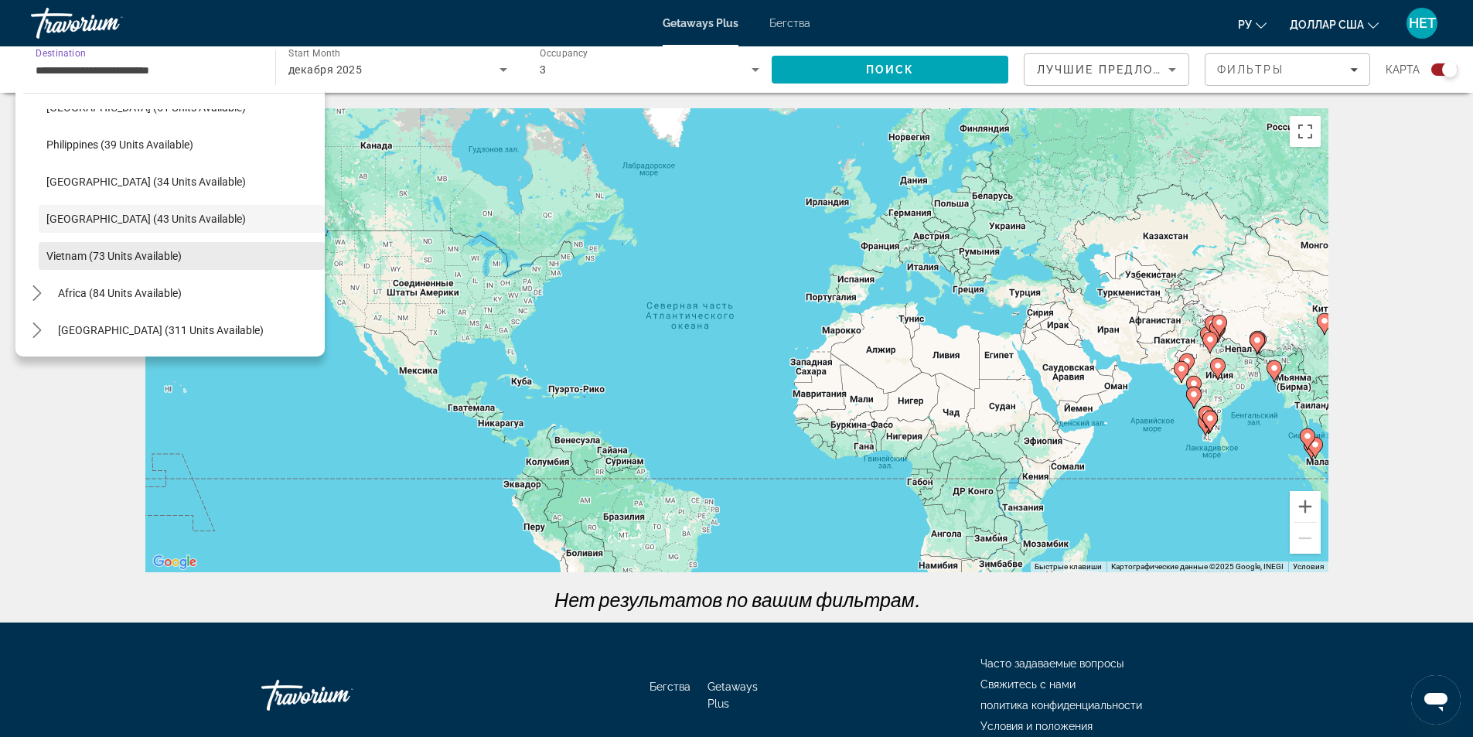
click at [102, 266] on span "Select destination: Vietnam (73 units available)" at bounding box center [182, 255] width 286 height 37
type input "**********"
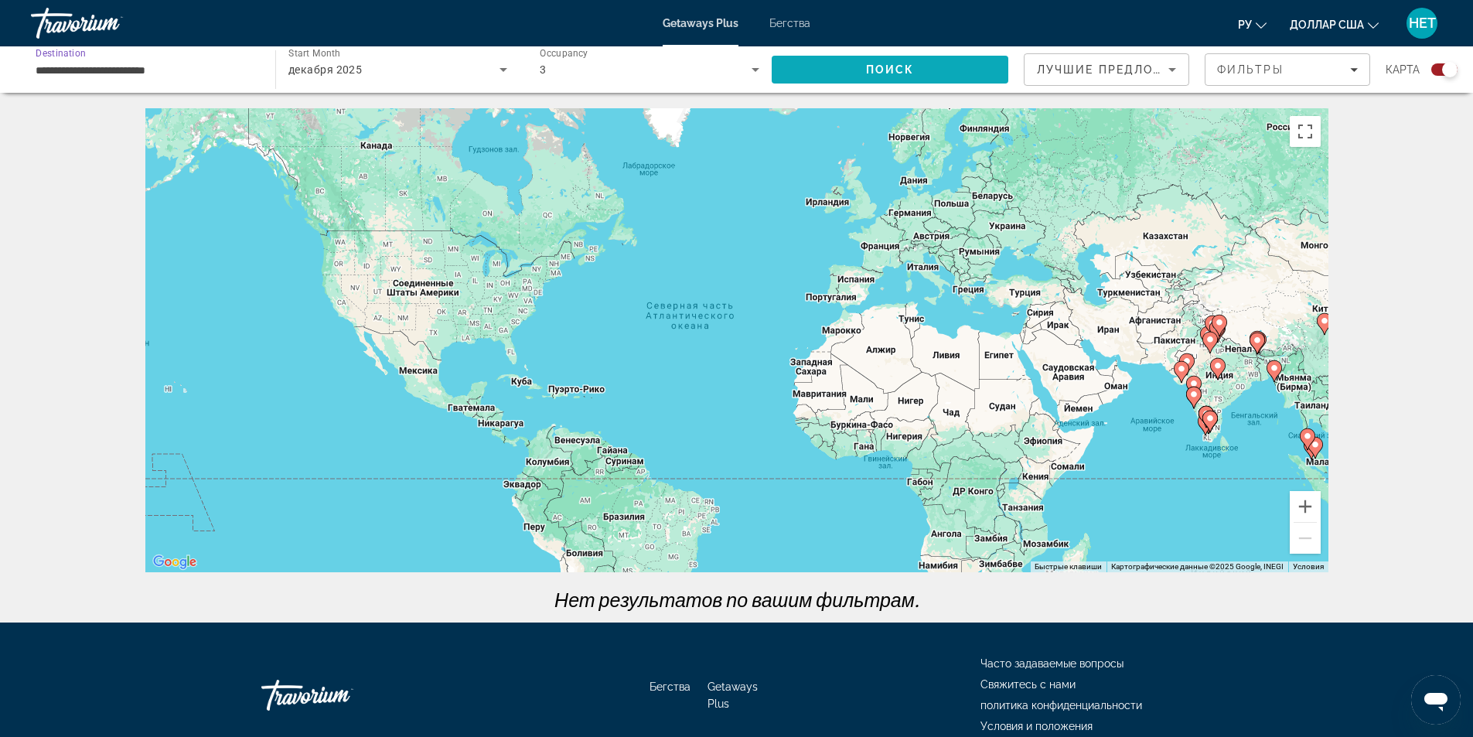
click at [843, 78] on span "Search" at bounding box center [890, 69] width 237 height 37
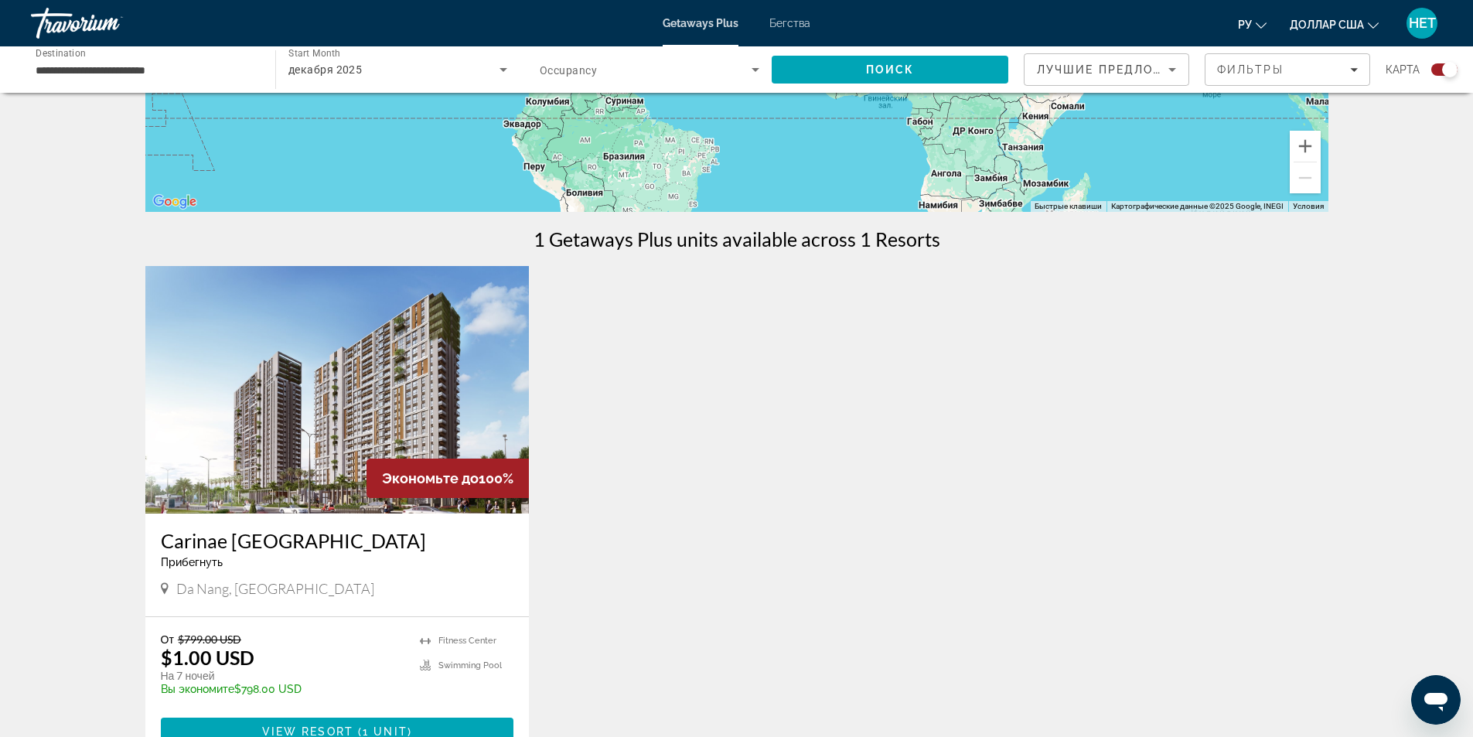
scroll to position [464, 0]
